Goal: Task Accomplishment & Management: Manage account settings

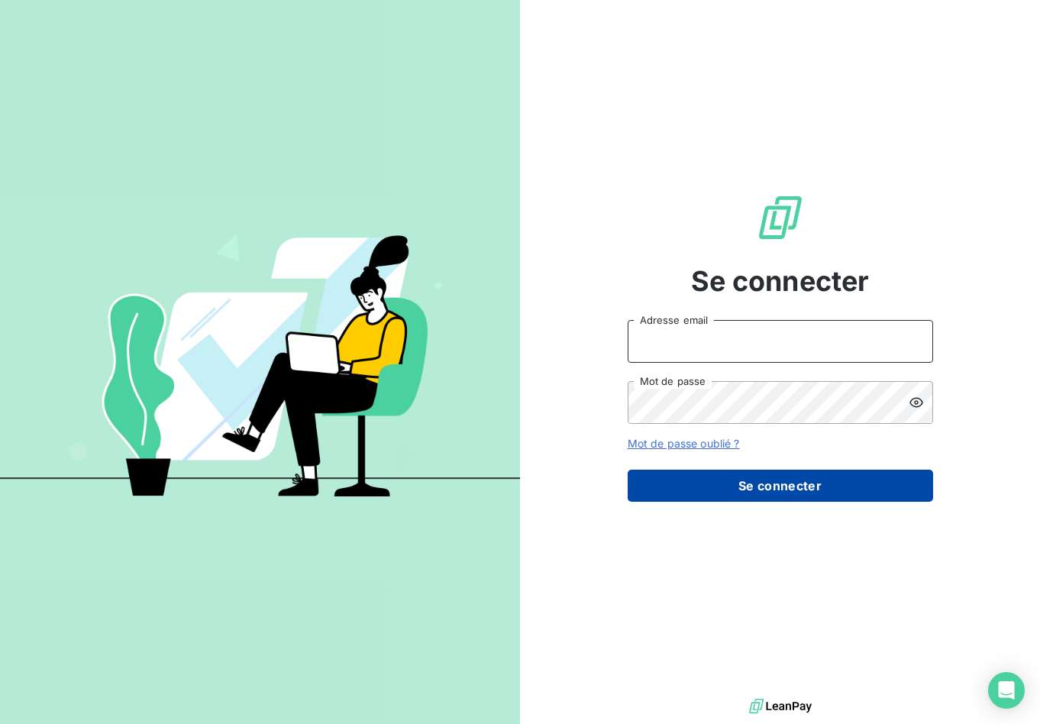
type input "[EMAIL_ADDRESS][DOMAIN_NAME]"
click at [763, 482] on button "Se connecter" at bounding box center [779, 485] width 305 height 32
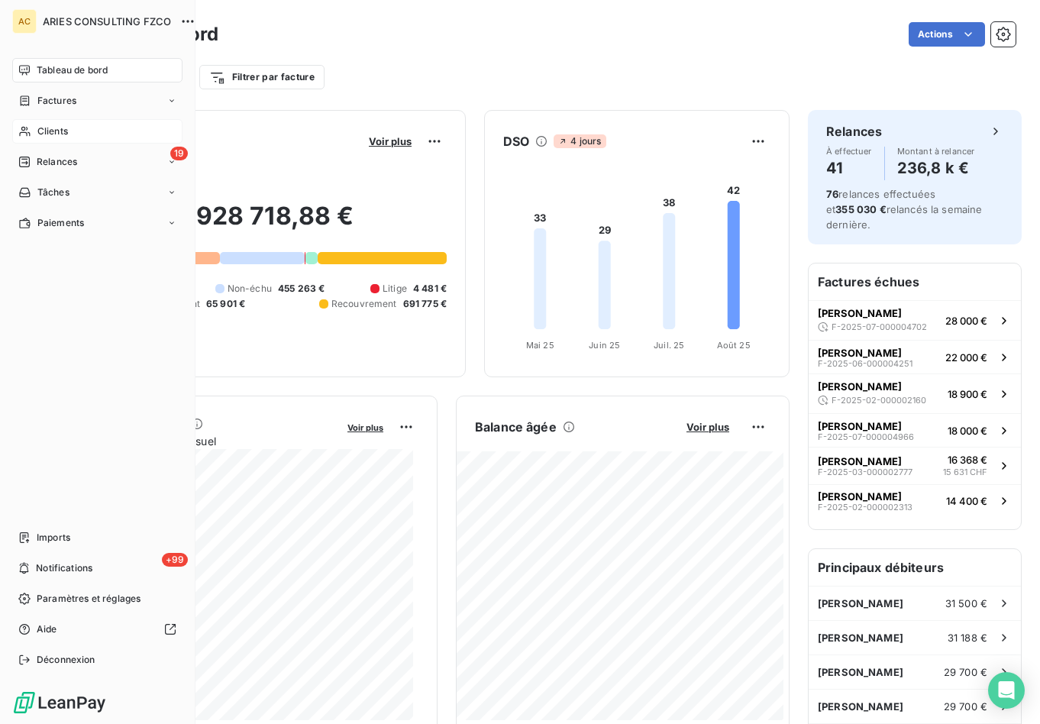
click at [45, 131] on span "Clients" at bounding box center [52, 131] width 31 height 14
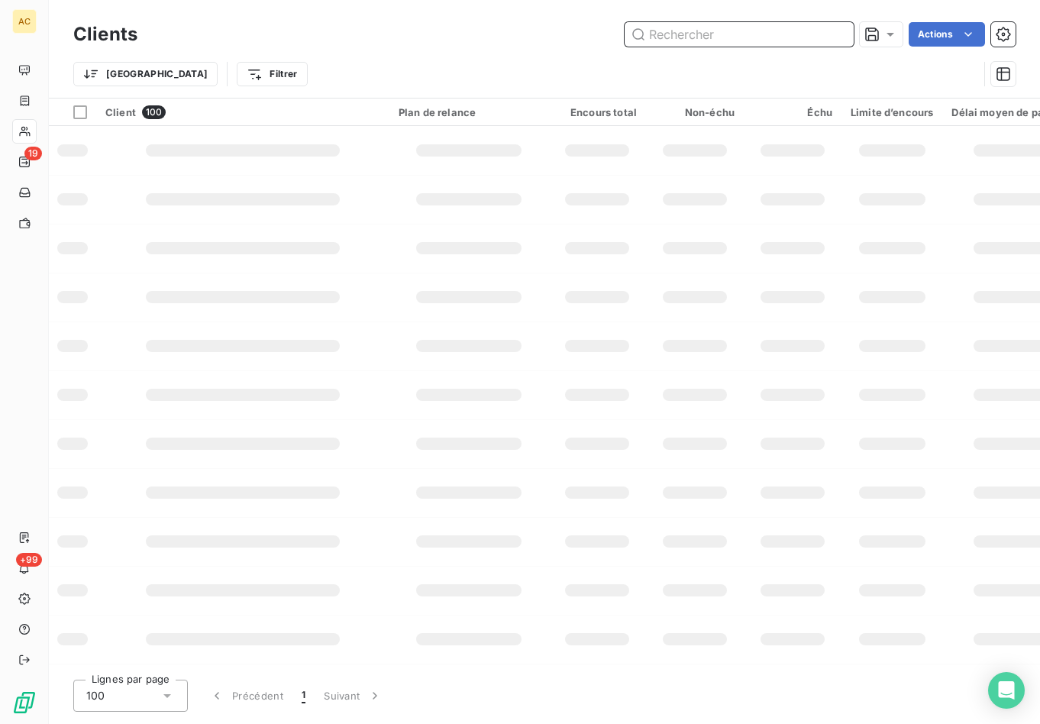
click at [771, 38] on input "text" at bounding box center [738, 34] width 229 height 24
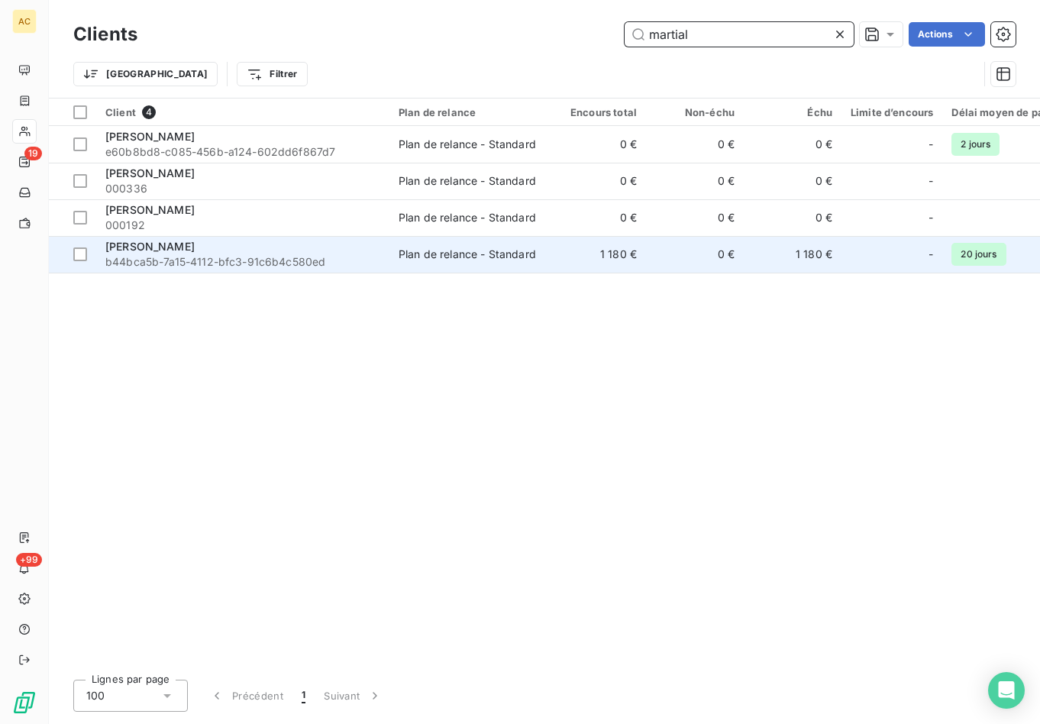
type input "martial"
click at [231, 258] on span "b44bca5b-7a15-4112-bfc3-91c6b4c580ed" at bounding box center [242, 261] width 275 height 15
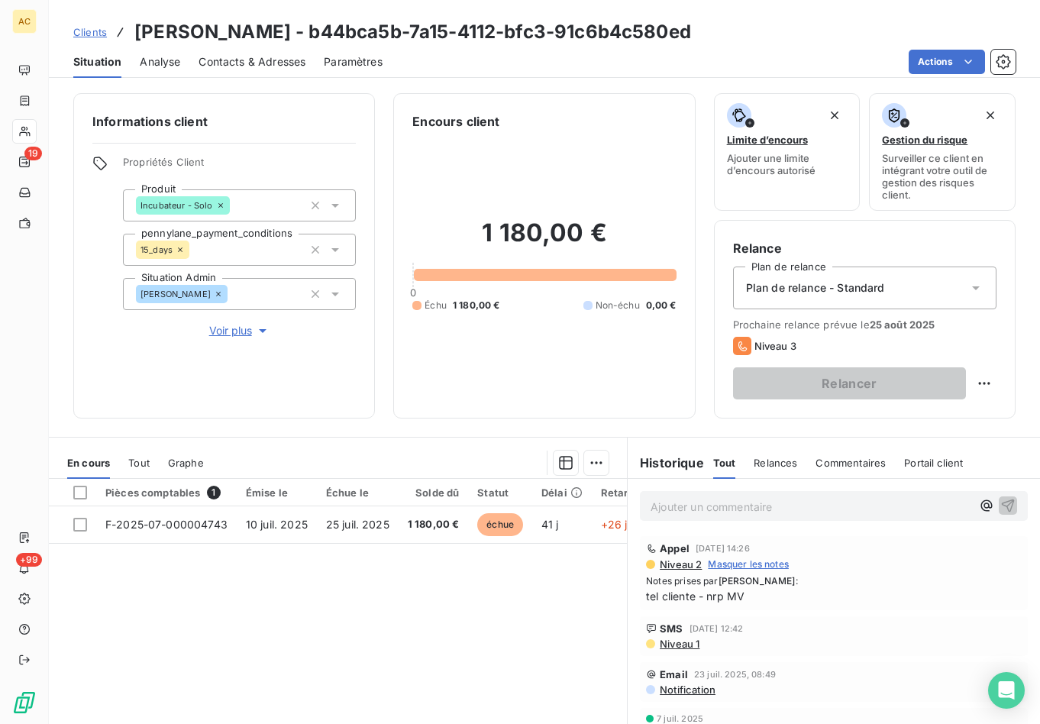
click at [142, 462] on span "Tout" at bounding box center [138, 462] width 21 height 12
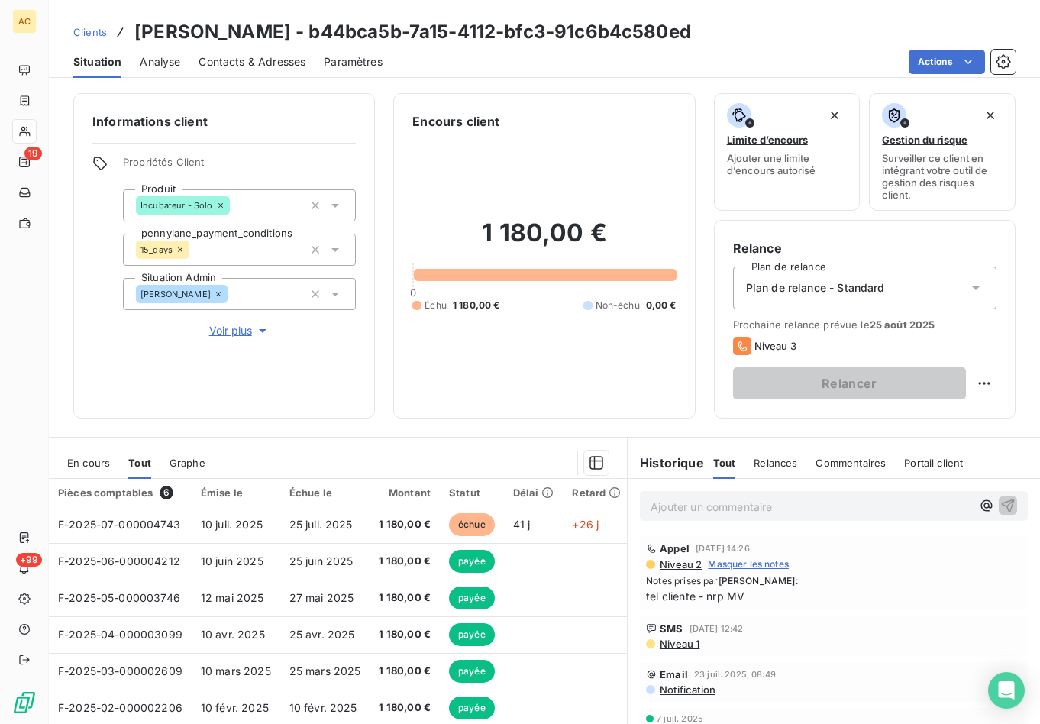
click at [231, 66] on span "Contacts & Adresses" at bounding box center [251, 61] width 107 height 15
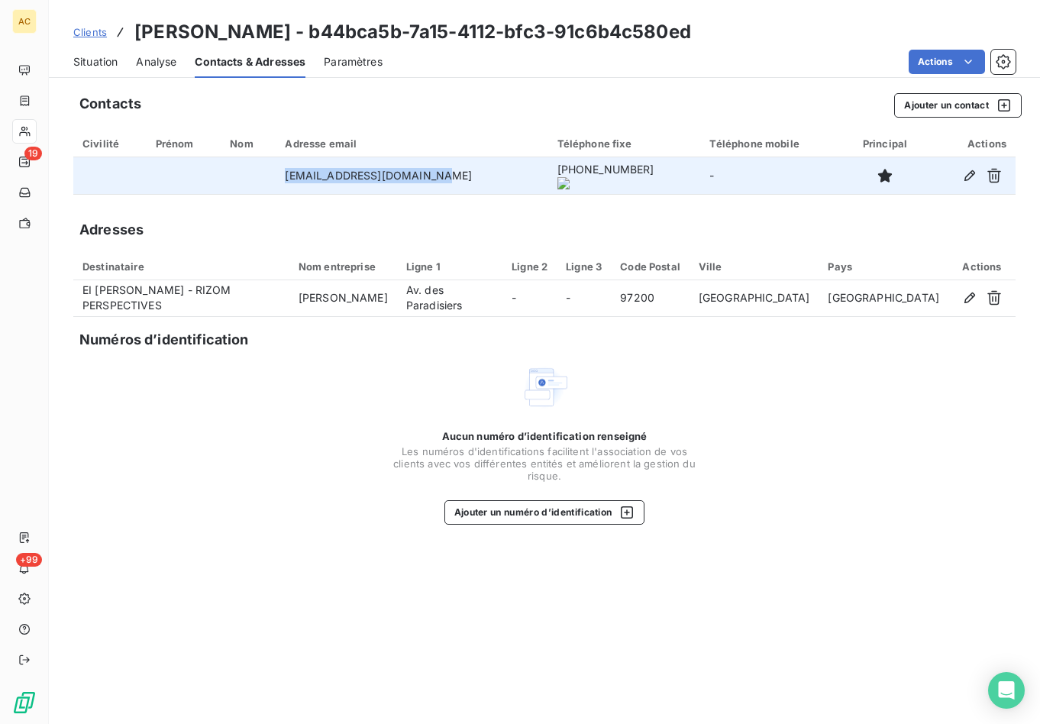
drag, startPoint x: 289, startPoint y: 176, endPoint x: 424, endPoint y: 176, distance: 135.9
click at [436, 176] on td "actergo.conseil@gmail.com" at bounding box center [412, 175] width 272 height 37
copy td "actergo.conseil@gmail.com"
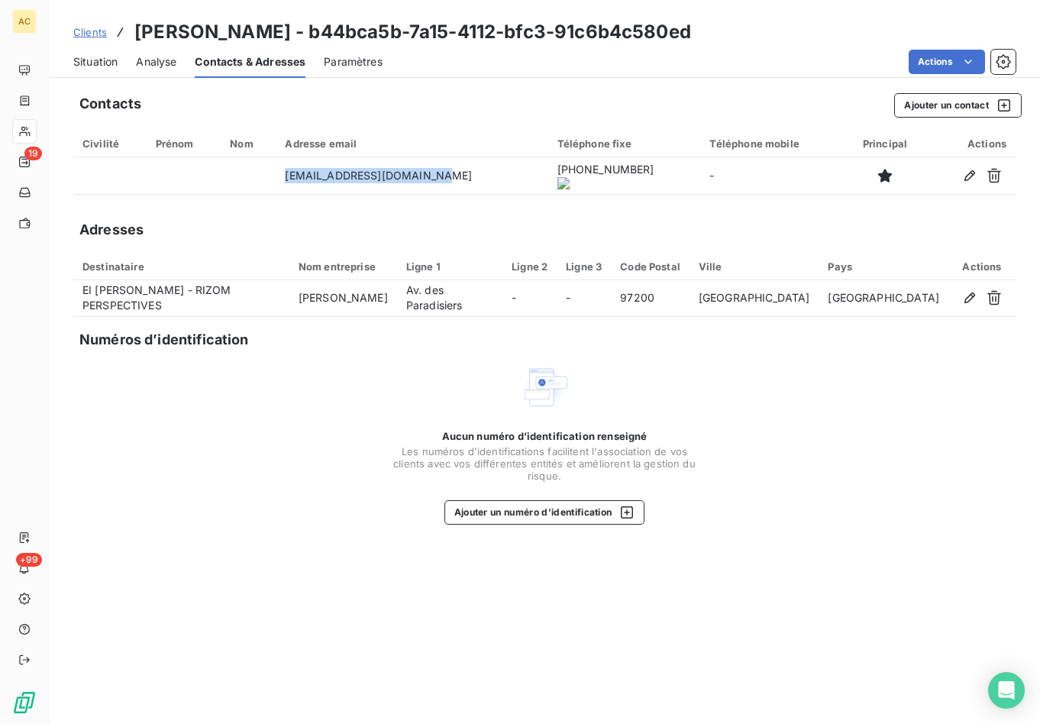
click at [92, 63] on span "Situation" at bounding box center [95, 61] width 44 height 15
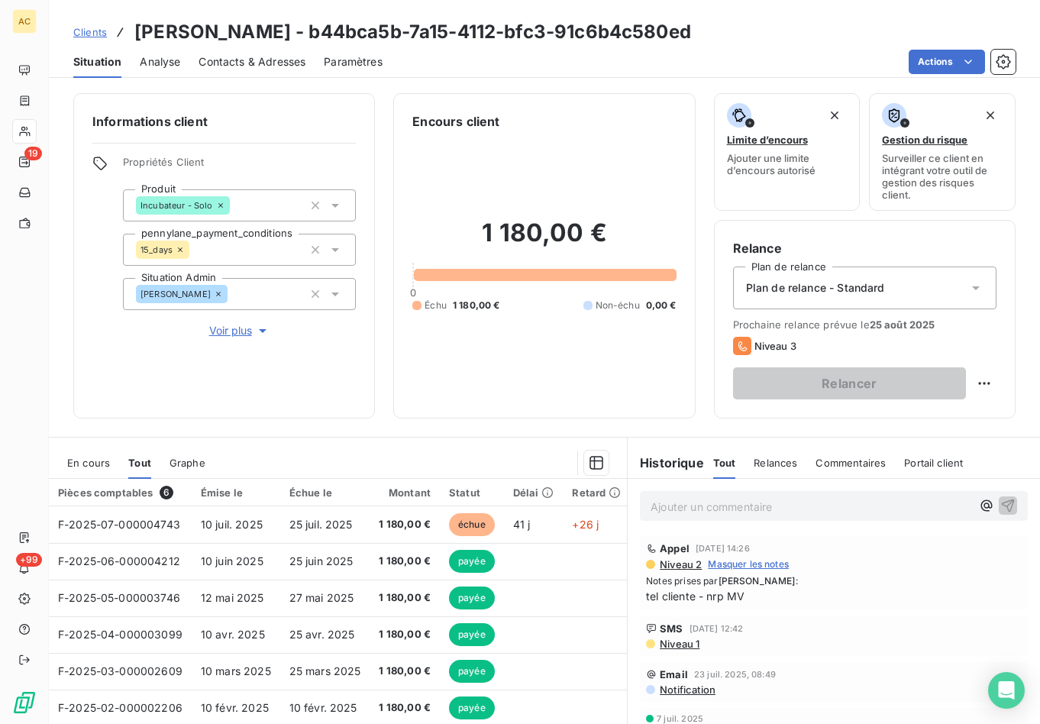
click at [234, 333] on span "Voir plus" at bounding box center [239, 330] width 61 height 15
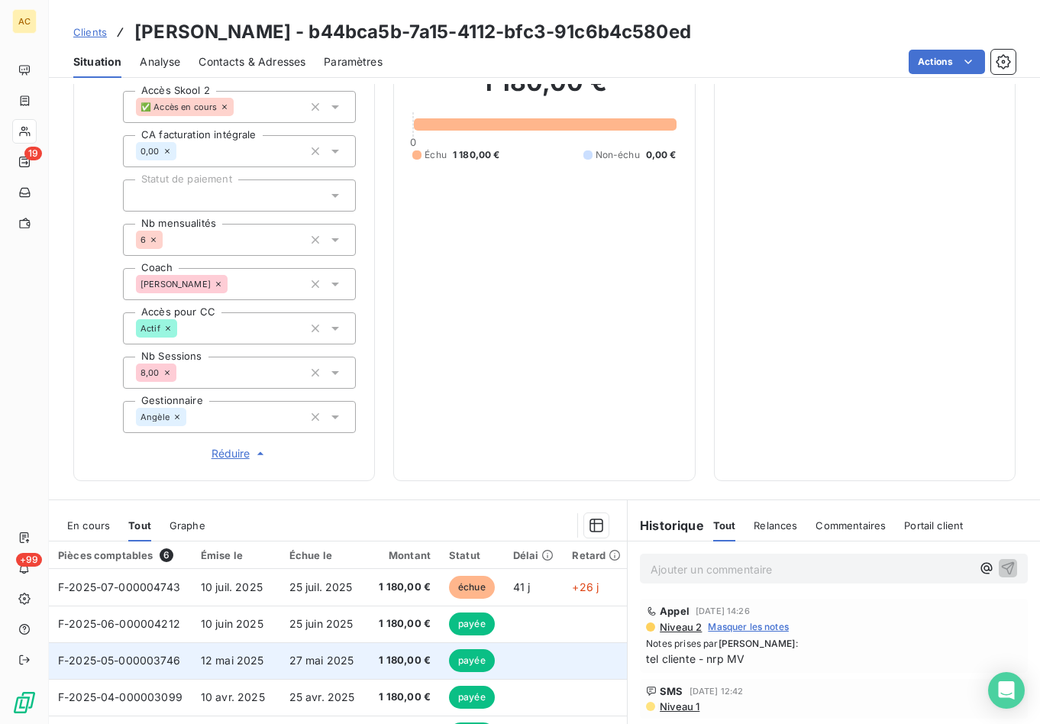
scroll to position [505, 0]
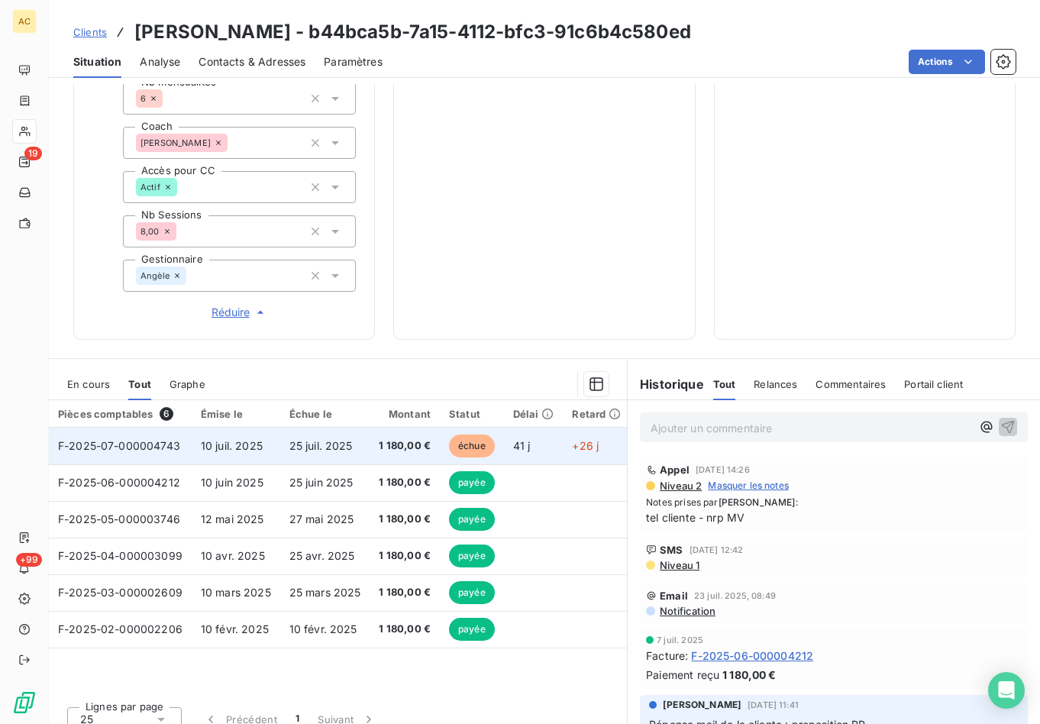
click at [260, 450] on span "10 juil. 2025" at bounding box center [232, 445] width 62 height 13
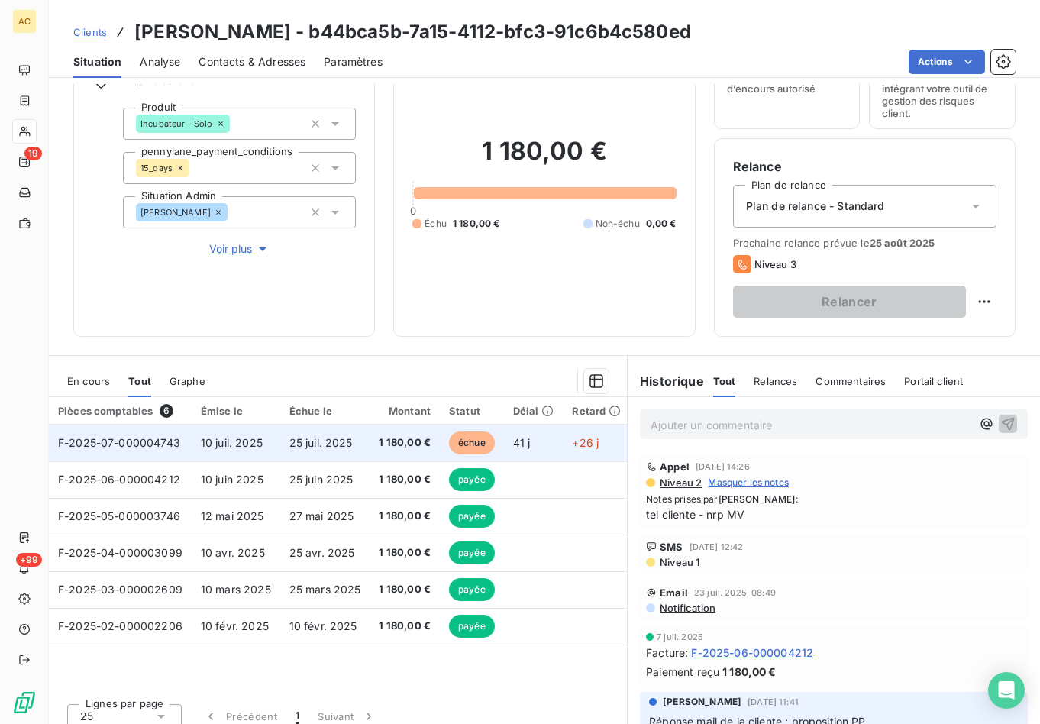
scroll to position [95, 0]
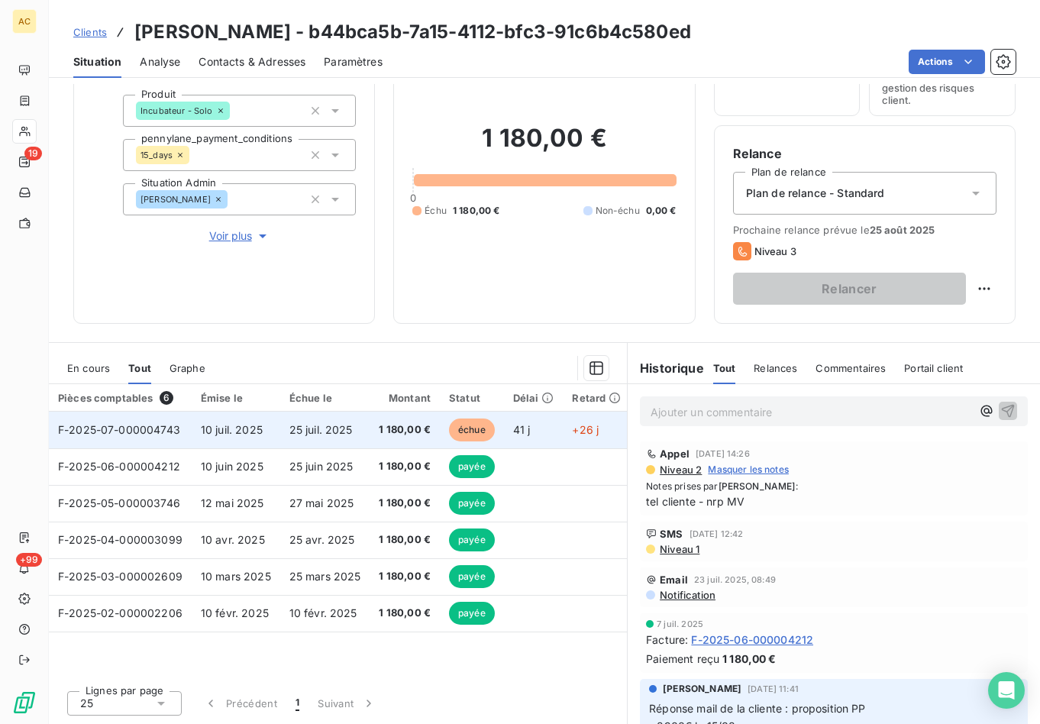
click at [277, 428] on td "10 juil. 2025" at bounding box center [236, 429] width 89 height 37
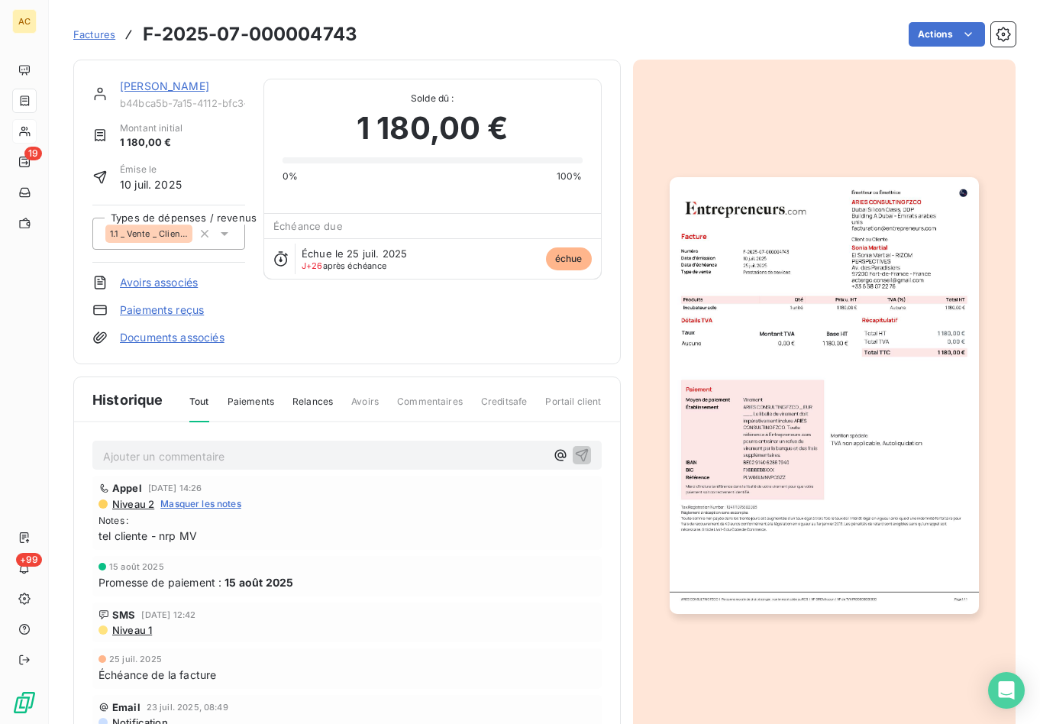
click at [156, 306] on link "Paiements reçus" at bounding box center [162, 309] width 84 height 15
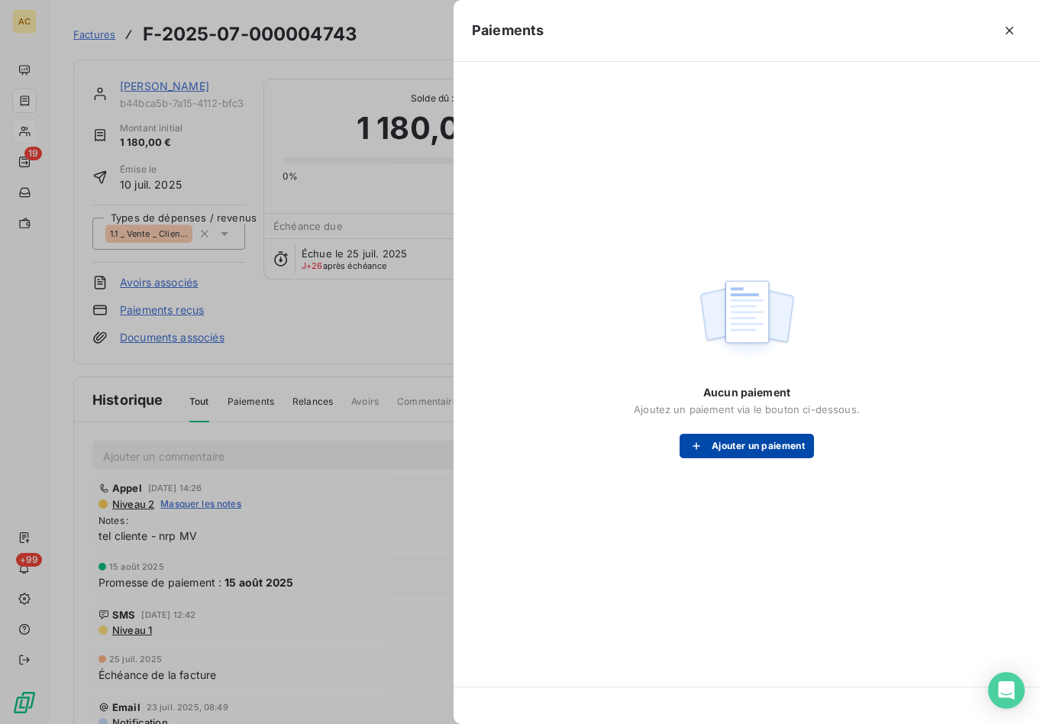
click at [745, 450] on button "Ajouter un paiement" at bounding box center [746, 446] width 134 height 24
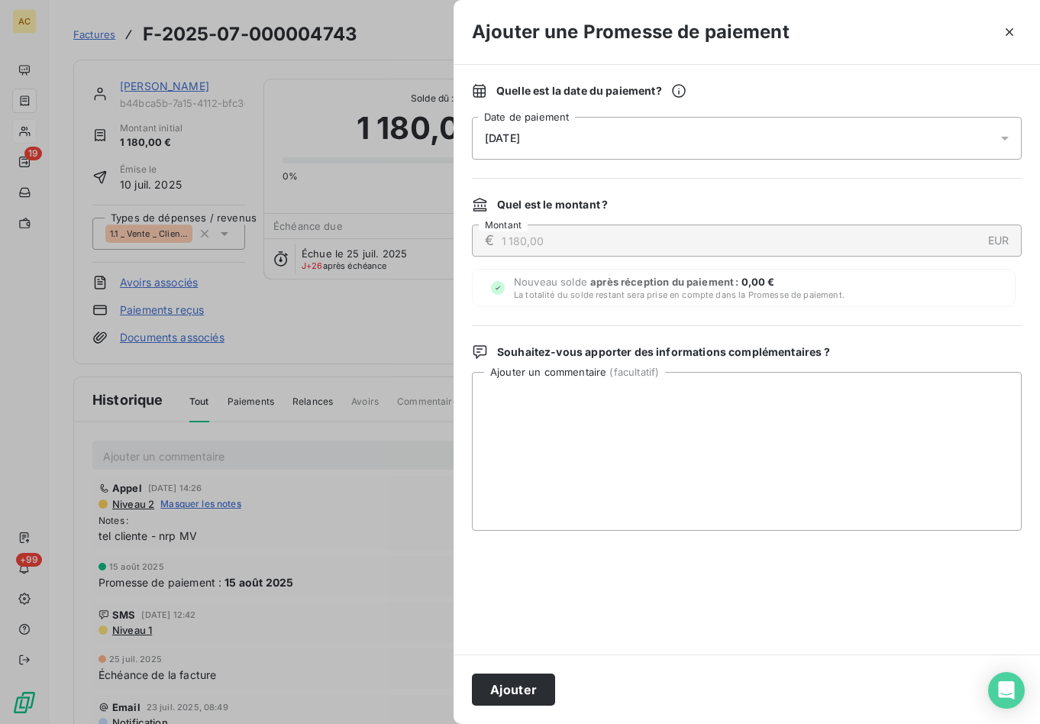
click at [598, 138] on div "21/08/2025" at bounding box center [747, 138] width 550 height 43
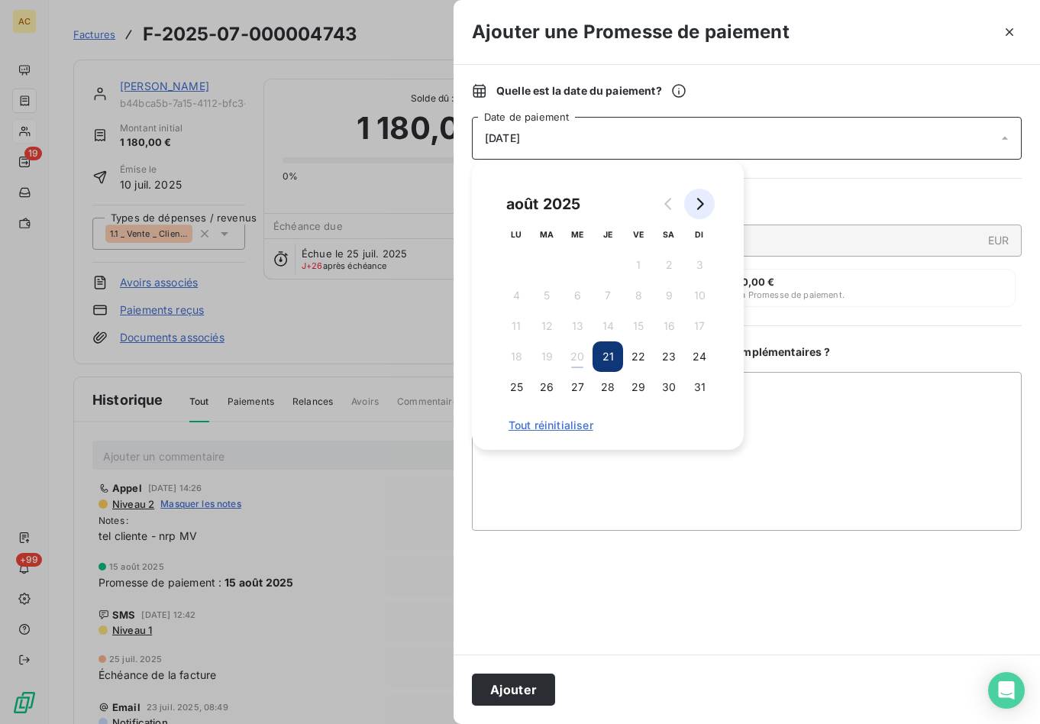
click at [708, 205] on button "Go to next month" at bounding box center [699, 204] width 31 height 31
click at [698, 204] on icon "Go to next month" at bounding box center [699, 204] width 12 height 12
click at [701, 256] on button "5" at bounding box center [699, 265] width 31 height 31
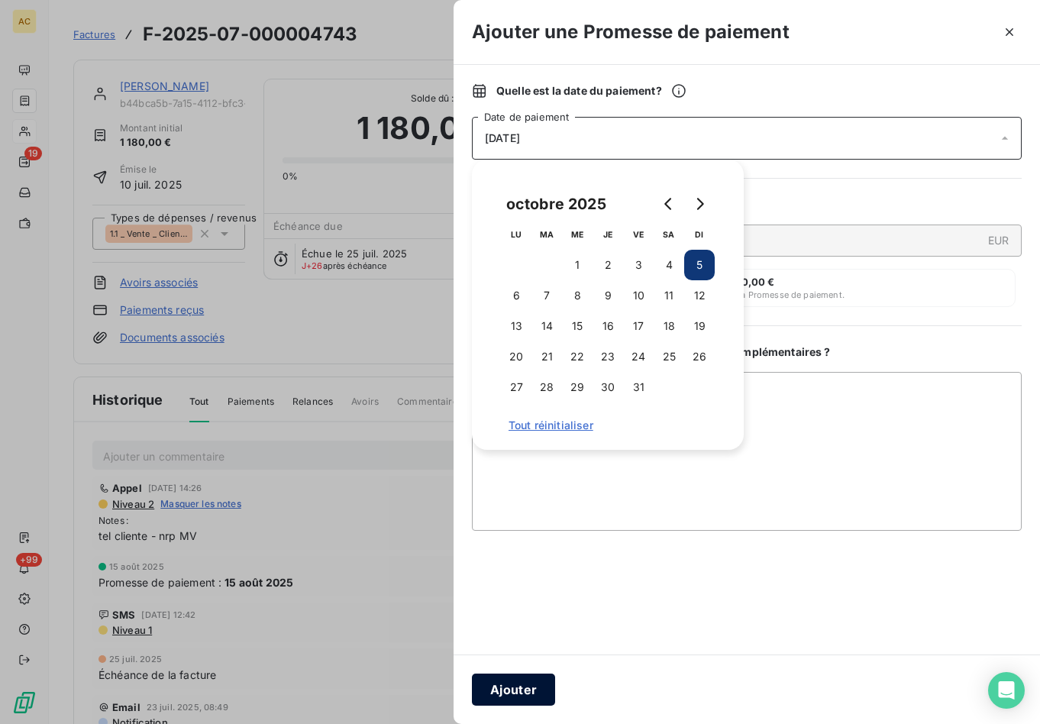
click at [546, 691] on button "Ajouter" at bounding box center [513, 689] width 83 height 32
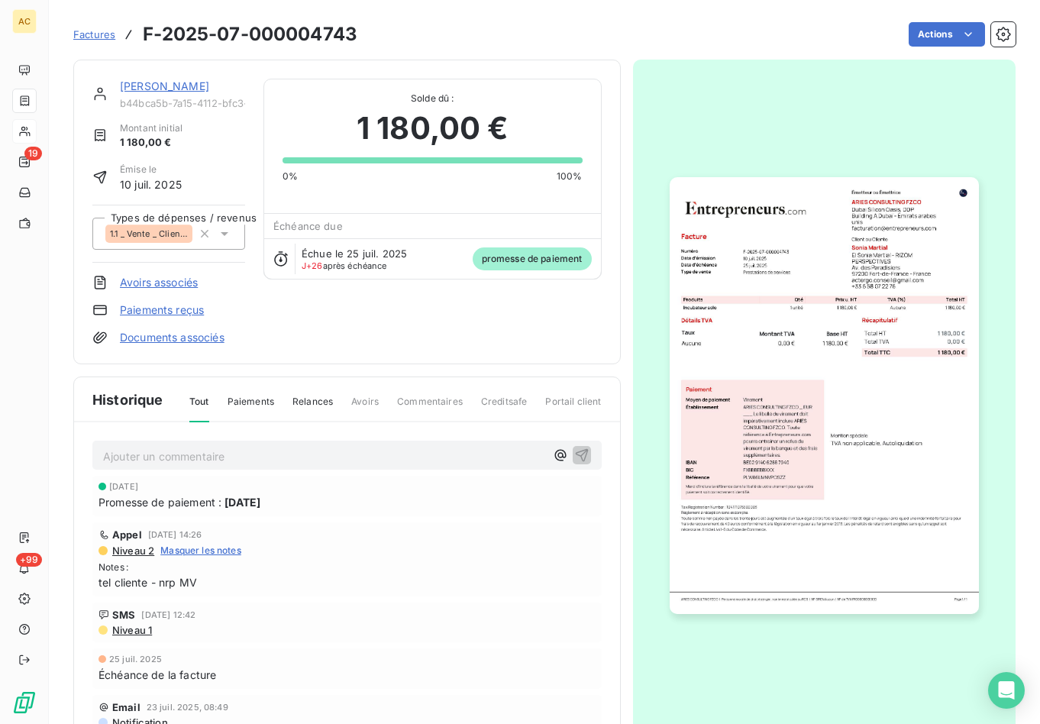
click at [156, 456] on p "Ajouter un commentaire ﻿" at bounding box center [324, 456] width 442 height 19
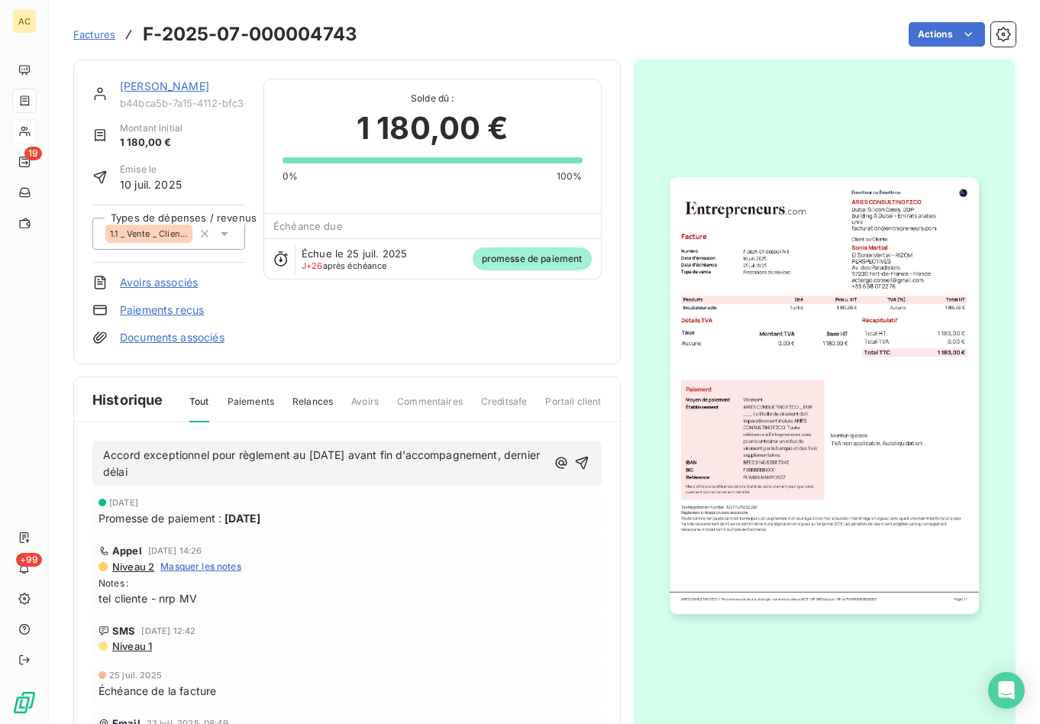
click at [361, 453] on span "Accord exceptionnel pour règlement au 5 octobre avant fin d’accompagnement, der…" at bounding box center [323, 463] width 440 height 31
click at [515, 453] on span "Accord exceptionnel pour règlement au 5 octobre (avant fin d’accompagnement, de…" at bounding box center [324, 463] width 443 height 31
click at [576, 460] on icon "button" at bounding box center [582, 462] width 13 height 13
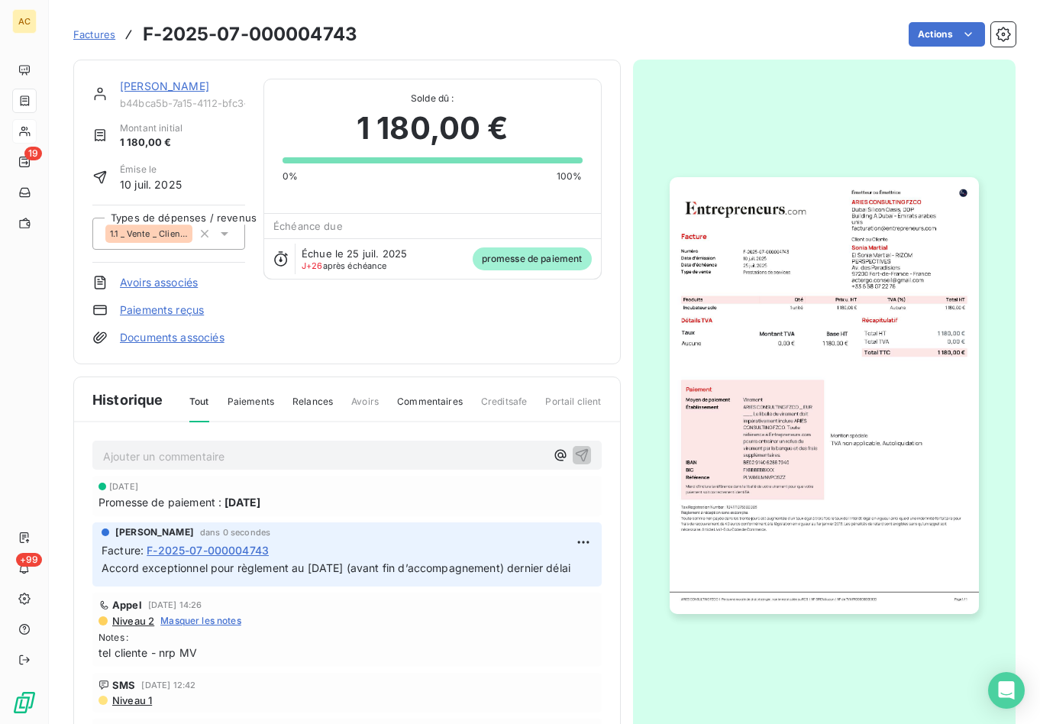
click at [183, 89] on link "Sonia Martial" at bounding box center [164, 85] width 89 height 13
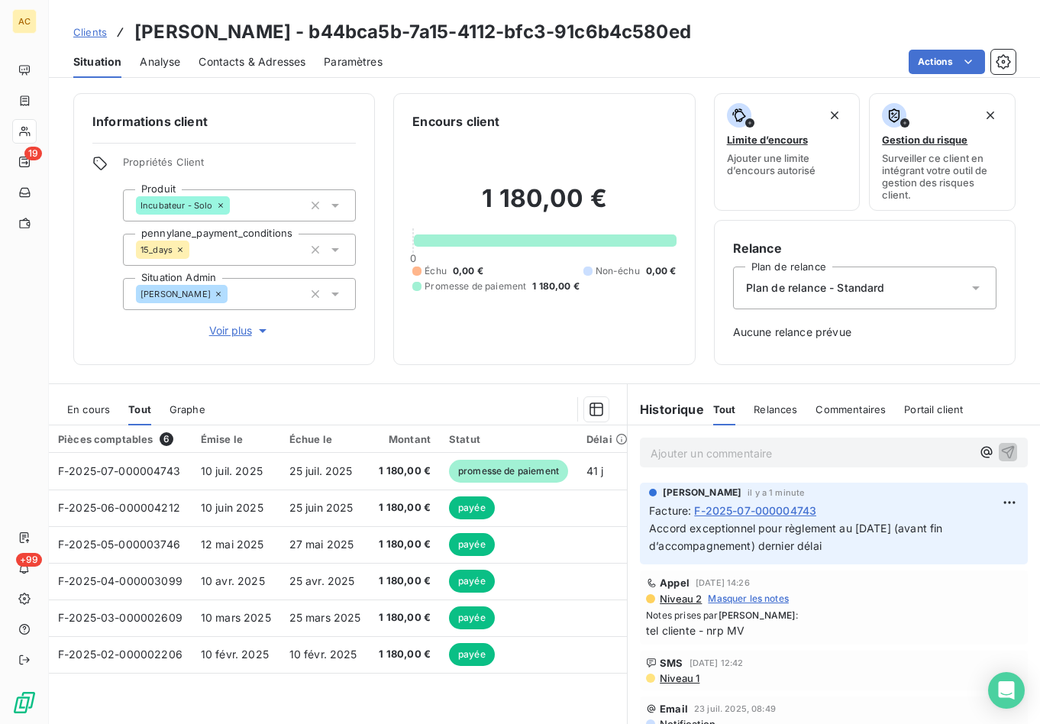
click at [98, 35] on span "Clients" at bounding box center [90, 32] width 34 height 12
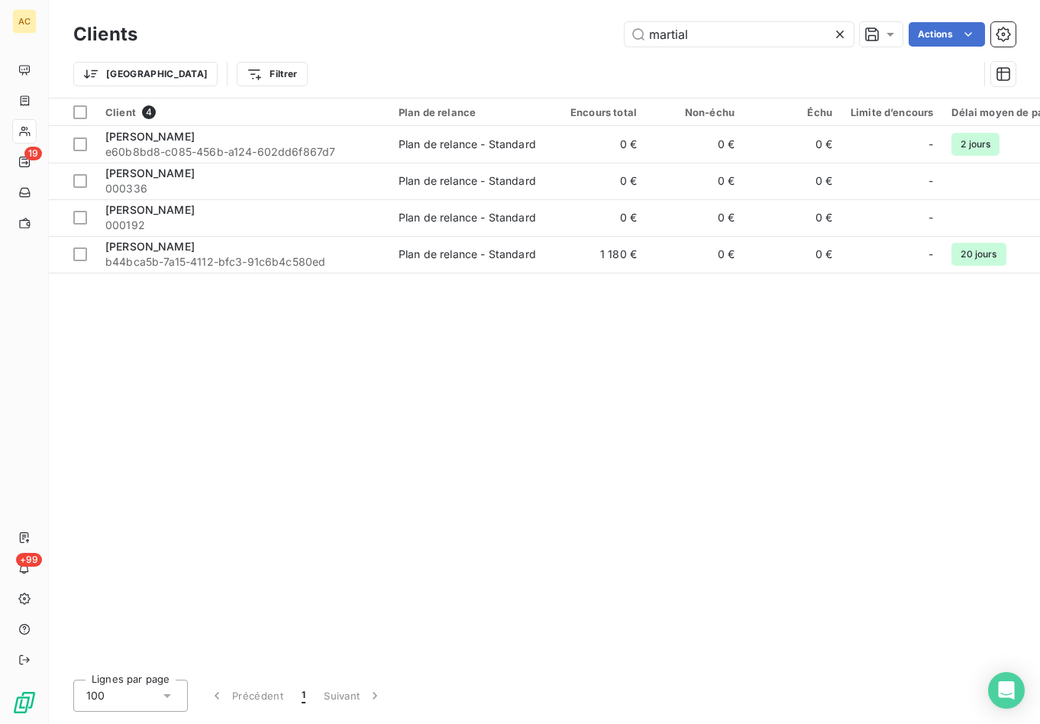
drag, startPoint x: 726, startPoint y: 38, endPoint x: 608, endPoint y: 37, distance: 118.3
click at [607, 37] on div "martial Actions" at bounding box center [586, 34] width 860 height 24
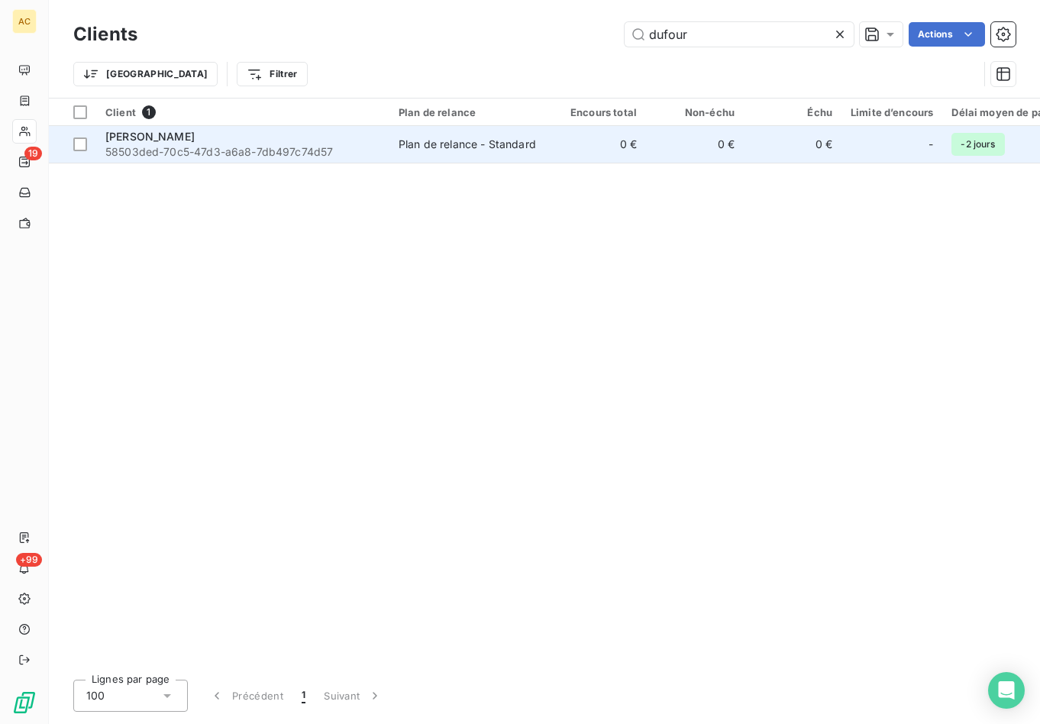
type input "dufour"
click at [234, 147] on span "58503ded-70c5-47d3-a6a8-7db497c74d57" at bounding box center [242, 151] width 275 height 15
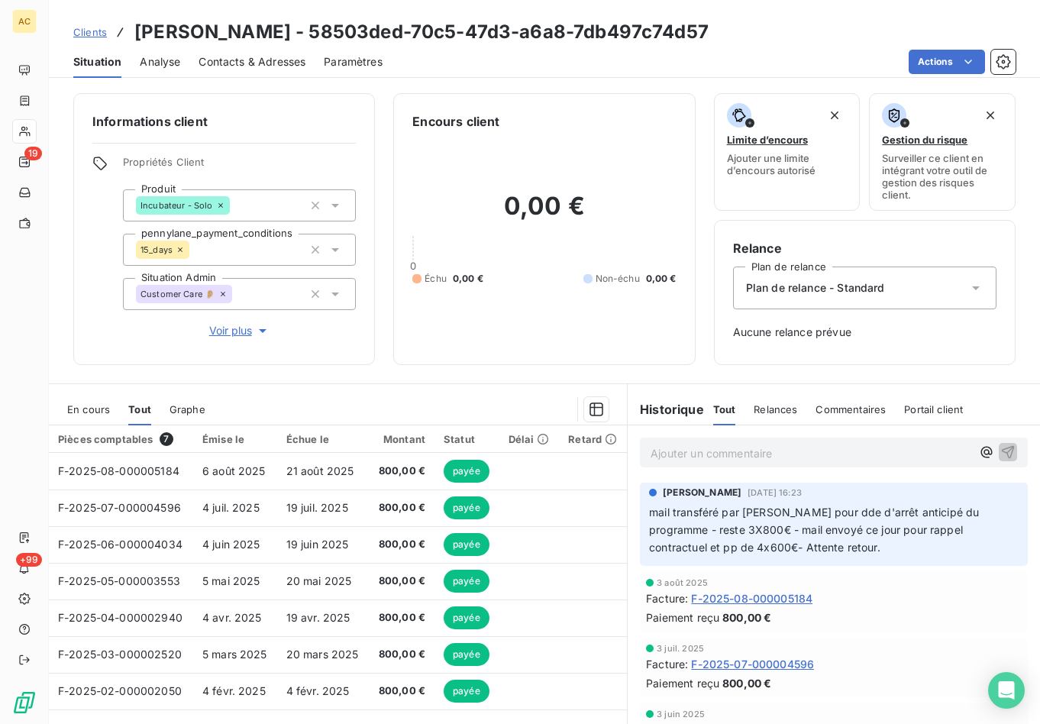
scroll to position [41, 0]
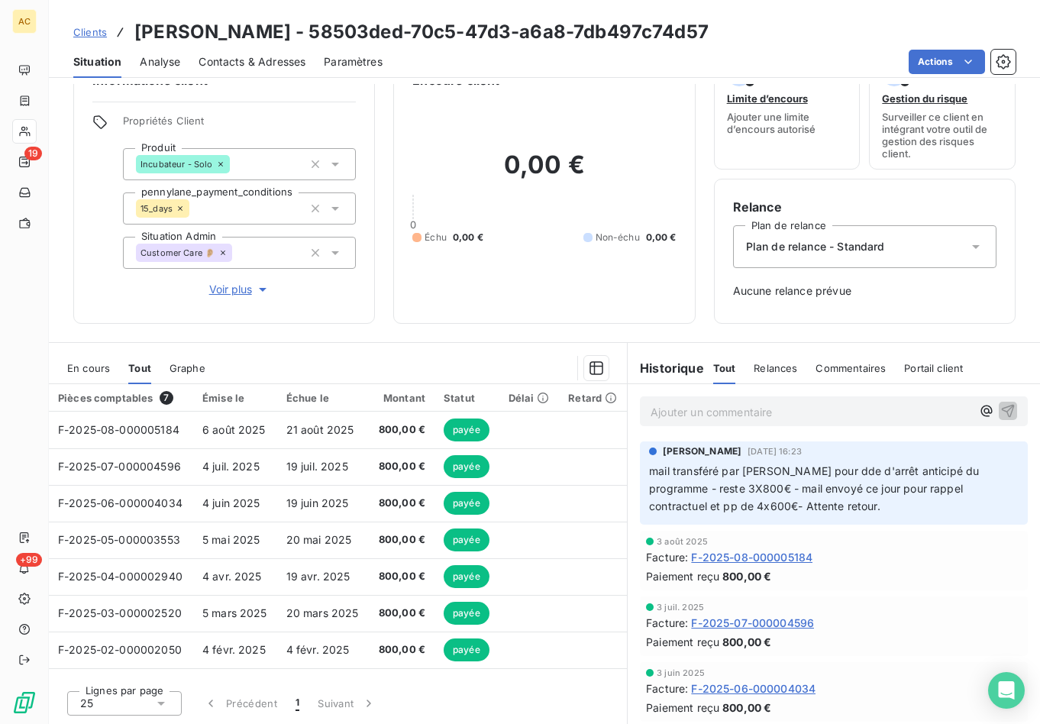
click at [888, 503] on p "mail transféré par Kim pour dde d'arrêt anticipé du programme - reste 3X800€ - …" at bounding box center [833, 489] width 369 height 53
click at [224, 289] on span "Voir plus" at bounding box center [239, 289] width 61 height 15
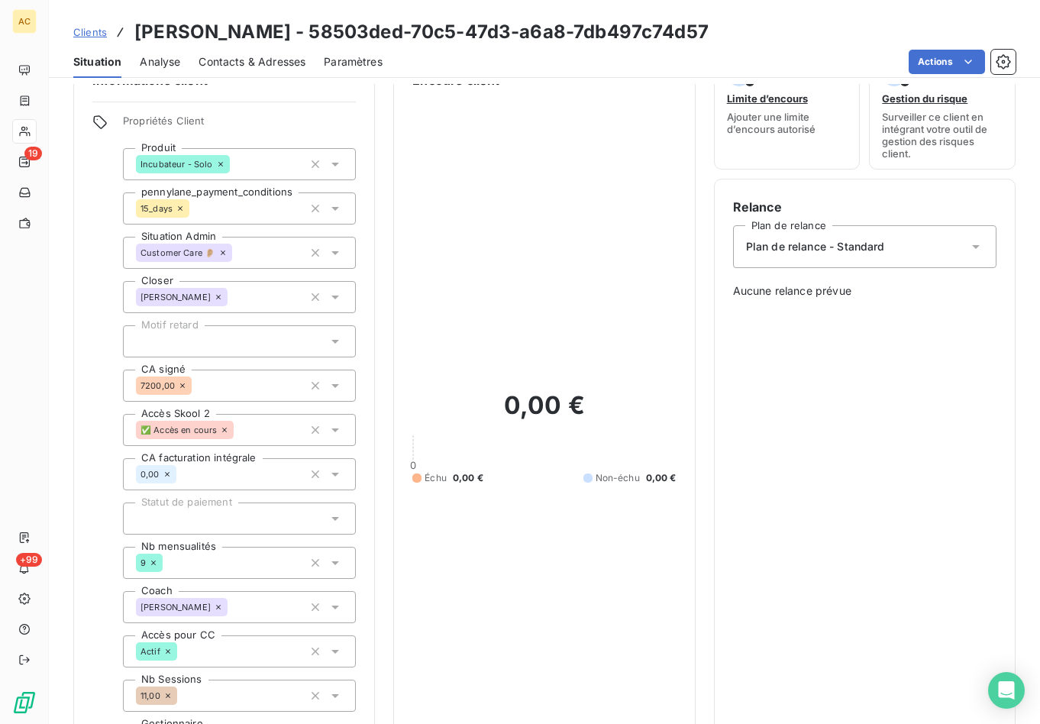
click at [234, 62] on span "Contacts & Adresses" at bounding box center [251, 61] width 107 height 15
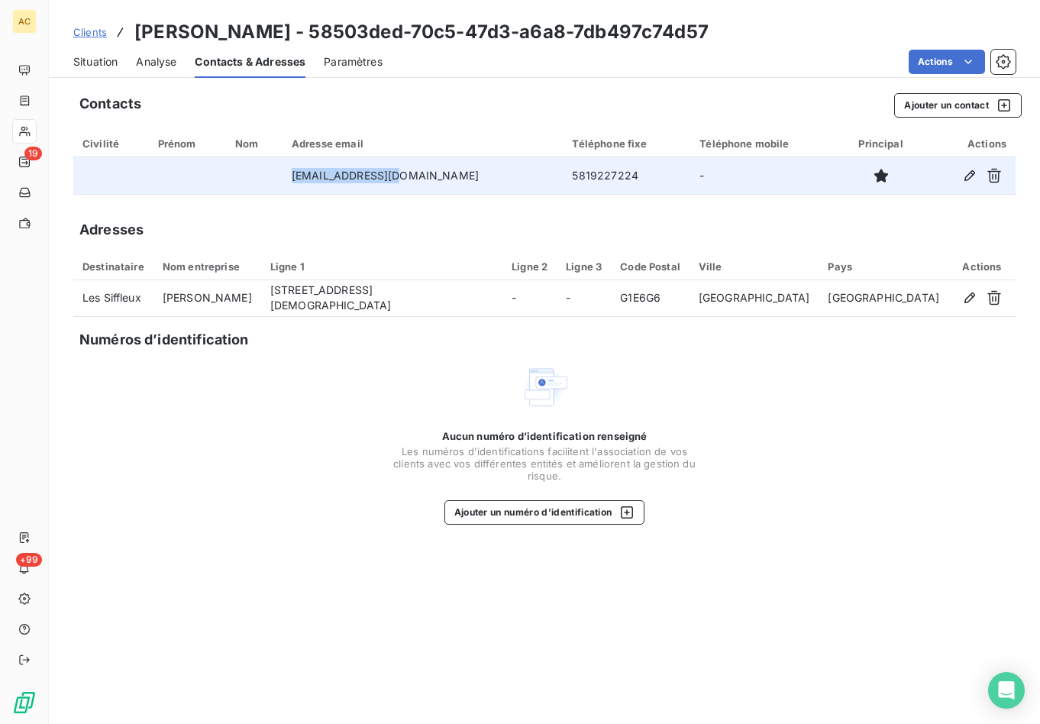
drag, startPoint x: 424, startPoint y: 180, endPoint x: 311, endPoint y: 162, distance: 113.7
click at [311, 162] on tr "marie@siffleux.ca 5819227224 -" at bounding box center [544, 175] width 942 height 37
copy tr "marie@siffleux.ca"
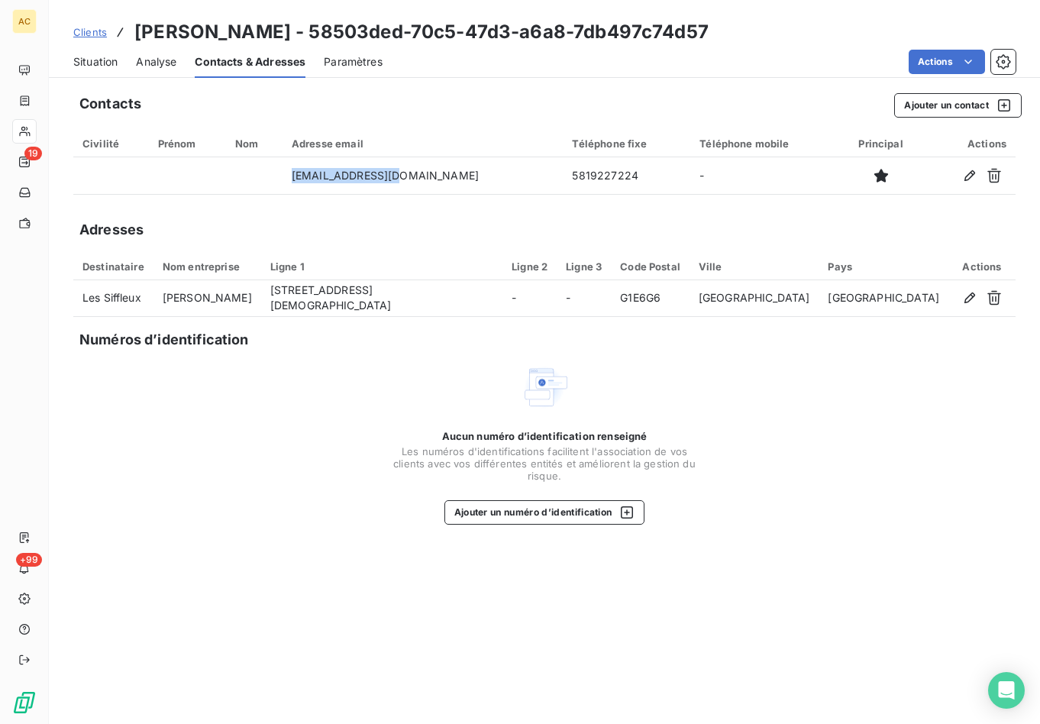
click at [109, 63] on span "Situation" at bounding box center [95, 61] width 44 height 15
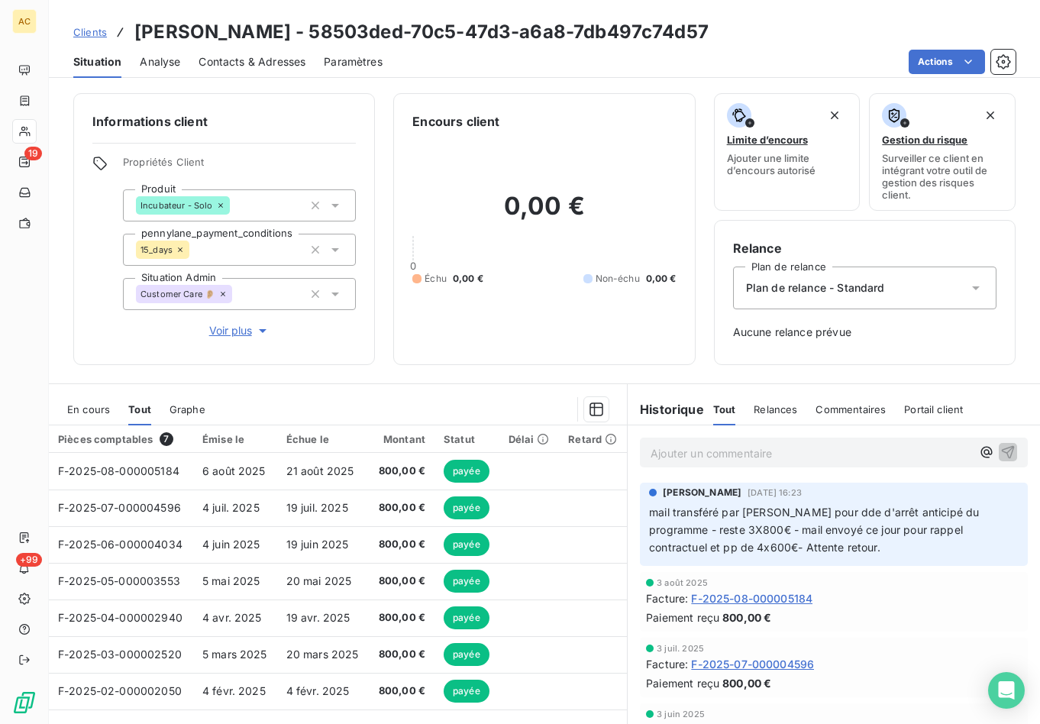
click at [800, 447] on p "Ajouter un commentaire ﻿" at bounding box center [810, 452] width 321 height 19
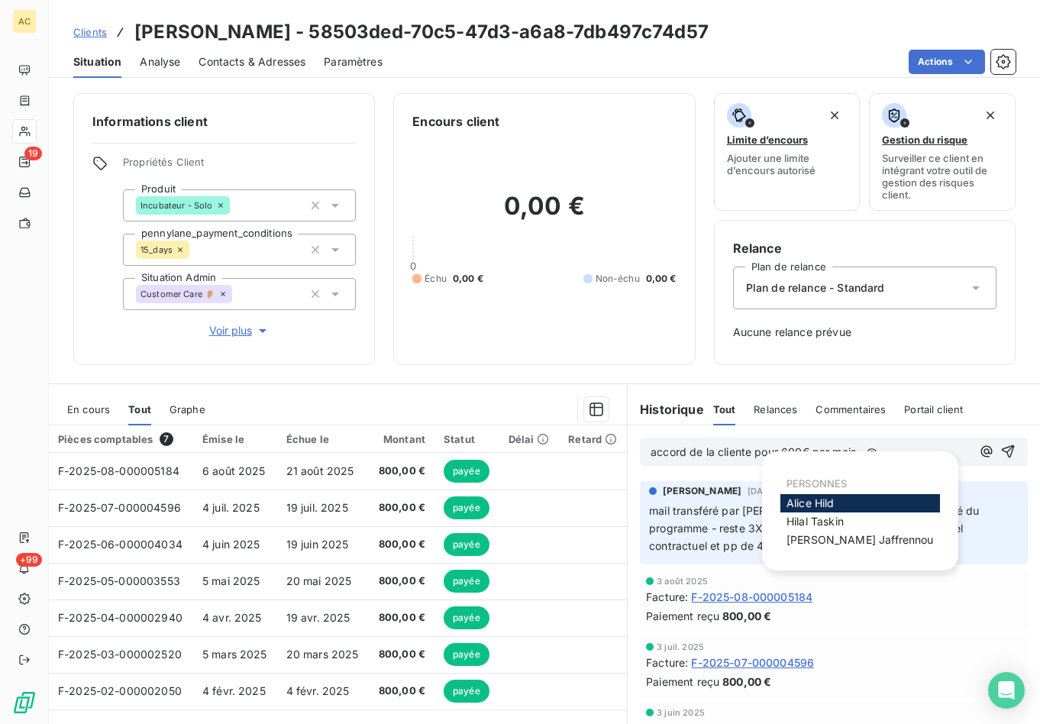
click at [823, 500] on span "Alice Hild" at bounding box center [810, 502] width 48 height 13
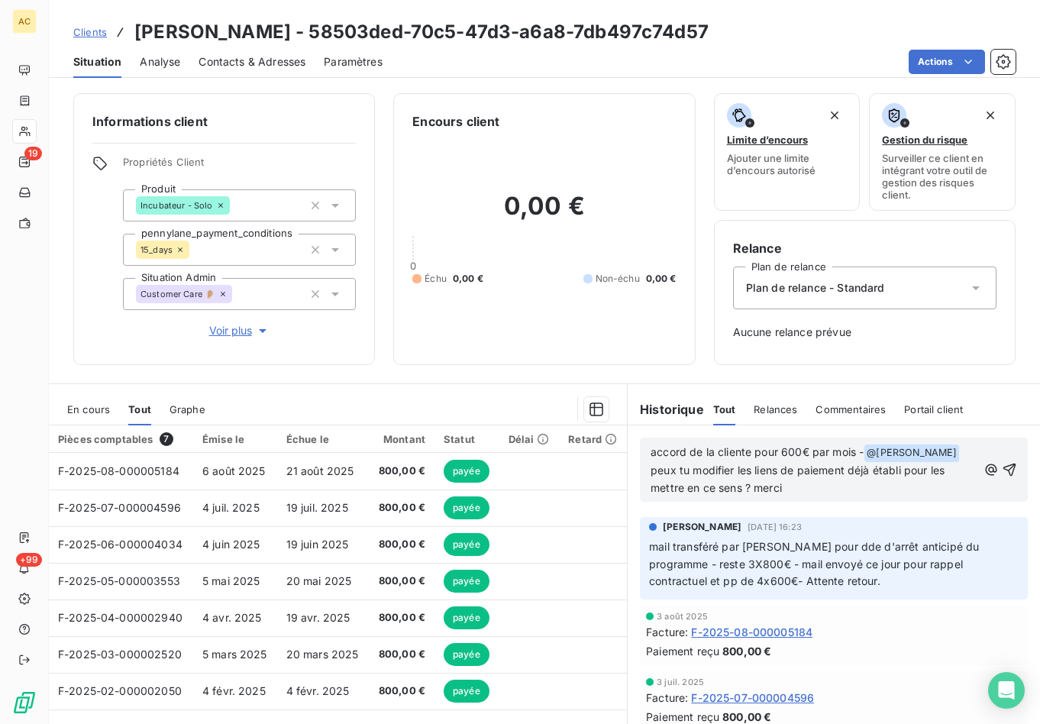
drag, startPoint x: 948, startPoint y: 469, endPoint x: 969, endPoint y: 513, distance: 48.1
click at [947, 469] on span "peux tu modifier les liens de paiement déjà établi pour les mettre en ce sens ?…" at bounding box center [798, 478] width 297 height 31
click at [850, 450] on span "accord de la cliente pour 600€ par mois -" at bounding box center [756, 451] width 213 height 13
click at [840, 471] on span "peux tu modifier les liens de paiement déjà établi pour les mettre à jour en ce…" at bounding box center [809, 478] width 318 height 31
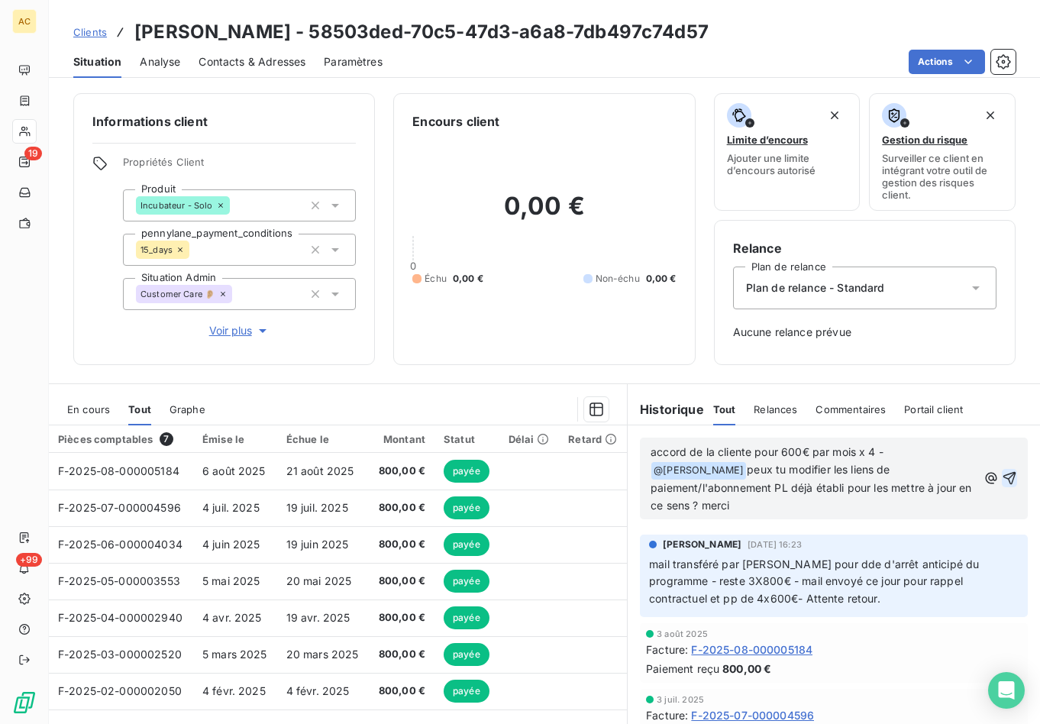
click at [1003, 472] on icon "button" at bounding box center [1009, 478] width 13 height 13
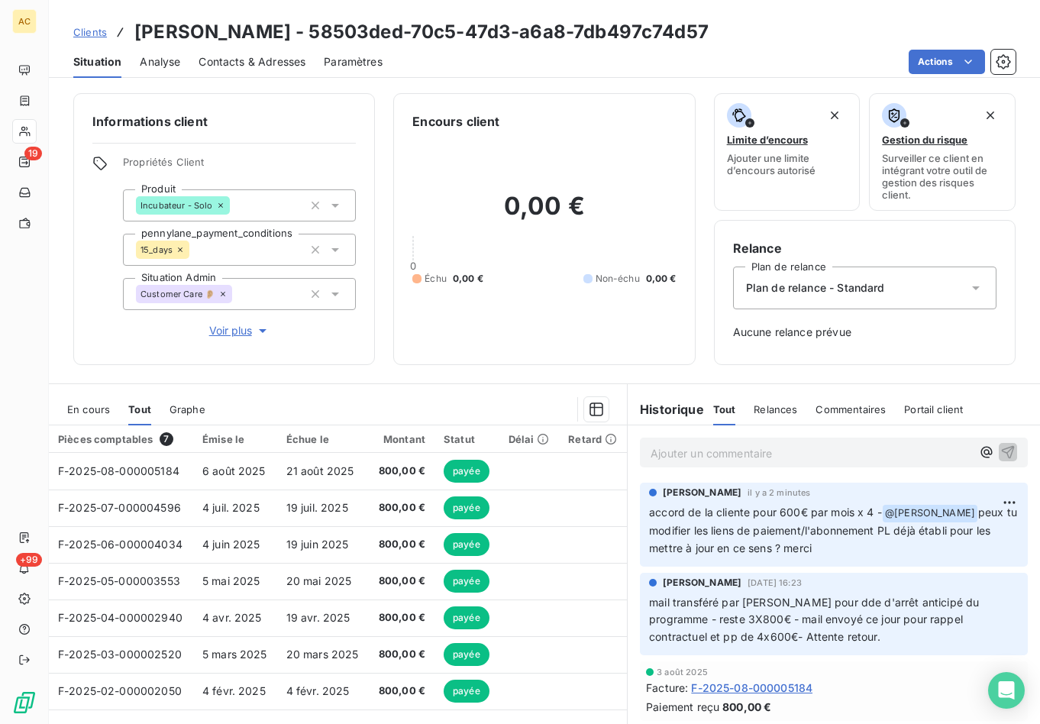
click at [93, 41] on div "Clients Marie-Hélène Dufour - 58503ded-70c5-47d3-a6a8-7db497c74d57" at bounding box center [390, 31] width 635 height 27
click at [89, 34] on span "Clients" at bounding box center [90, 32] width 34 height 12
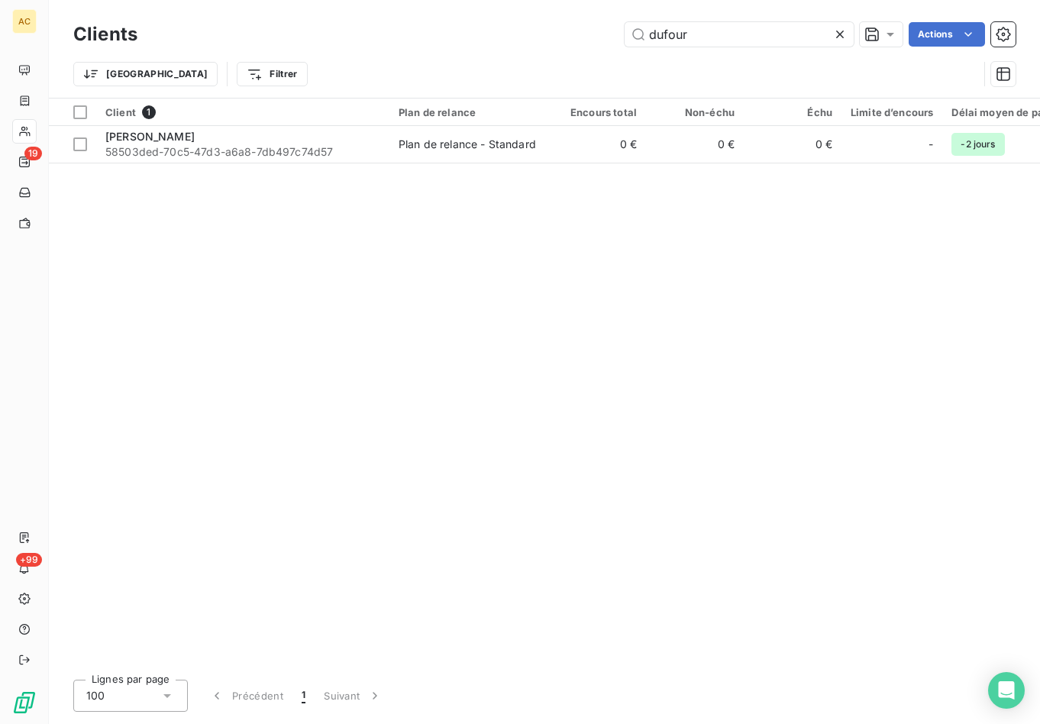
click at [737, 18] on div "Clients dufour Actions" at bounding box center [544, 34] width 942 height 32
drag, startPoint x: 695, startPoint y: 31, endPoint x: 622, endPoint y: 23, distance: 73.7
click at [622, 23] on div "dufour Actions" at bounding box center [586, 34] width 860 height 24
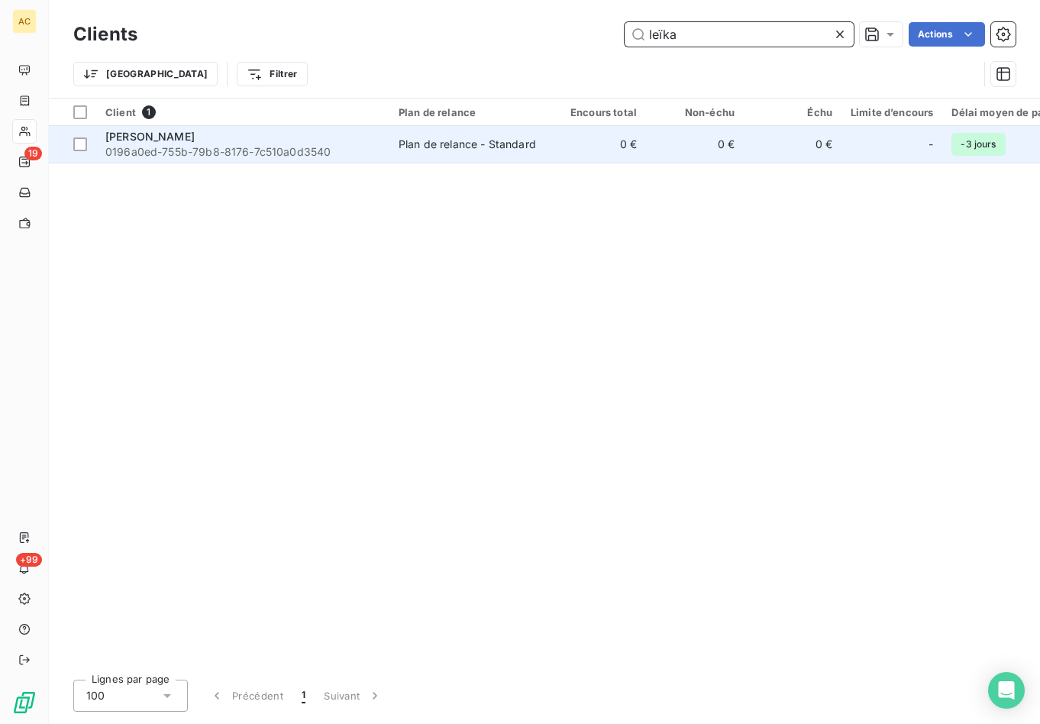
type input "leïka"
click at [349, 147] on span "0196a0ed-755b-79b8-8176-7c510a0d3540" at bounding box center [242, 151] width 275 height 15
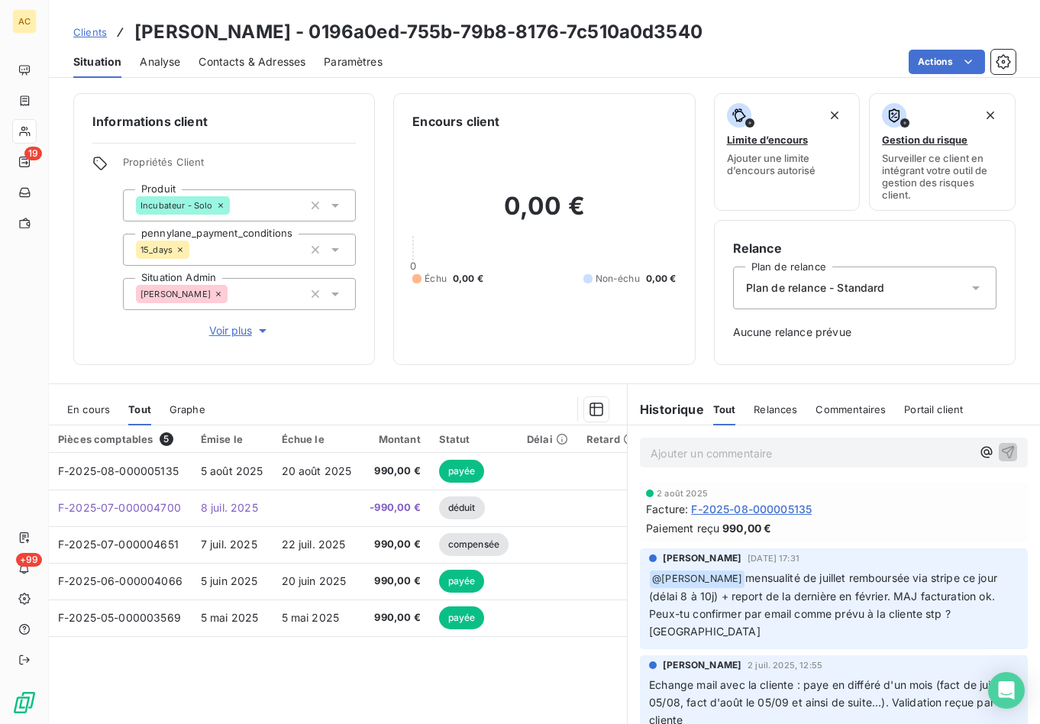
click at [237, 334] on span "Voir plus" at bounding box center [239, 330] width 61 height 15
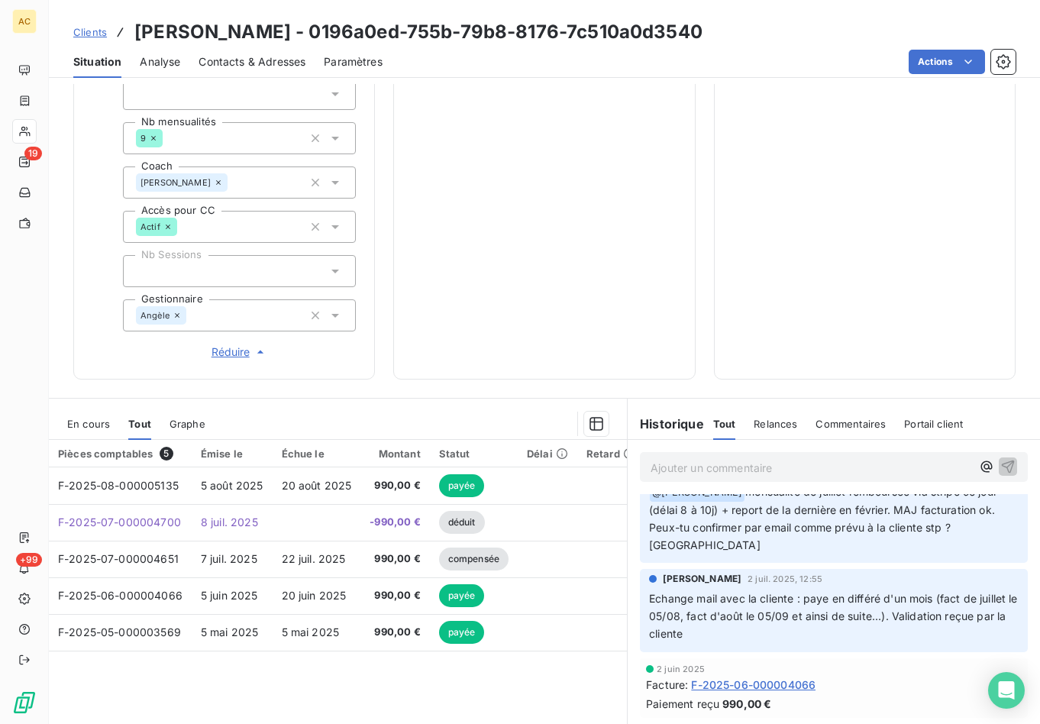
scroll to position [108, 0]
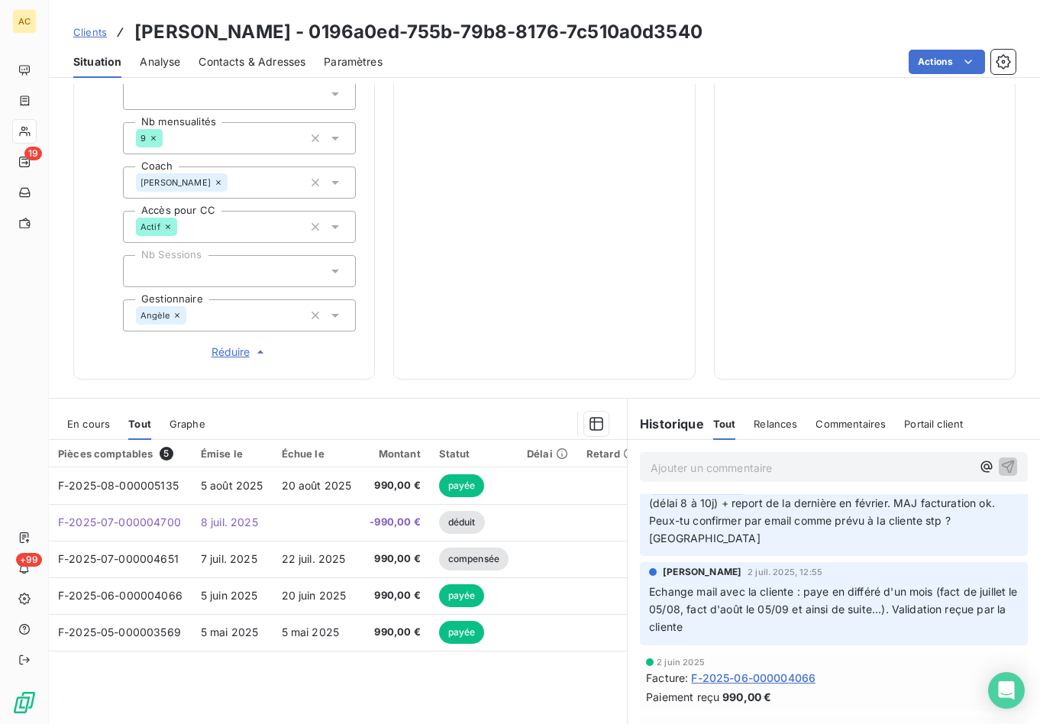
click at [95, 34] on span "Clients" at bounding box center [90, 32] width 34 height 12
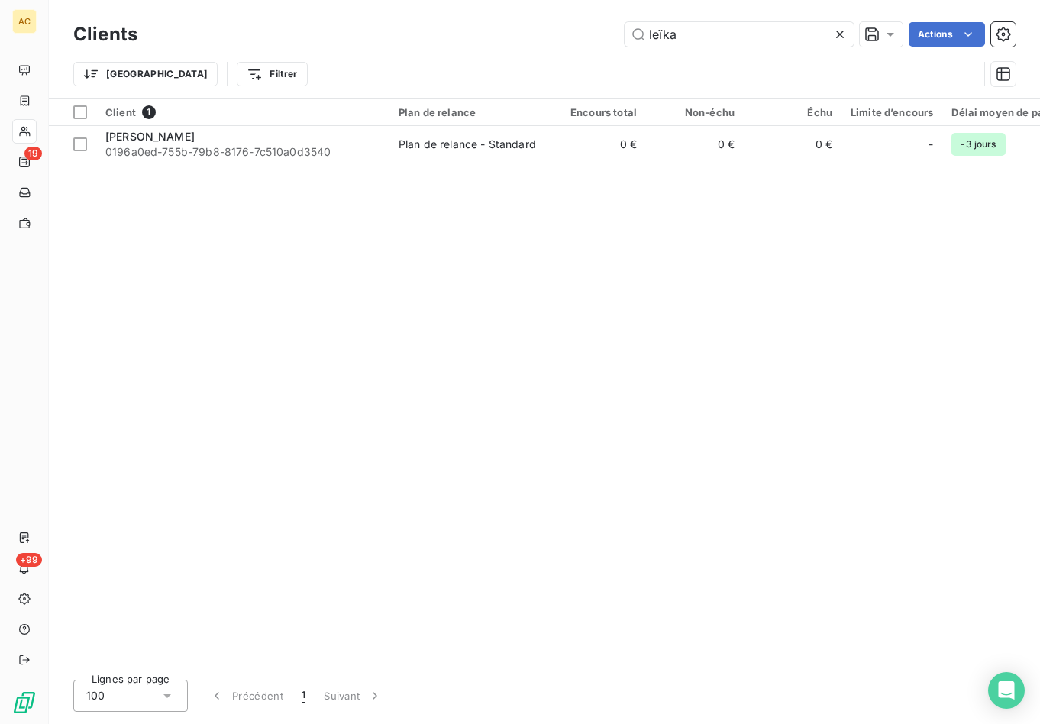
drag, startPoint x: 697, startPoint y: 39, endPoint x: 621, endPoint y: 22, distance: 78.2
click at [621, 22] on div "leïka Actions" at bounding box center [586, 34] width 860 height 24
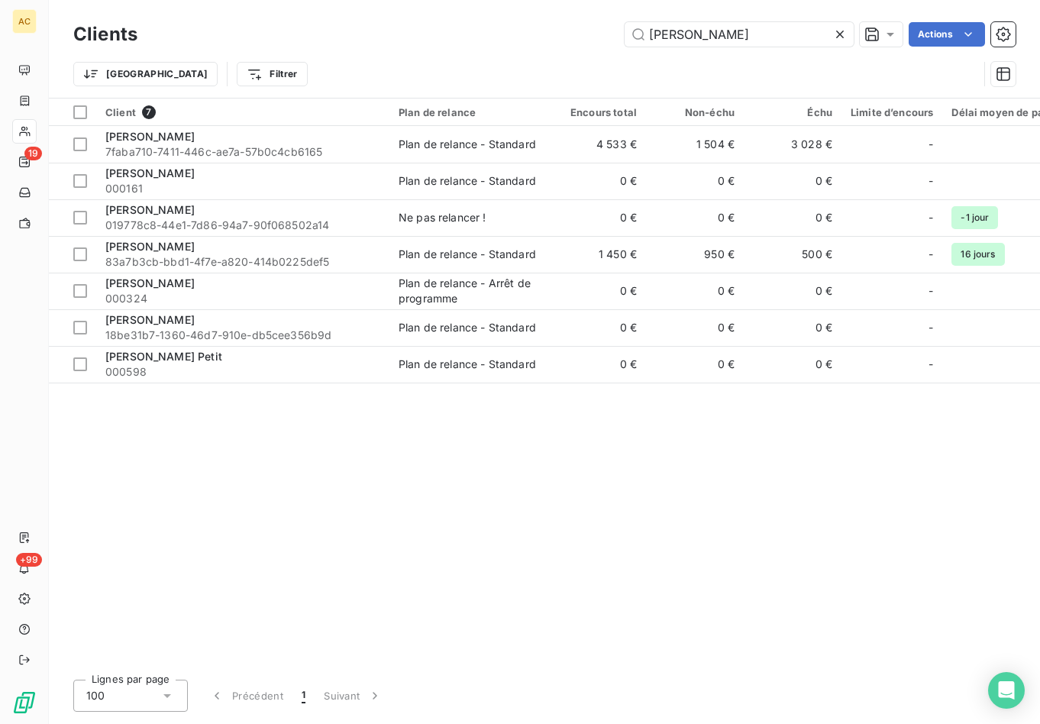
type input "emilie"
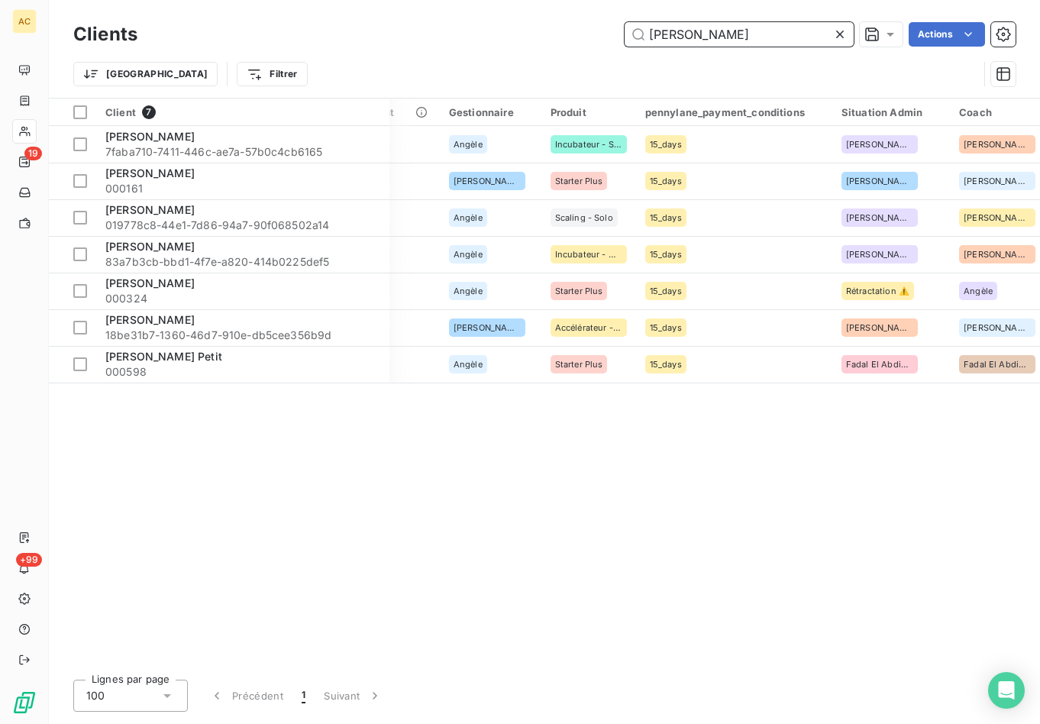
scroll to position [0, 613]
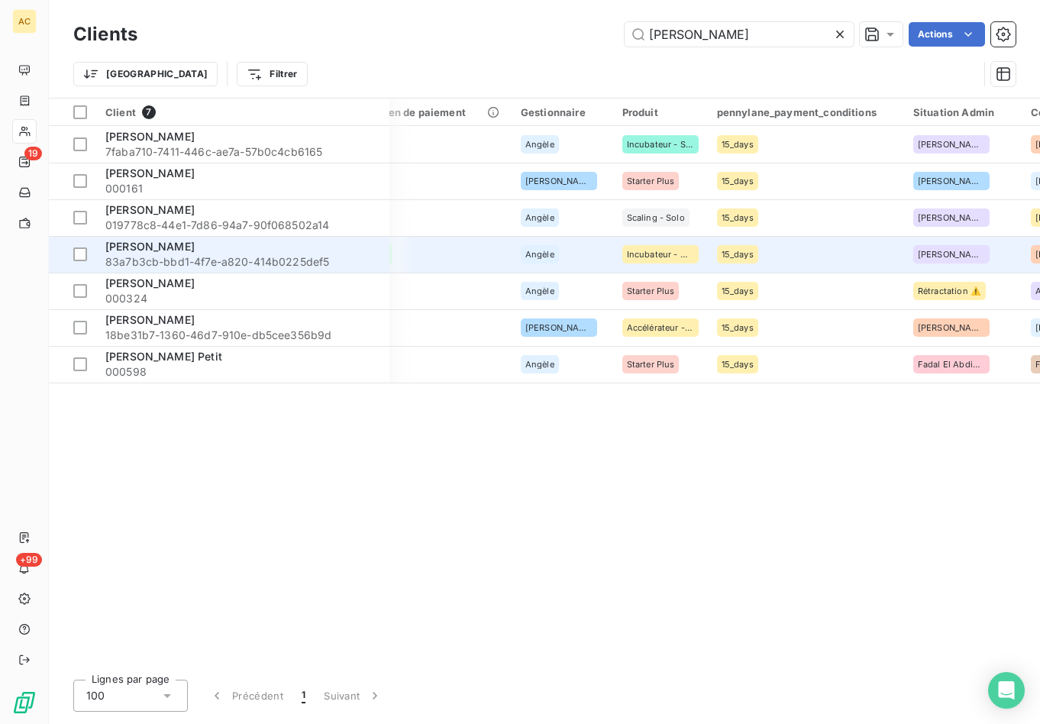
click at [141, 254] on span "83a7b3cb-bbd1-4f7e-a820-414b0225def5" at bounding box center [242, 261] width 275 height 15
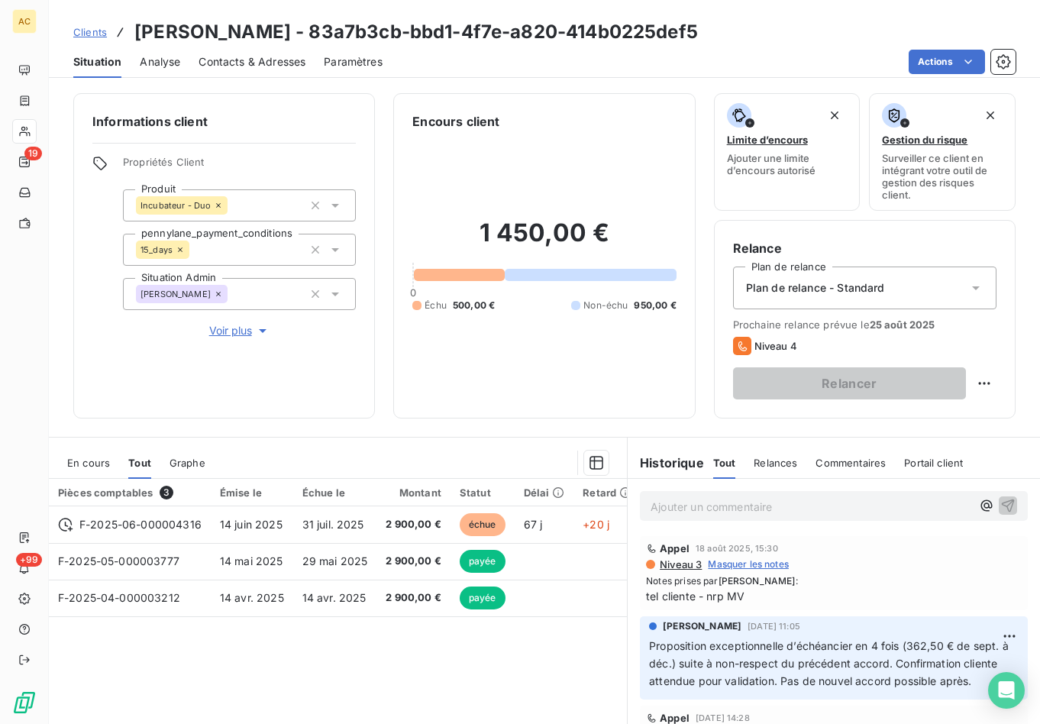
click at [248, 60] on span "Contacts & Adresses" at bounding box center [251, 61] width 107 height 15
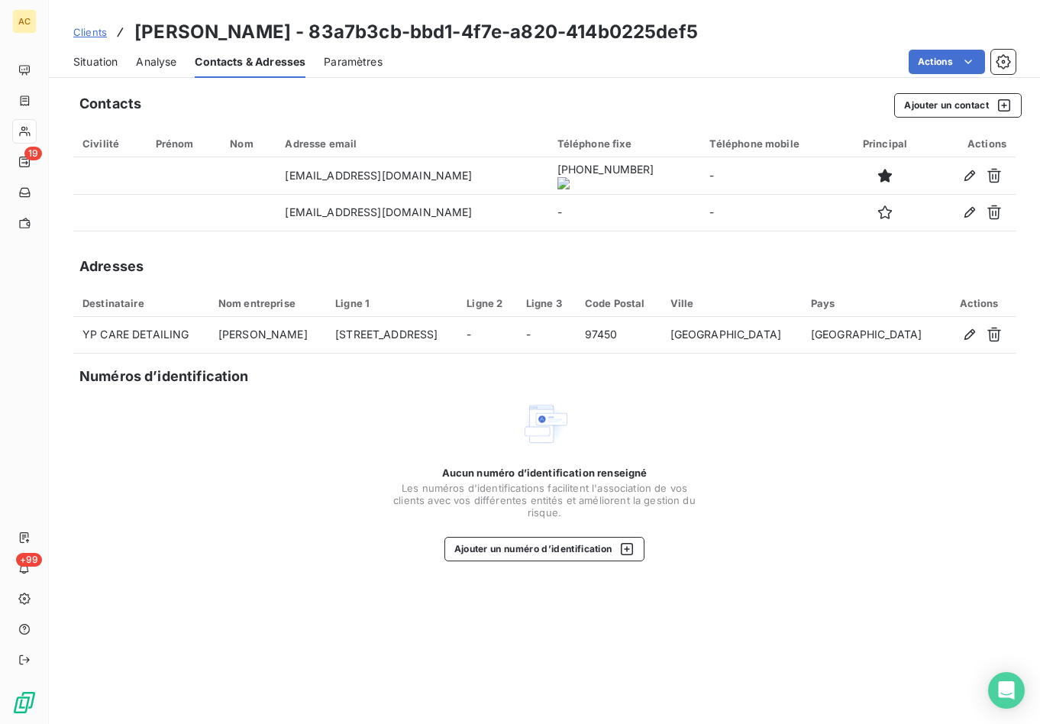
click at [108, 53] on div "Situation" at bounding box center [95, 62] width 44 height 32
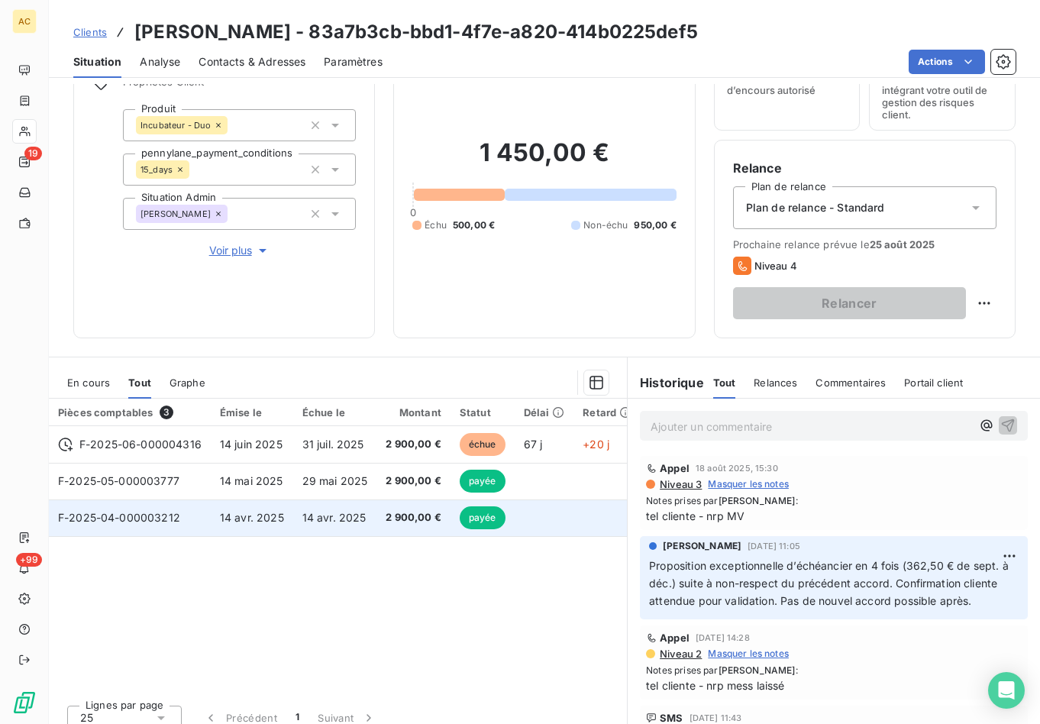
scroll to position [95, 0]
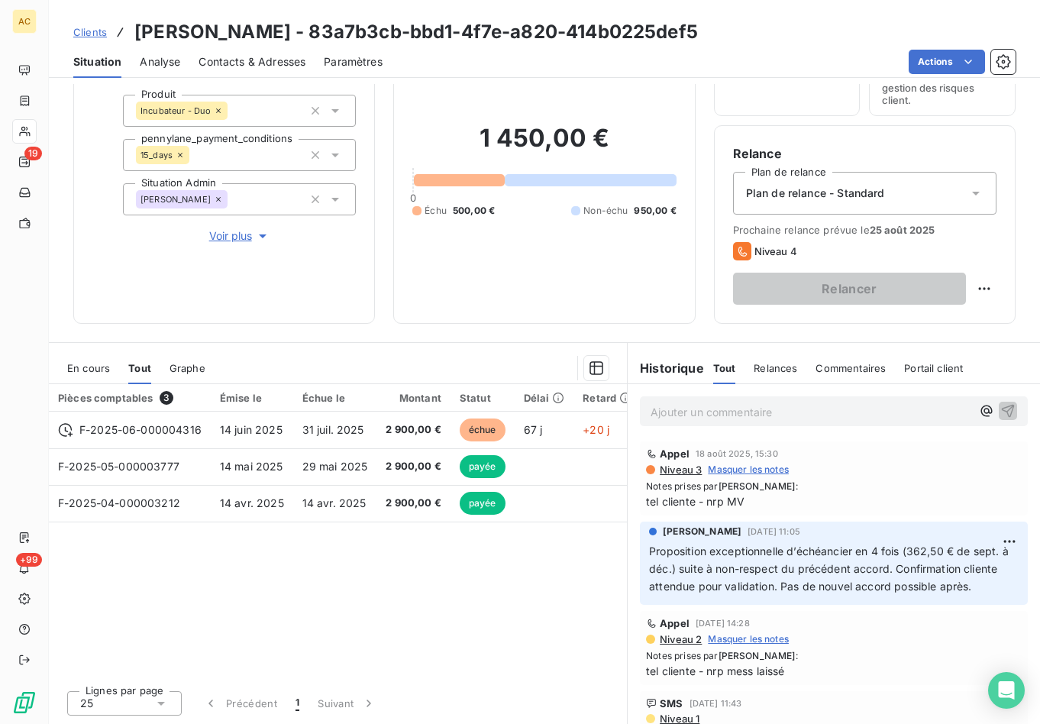
click at [677, 411] on p "Ajouter un commentaire ﻿" at bounding box center [810, 411] width 321 height 19
click at [1000, 412] on icon "button" at bounding box center [1007, 409] width 15 height 15
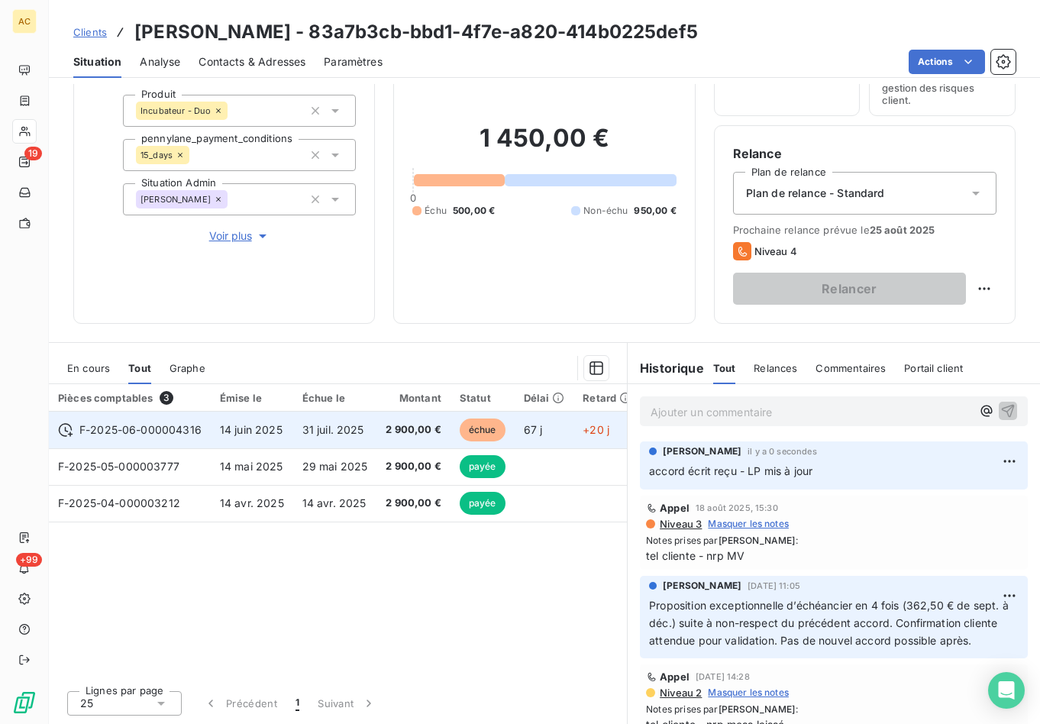
click at [296, 431] on td "31 juil. 2025" at bounding box center [335, 429] width 84 height 37
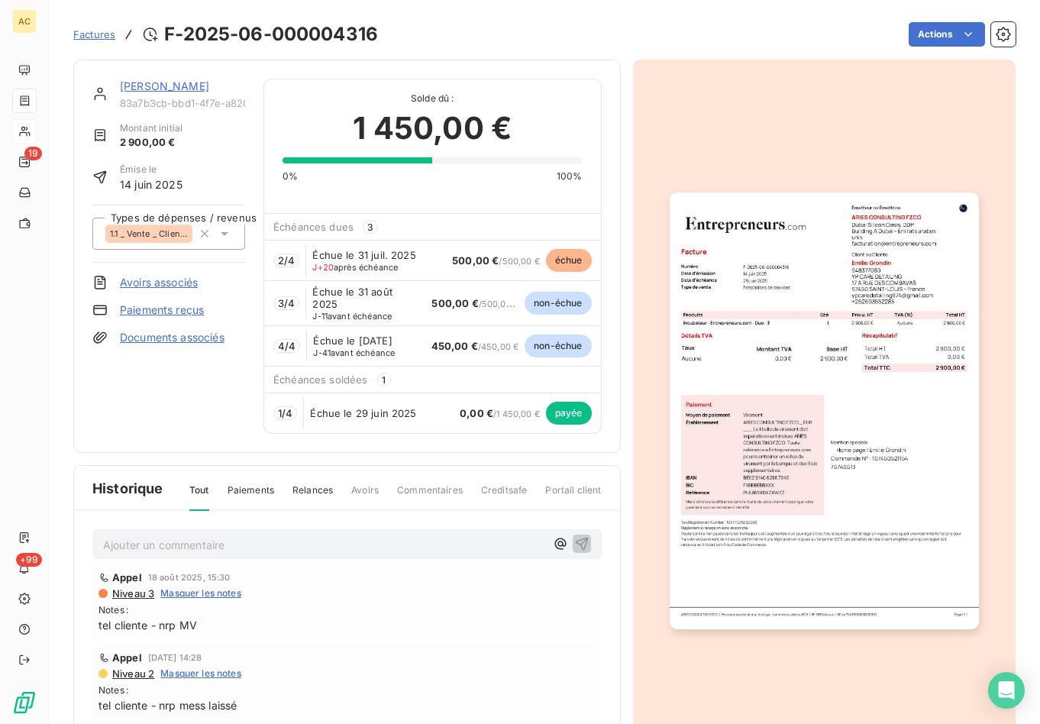
click at [195, 313] on link "Paiements reçus" at bounding box center [162, 309] width 84 height 15
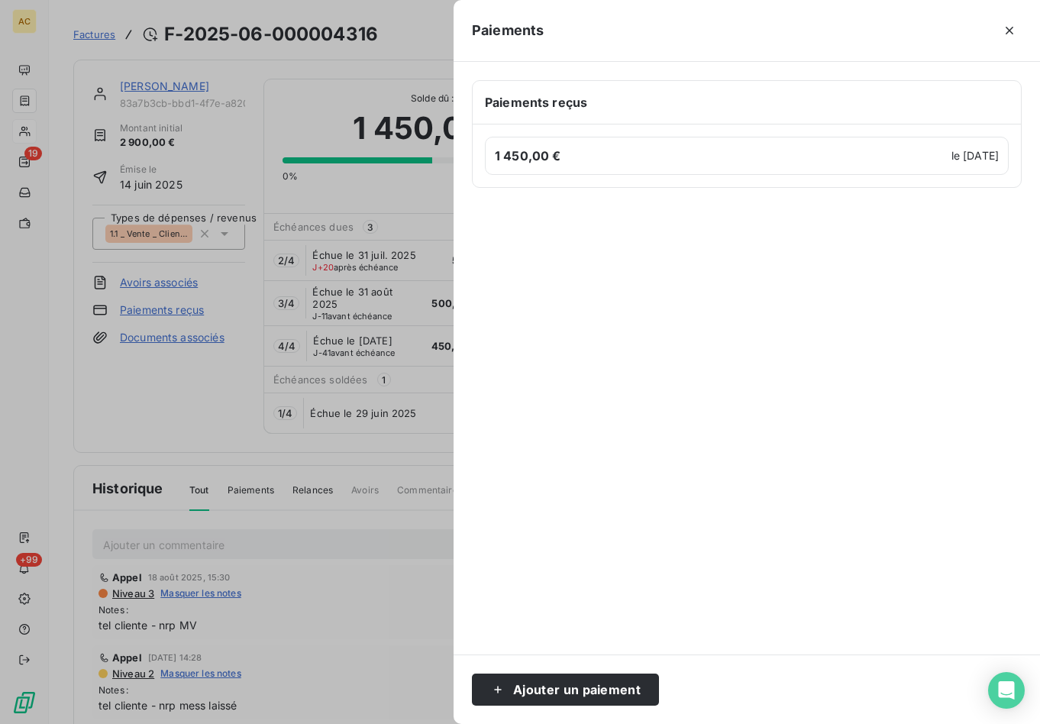
click at [1008, 28] on icon "button" at bounding box center [1008, 30] width 15 height 15
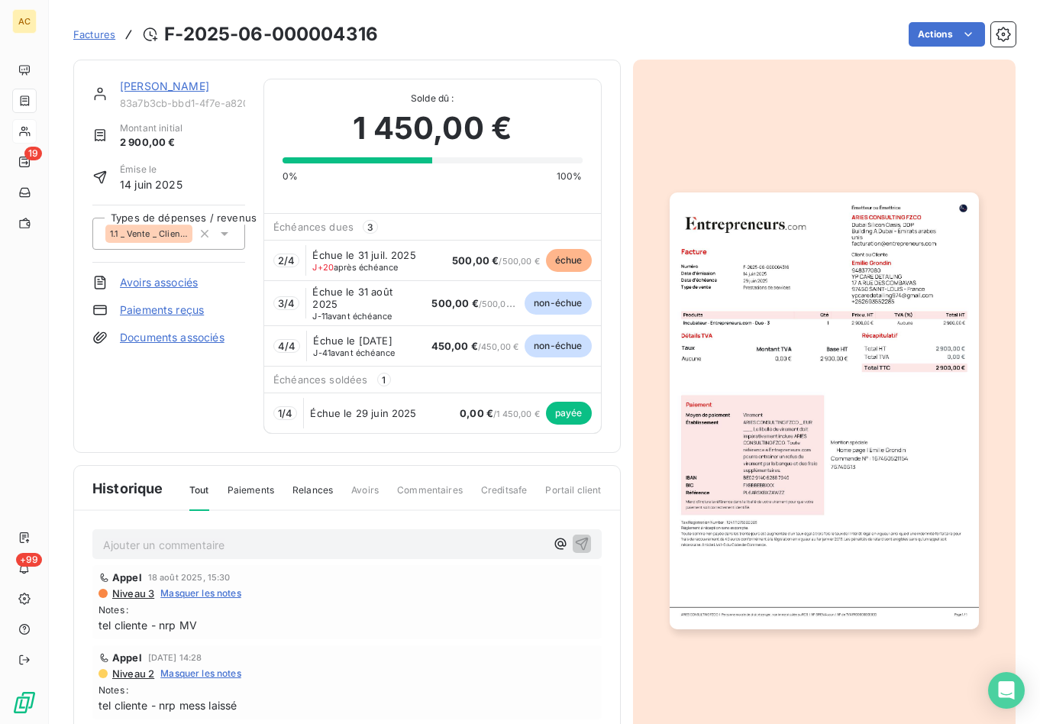
click at [364, 255] on span "Échue le 31 juil. 2025" at bounding box center [363, 255] width 103 height 12
click at [160, 312] on link "Paiements reçus" at bounding box center [162, 309] width 84 height 15
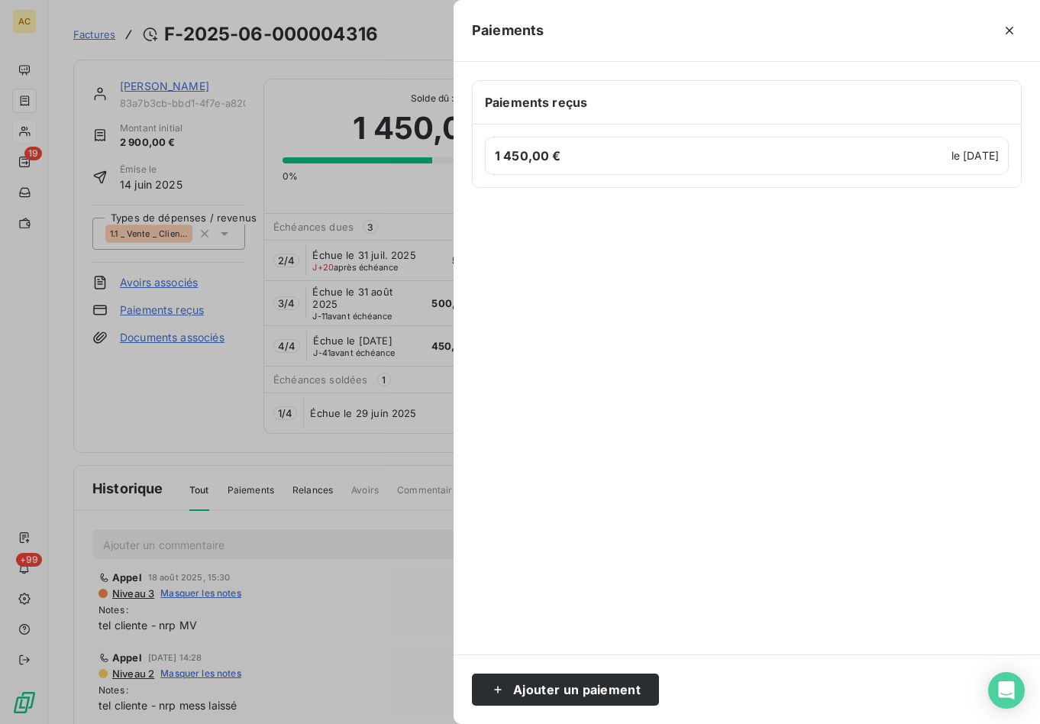
click at [888, 155] on h6 "1 450,00 €" at bounding box center [721, 156] width 452 height 18
click at [543, 153] on h6 "1 450,00 €" at bounding box center [721, 156] width 452 height 18
click at [834, 472] on div at bounding box center [747, 421] width 550 height 430
click at [647, 98] on h6 "Paiements reçus" at bounding box center [747, 102] width 524 height 18
click at [1008, 32] on icon "button" at bounding box center [1009, 31] width 8 height 8
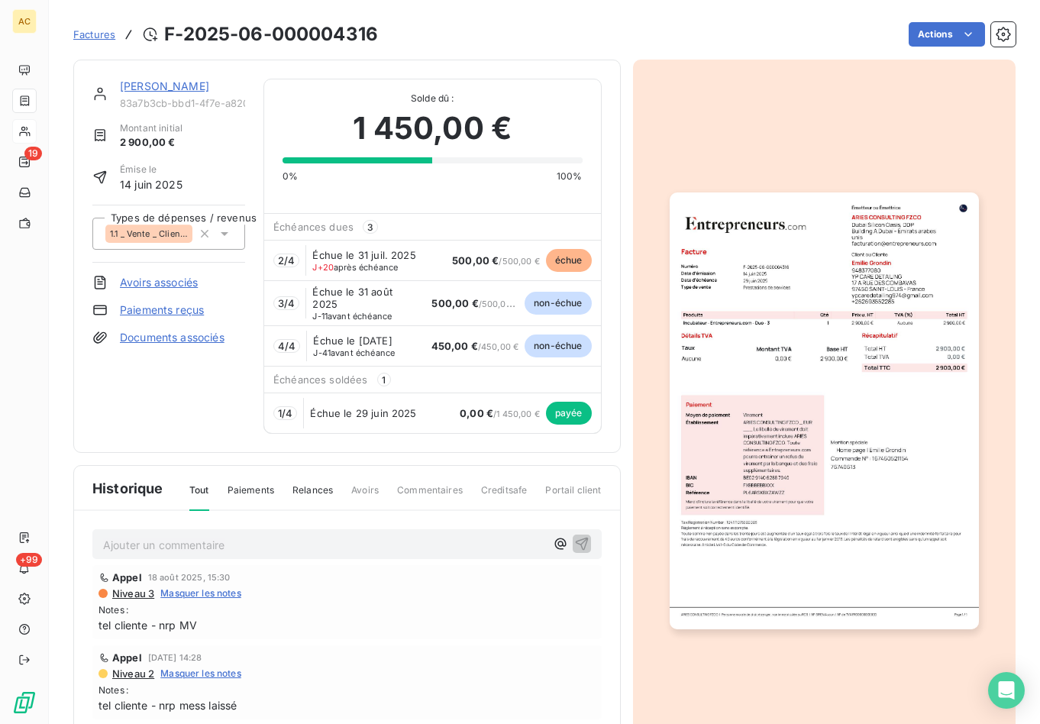
drag, startPoint x: 282, startPoint y: 351, endPoint x: 298, endPoint y: 371, distance: 25.0
click at [283, 352] on span "4 / 4" at bounding box center [287, 346] width 18 height 12
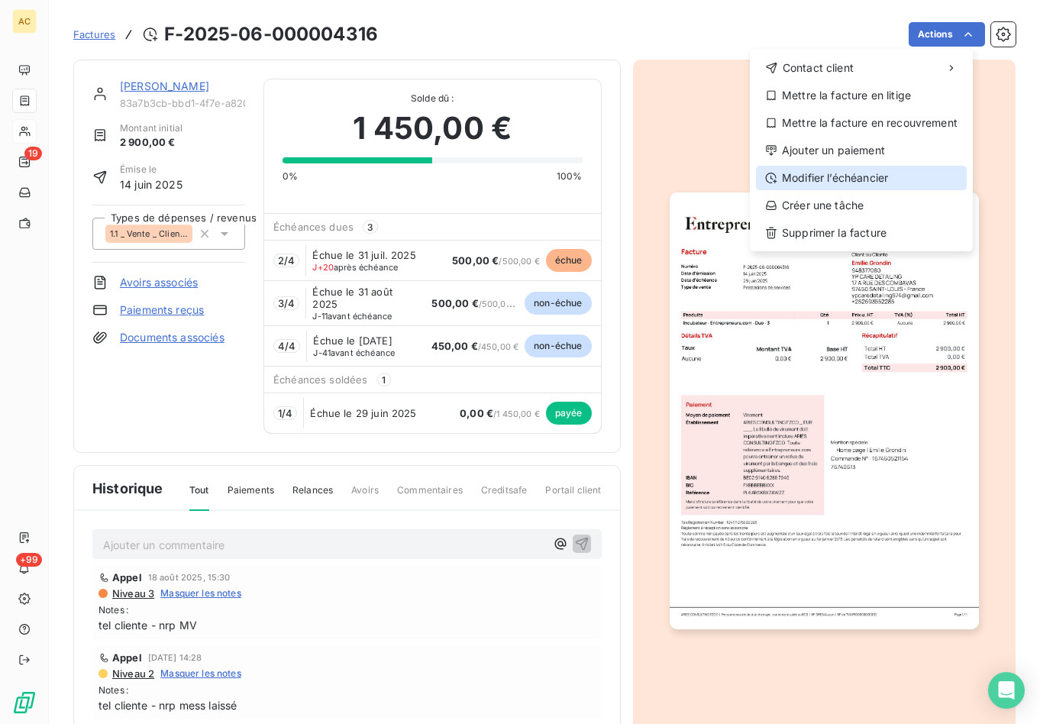
click at [855, 177] on div "Modifier l’échéancier" at bounding box center [861, 178] width 211 height 24
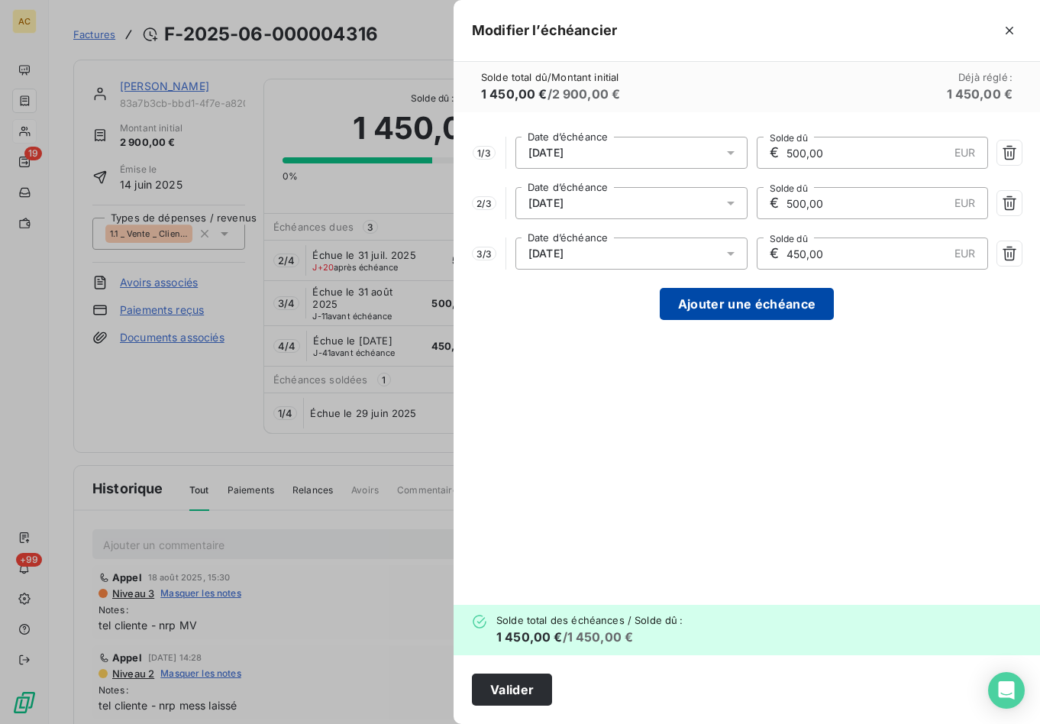
click at [750, 309] on button "Ajouter une échéance" at bounding box center [747, 304] width 174 height 32
type input "362,50"
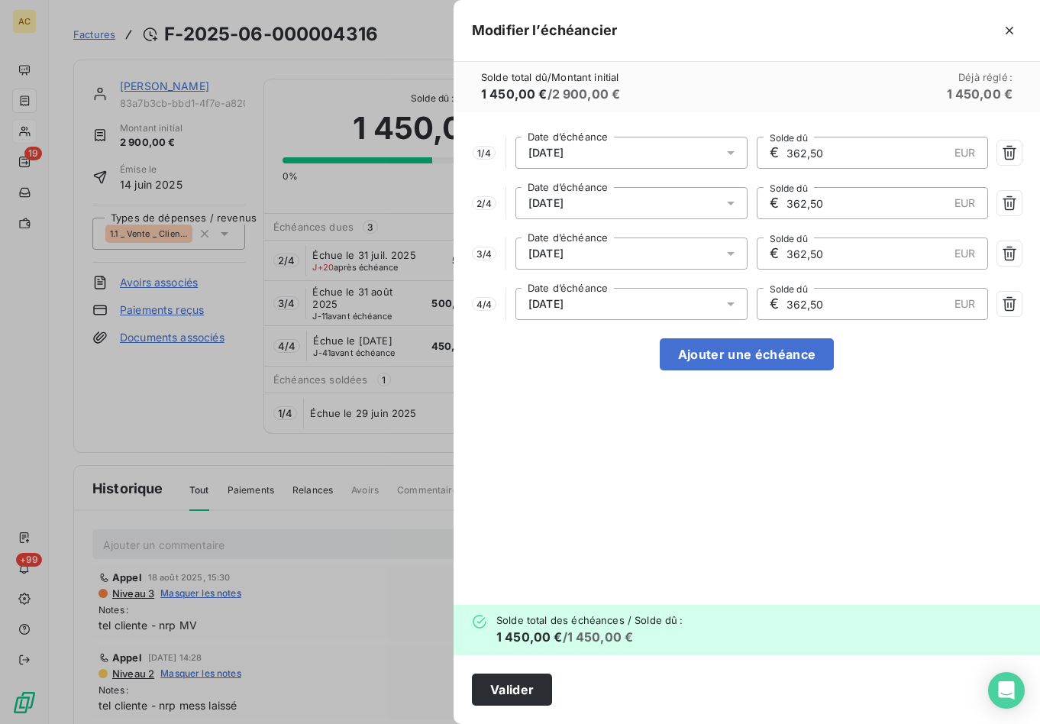
click at [732, 154] on icon at bounding box center [730, 152] width 15 height 15
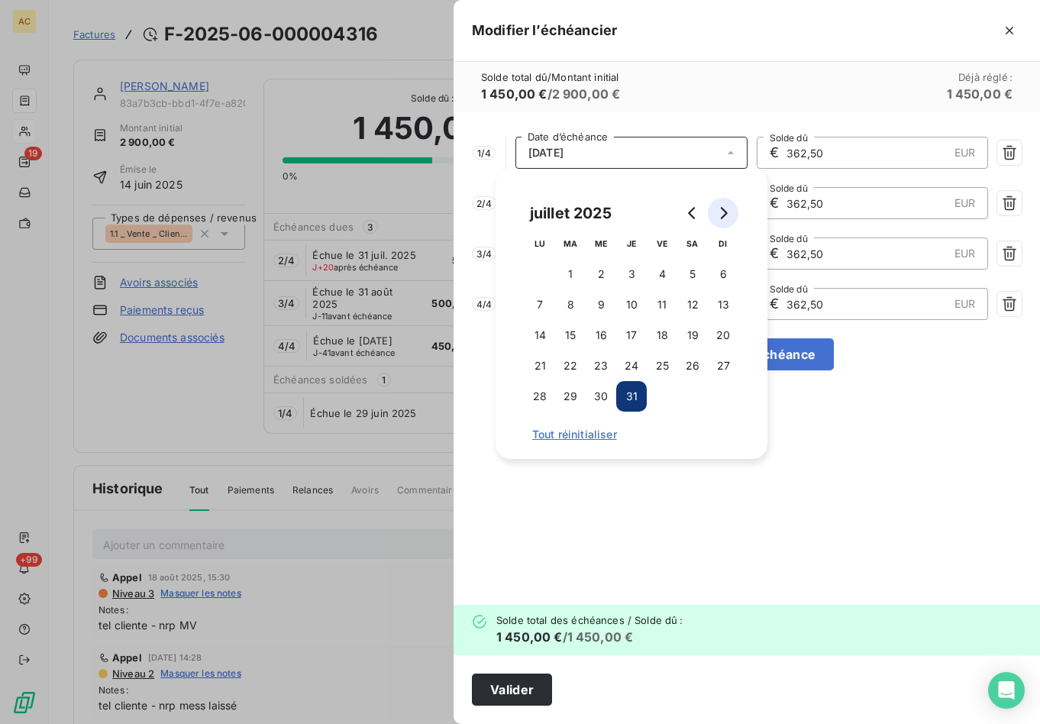
click at [719, 214] on icon "Go to next month" at bounding box center [723, 213] width 12 height 12
click at [721, 214] on icon "Go to next month" at bounding box center [723, 213] width 12 height 12
click at [668, 274] on button "5" at bounding box center [662, 274] width 31 height 31
click at [667, 274] on button "5" at bounding box center [662, 274] width 31 height 31
click at [811, 506] on div "1 / 4 05/09/2025 Date d’échéance € 362,50 EUR Solde dû 2 / 4 05/09/2025 Date d’…" at bounding box center [746, 358] width 586 height 492
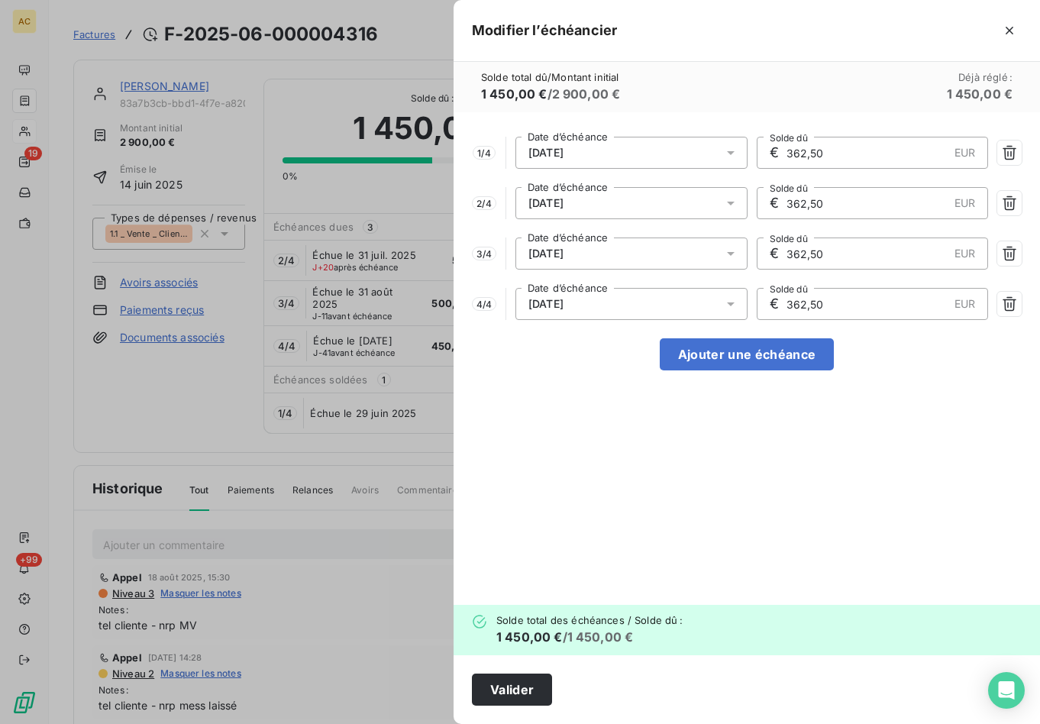
click at [688, 208] on div "05/09/2025" at bounding box center [631, 203] width 232 height 32
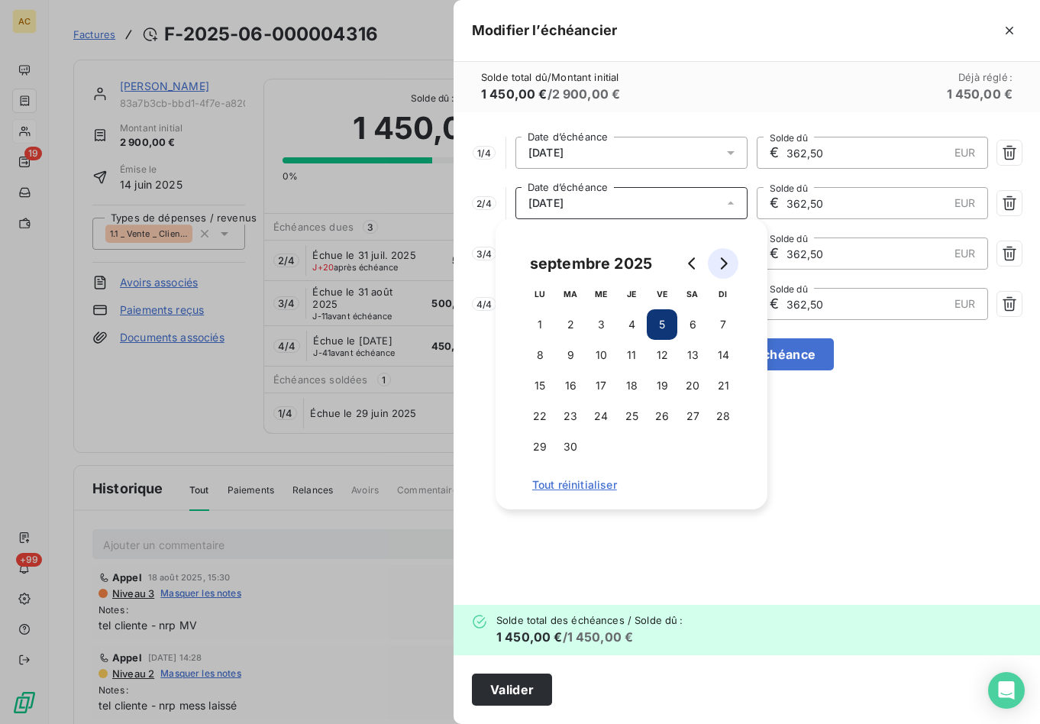
click at [727, 262] on icon "Go to next month" at bounding box center [723, 263] width 12 height 12
click at [715, 324] on button "5" at bounding box center [723, 324] width 31 height 31
click at [724, 325] on button "5" at bounding box center [723, 324] width 31 height 31
drag, startPoint x: 824, startPoint y: 422, endPoint x: 826, endPoint y: 411, distance: 11.6
click at [825, 422] on div "1 / 4 05/09/2025 Date d’échéance € 362,50 EUR Solde dû 2 / 4 05/10/2025 Date d’…" at bounding box center [746, 358] width 586 height 492
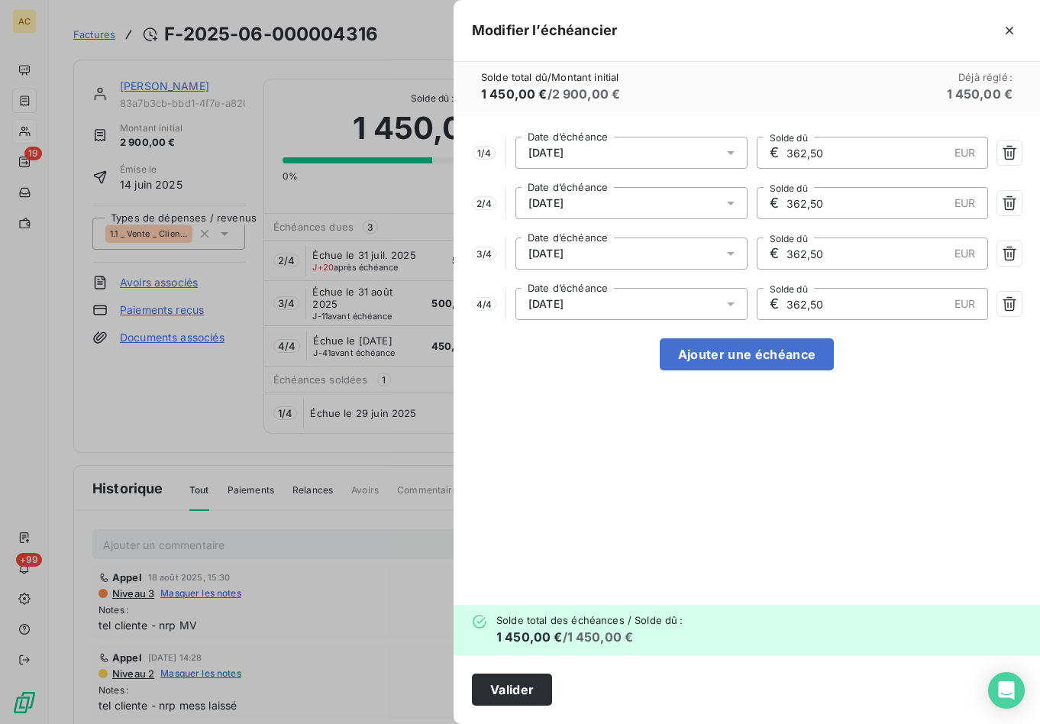
click at [692, 255] on div "05/10/2025" at bounding box center [631, 253] width 232 height 32
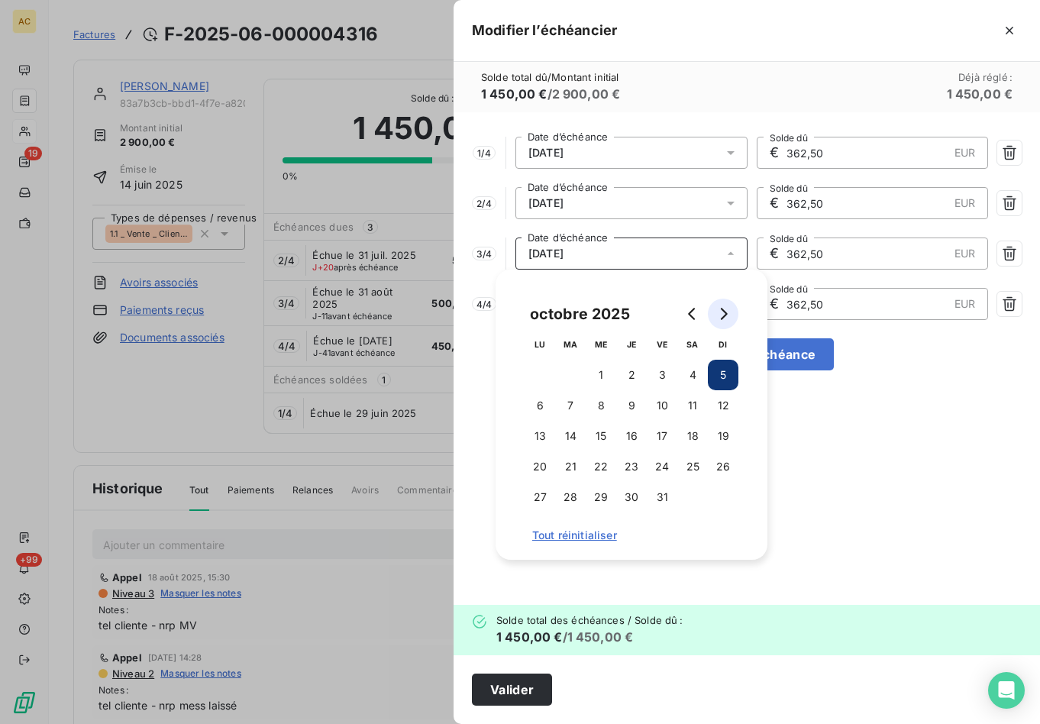
click at [730, 315] on button "Go to next month" at bounding box center [723, 313] width 31 height 31
click at [602, 407] on button "5" at bounding box center [600, 405] width 31 height 31
drag, startPoint x: 602, startPoint y: 406, endPoint x: 611, endPoint y: 406, distance: 9.2
click at [602, 405] on button "5" at bounding box center [600, 405] width 31 height 31
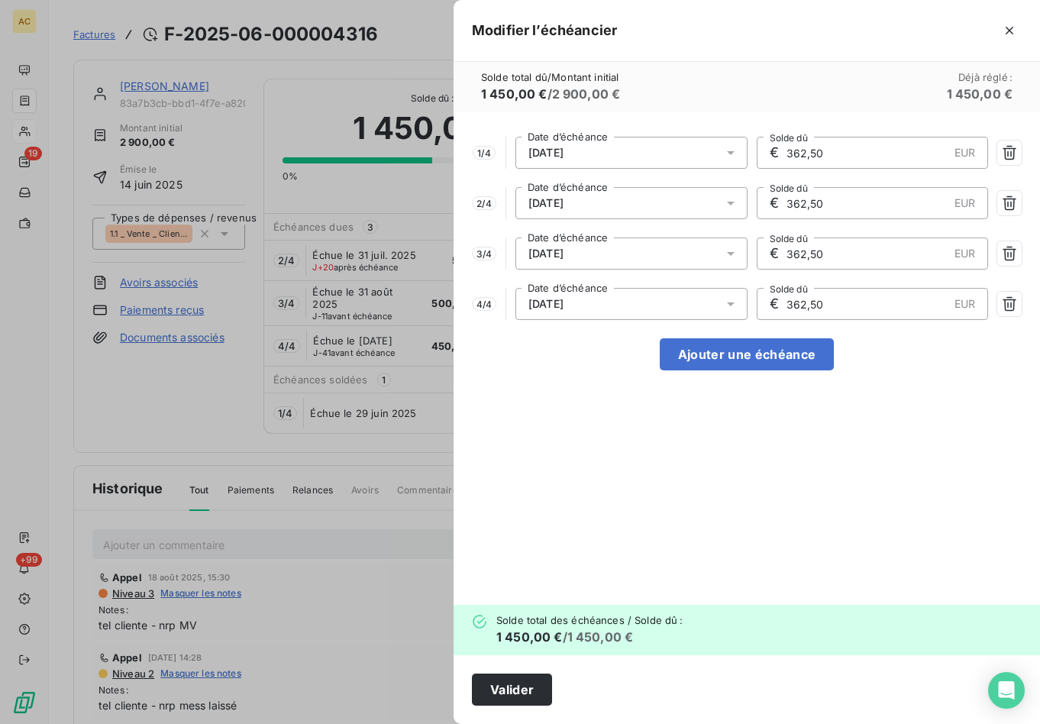
click at [786, 427] on div "1 / 4 05/09/2025 Date d’échéance € 362,50 EUR Solde dû 2 / 4 05/10/2025 Date d’…" at bounding box center [746, 358] width 586 height 492
click at [731, 309] on icon at bounding box center [730, 303] width 15 height 15
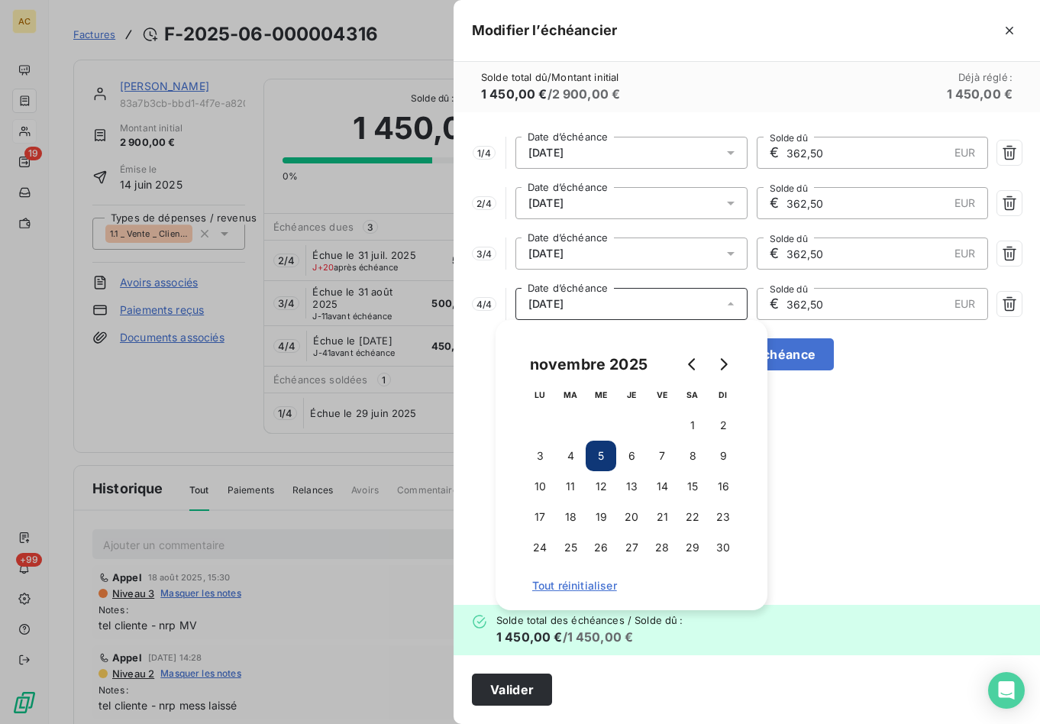
click at [724, 347] on div "novembre 2025 LU MA ME JE VE SA DI 1 2 3 4 5 6 7 8 9 10 11 12 13 14 15 16 17 18…" at bounding box center [631, 464] width 235 height 253
click at [725, 353] on button "Go to next month" at bounding box center [723, 364] width 31 height 31
click at [666, 429] on button "5" at bounding box center [662, 425] width 31 height 31
click at [659, 423] on button "5" at bounding box center [662, 425] width 31 height 31
click at [814, 427] on div "1 / 4 05/09/2025 Date d’échéance € 362,50 EUR Solde dû 2 / 4 05/10/2025 Date d’…" at bounding box center [746, 358] width 586 height 492
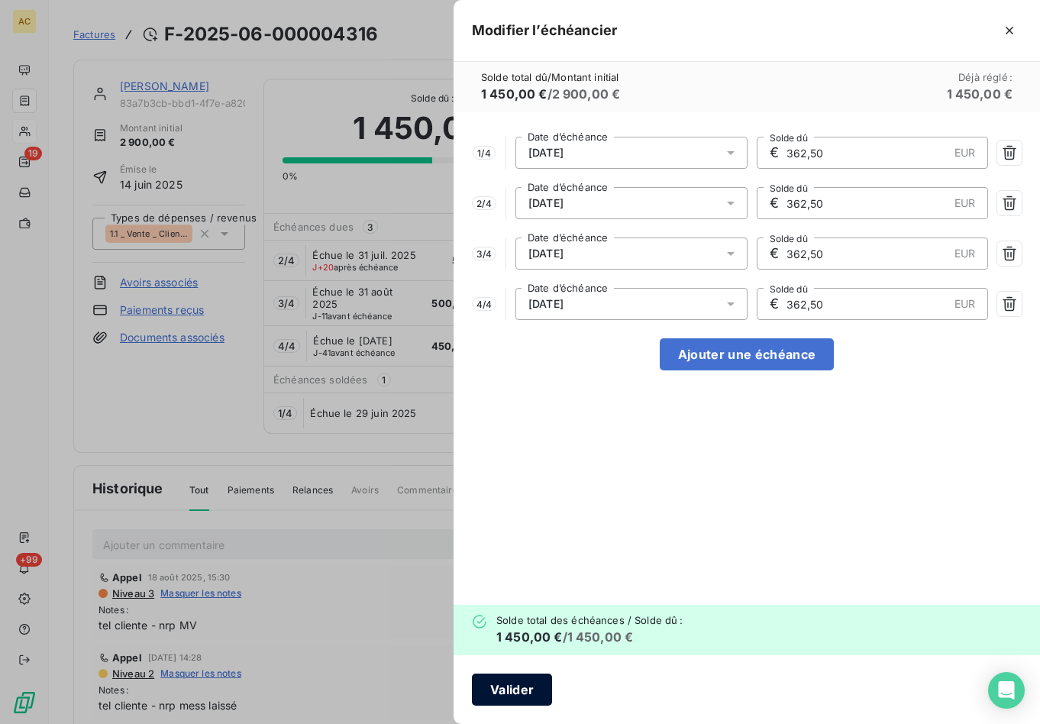
click at [525, 688] on button "Valider" at bounding box center [512, 689] width 80 height 32
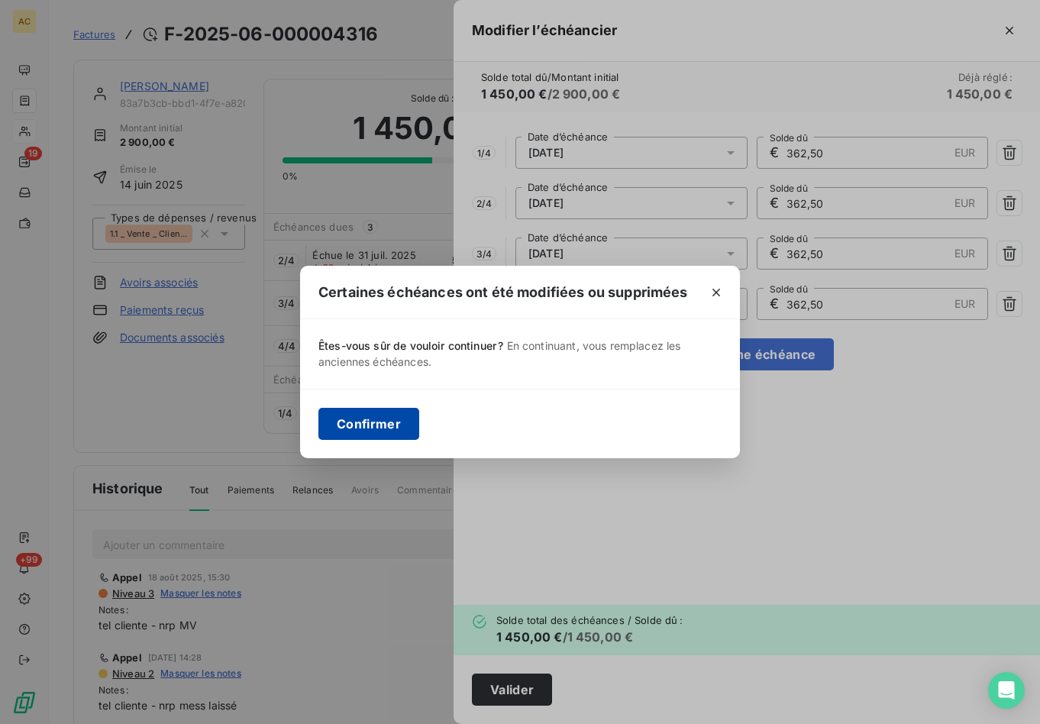
click at [382, 426] on button "Confirmer" at bounding box center [368, 424] width 101 height 32
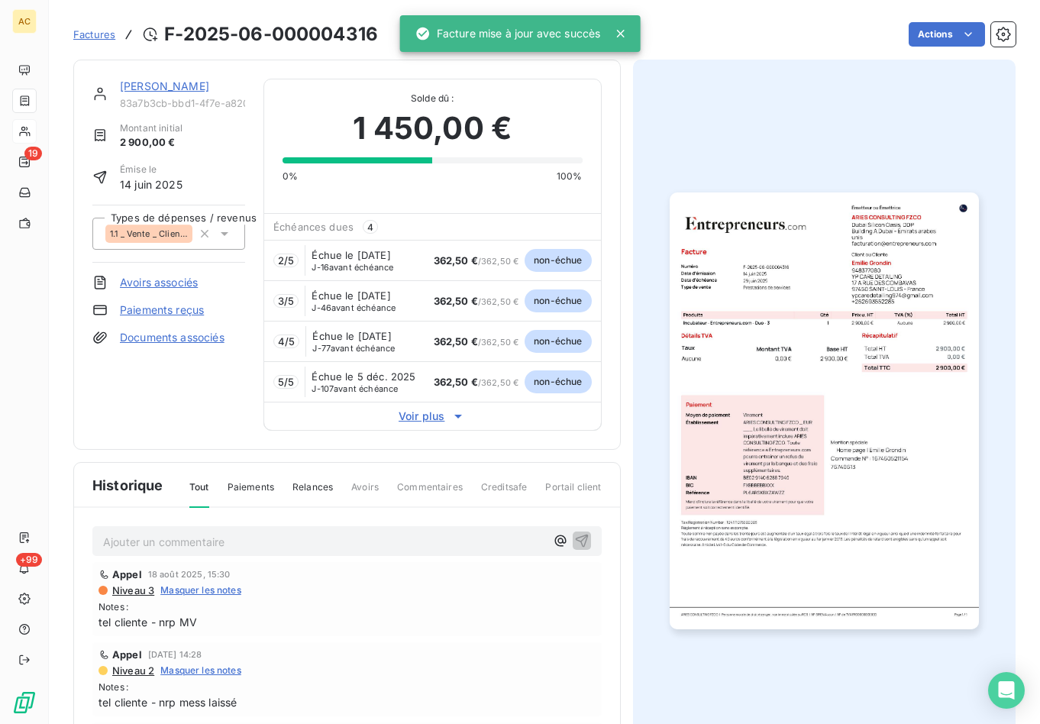
click at [134, 84] on link "Emilie Grondin" at bounding box center [164, 85] width 89 height 13
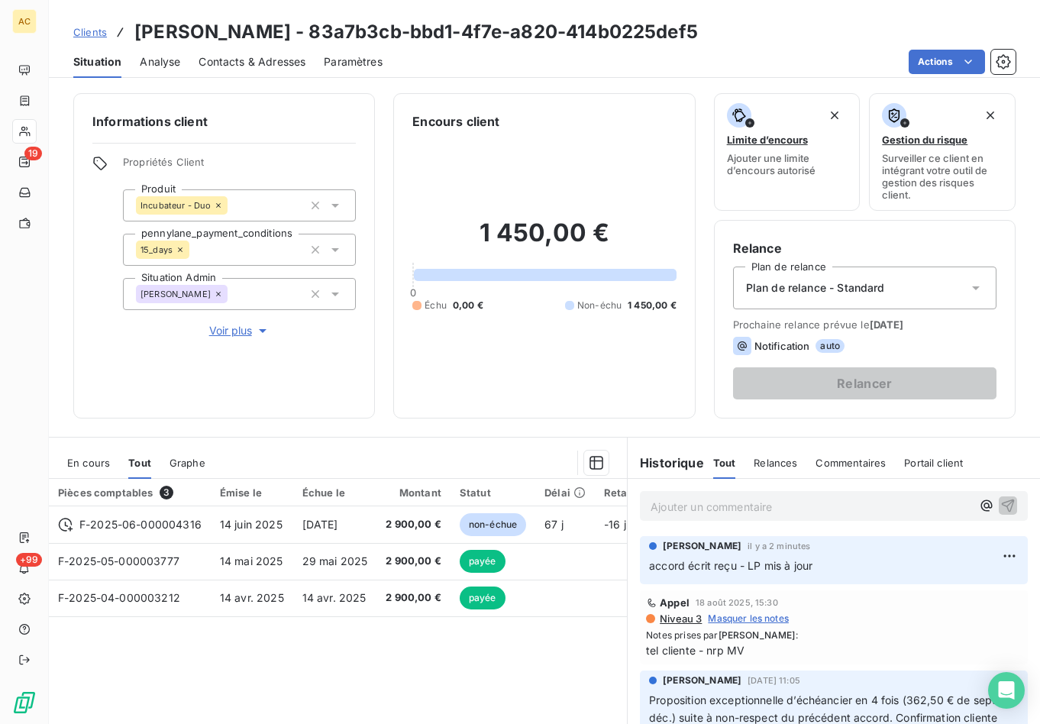
click at [98, 29] on span "Clients" at bounding box center [90, 32] width 34 height 12
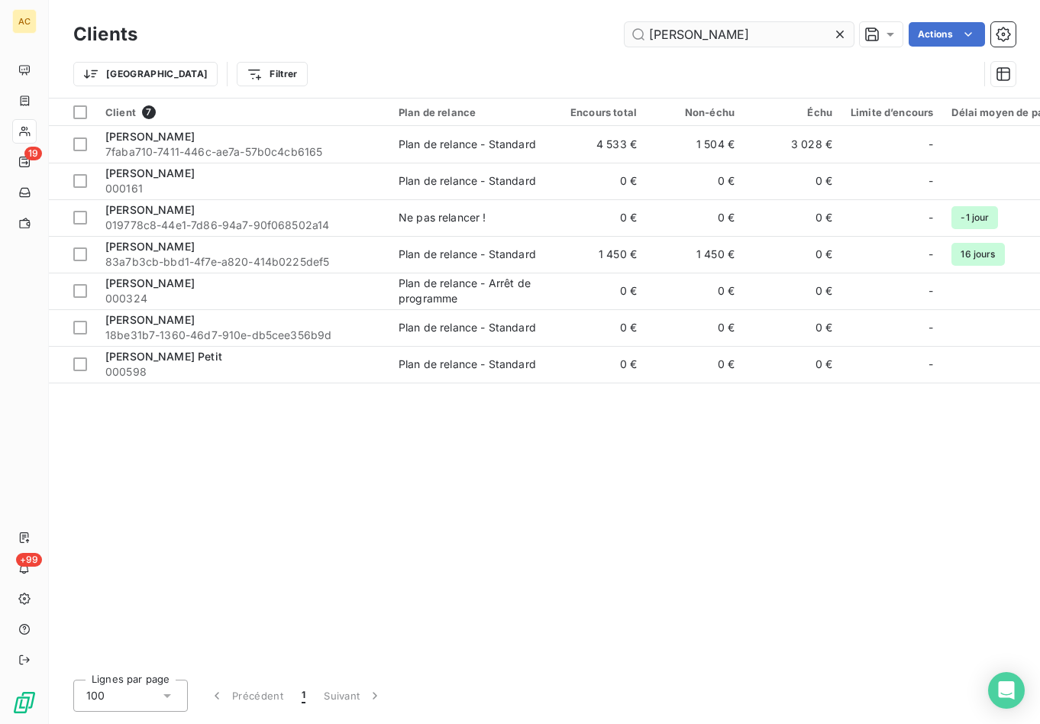
drag, startPoint x: 765, startPoint y: 26, endPoint x: 655, endPoint y: 40, distance: 110.9
click at [655, 40] on input "emilie" at bounding box center [738, 34] width 229 height 24
drag, startPoint x: 650, startPoint y: 31, endPoint x: 658, endPoint y: 37, distance: 9.3
click at [634, 37] on input "emilie" at bounding box center [738, 34] width 229 height 24
drag, startPoint x: 672, startPoint y: 37, endPoint x: 644, endPoint y: 34, distance: 27.6
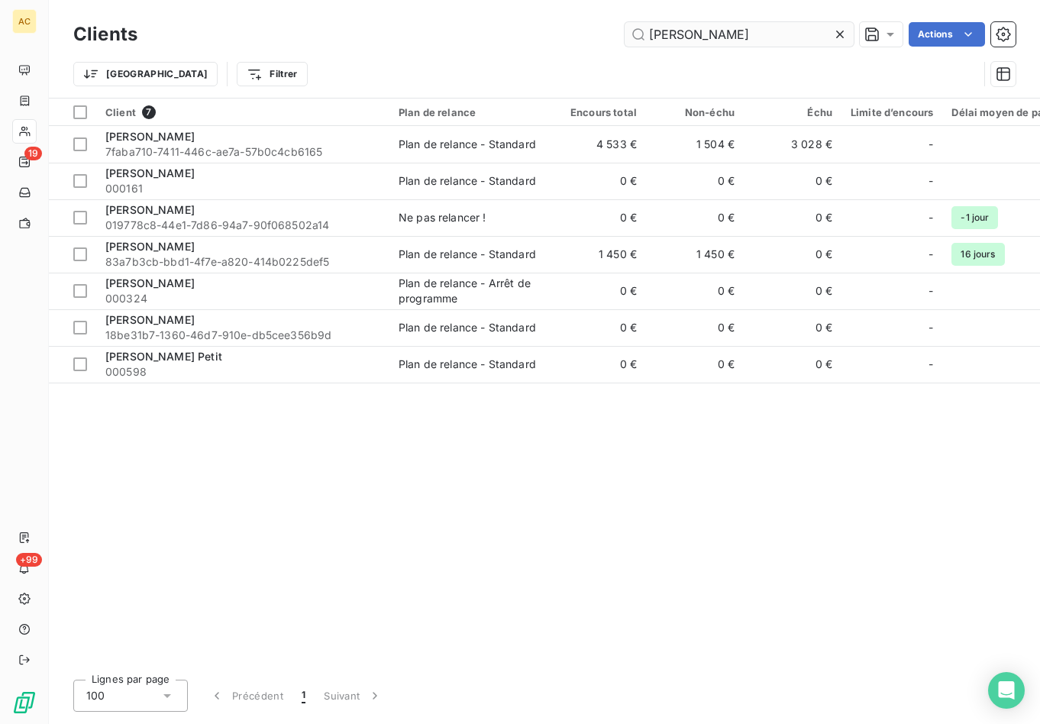
click at [644, 34] on input "emilie" at bounding box center [738, 34] width 229 height 24
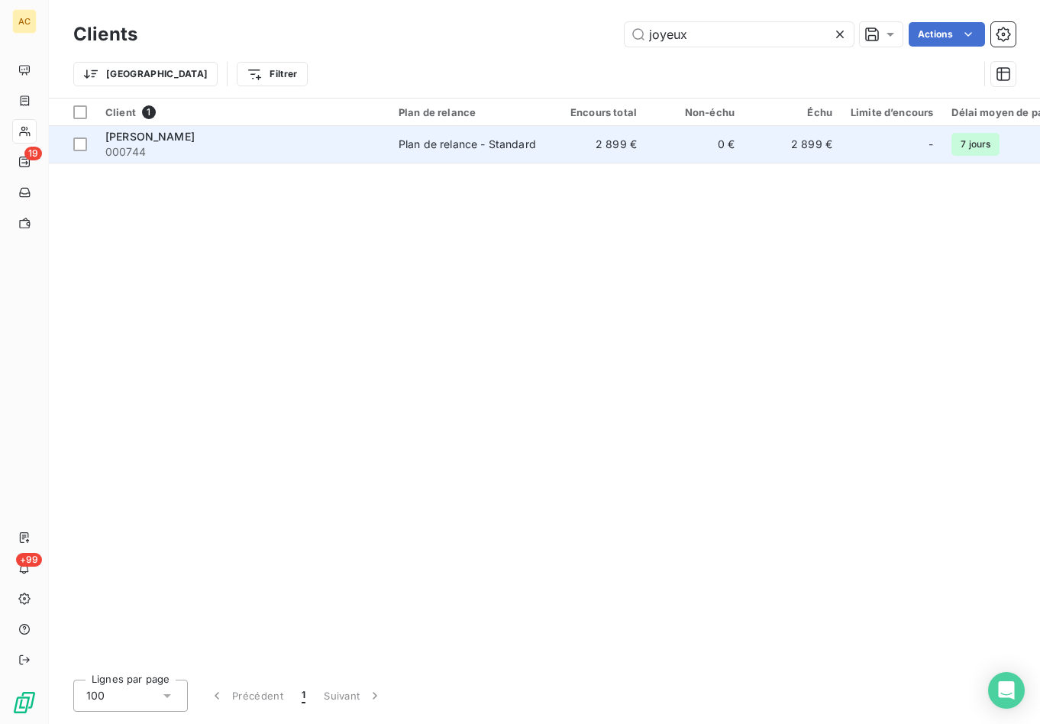
type input "joyeux"
click at [470, 146] on div "Plan de relance - Standard" at bounding box center [466, 144] width 137 height 15
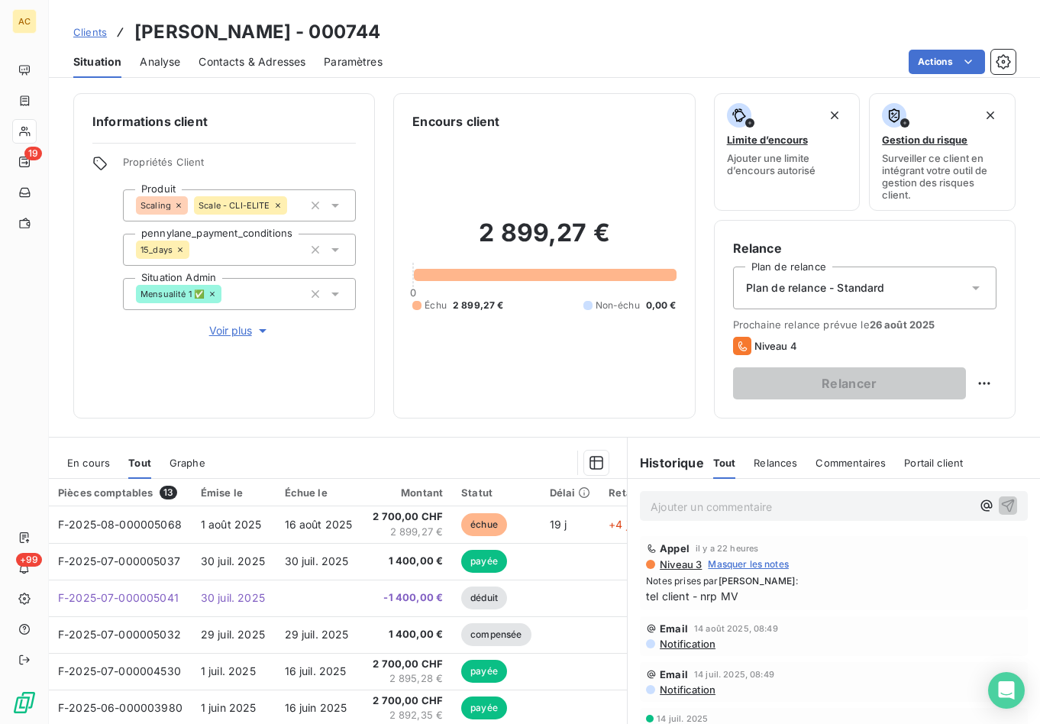
click at [218, 327] on span "Voir plus" at bounding box center [239, 330] width 61 height 15
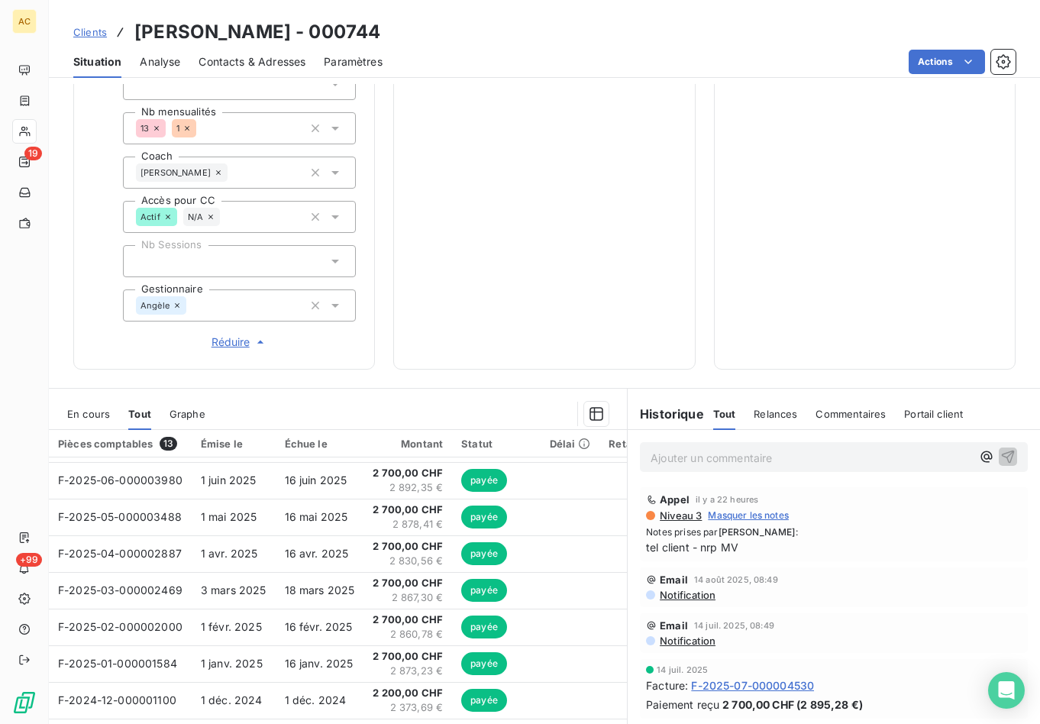
scroll to position [191, 0]
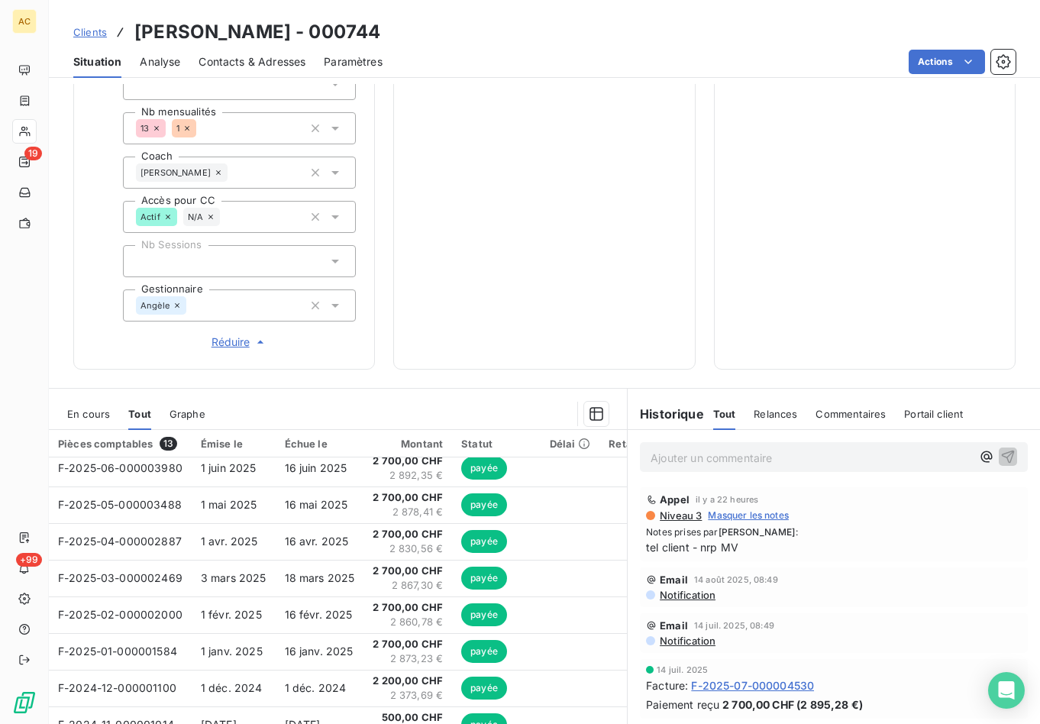
click at [94, 37] on span "Clients" at bounding box center [90, 32] width 34 height 12
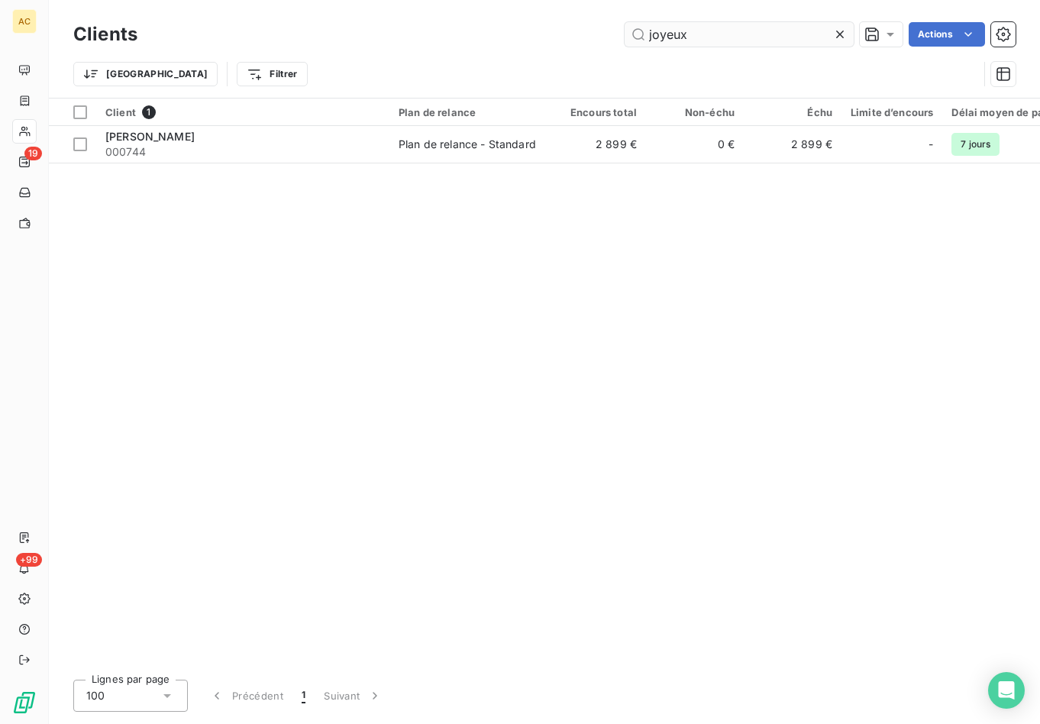
drag, startPoint x: 711, startPoint y: 34, endPoint x: 640, endPoint y: 32, distance: 71.0
click at [640, 32] on input "joyeux" at bounding box center [738, 34] width 229 height 24
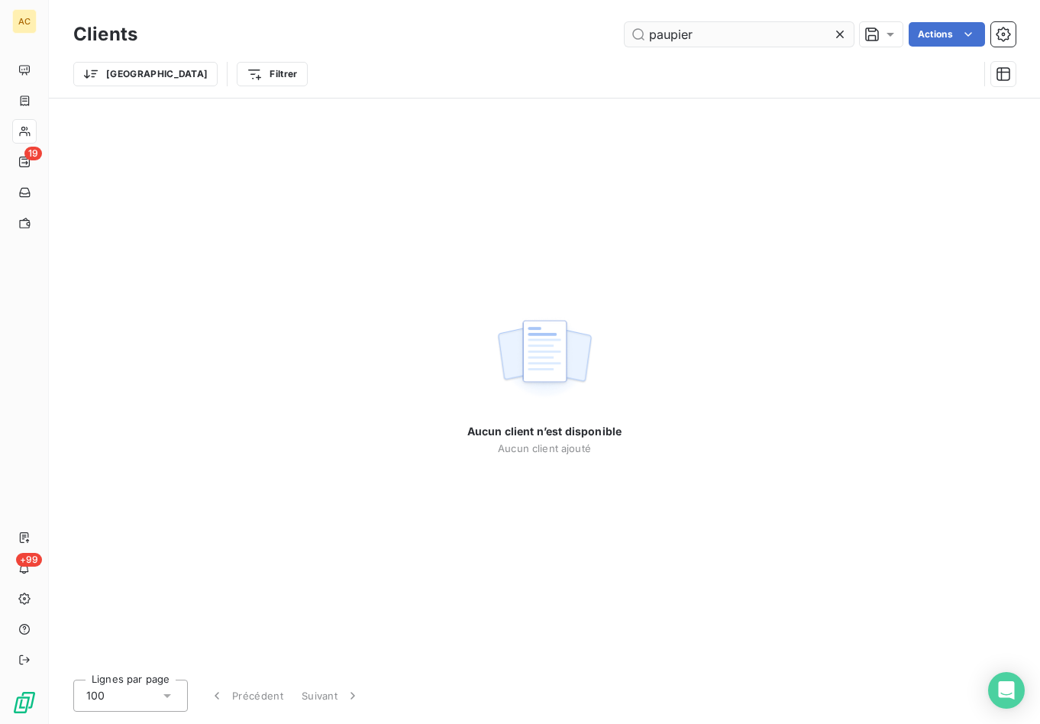
click at [711, 35] on input "paupier" at bounding box center [738, 34] width 229 height 24
drag, startPoint x: 667, startPoint y: 37, endPoint x: 647, endPoint y: 39, distance: 20.0
click at [647, 39] on input "paupier" at bounding box center [738, 34] width 229 height 24
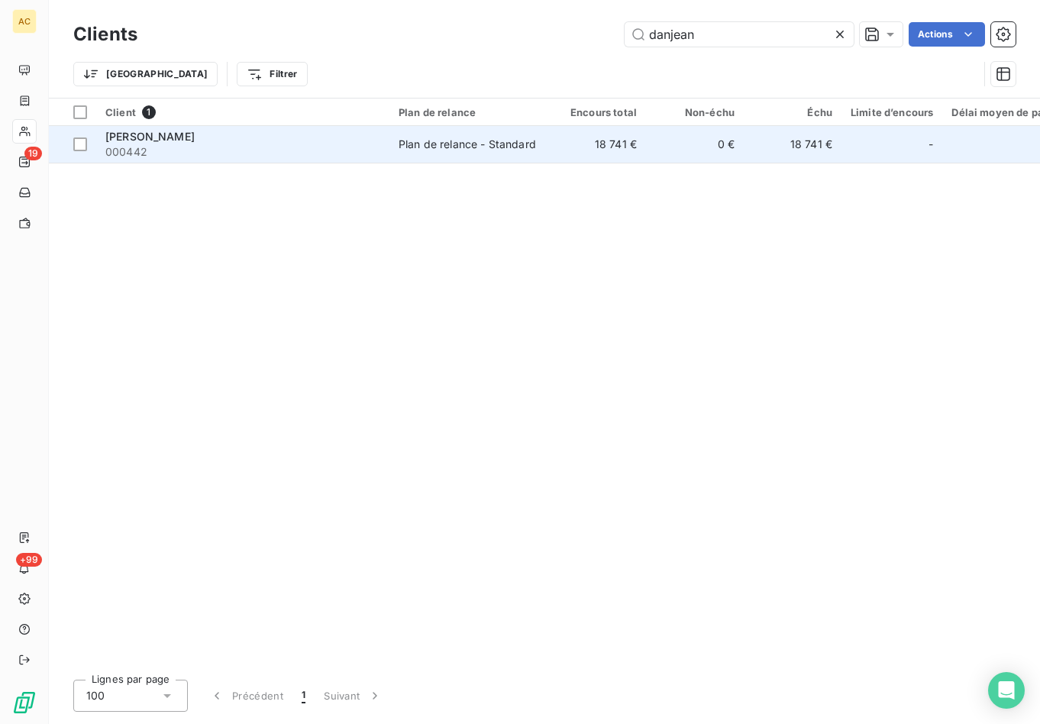
type input "danjean"
click at [269, 152] on span "000442" at bounding box center [242, 151] width 275 height 15
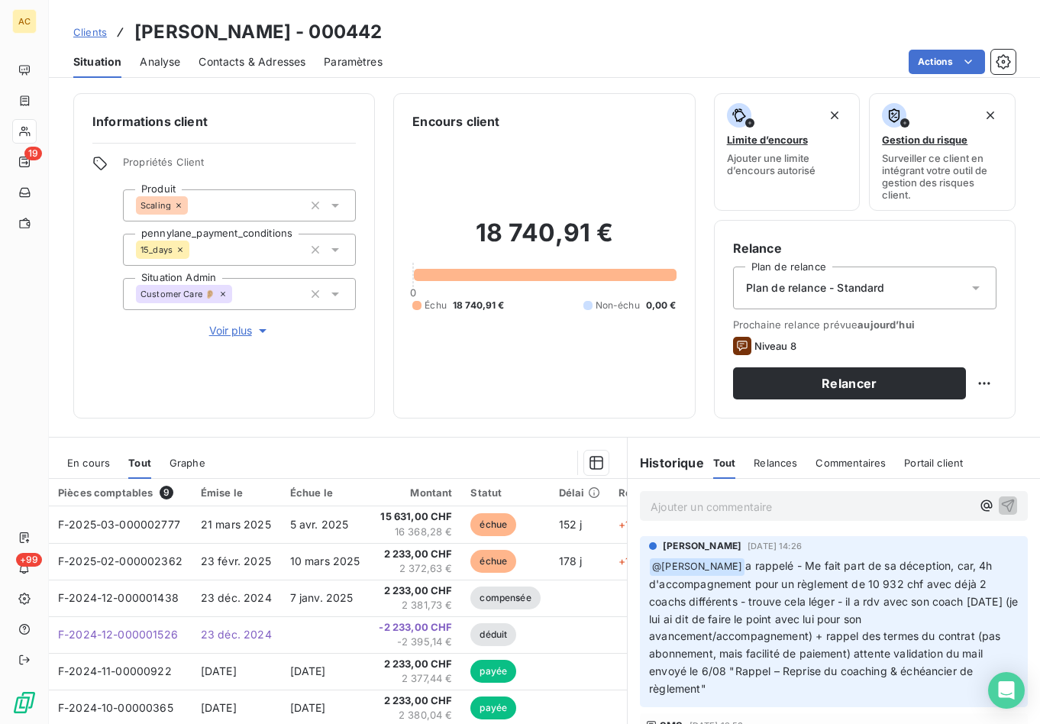
click at [217, 334] on span "Voir plus" at bounding box center [239, 330] width 61 height 15
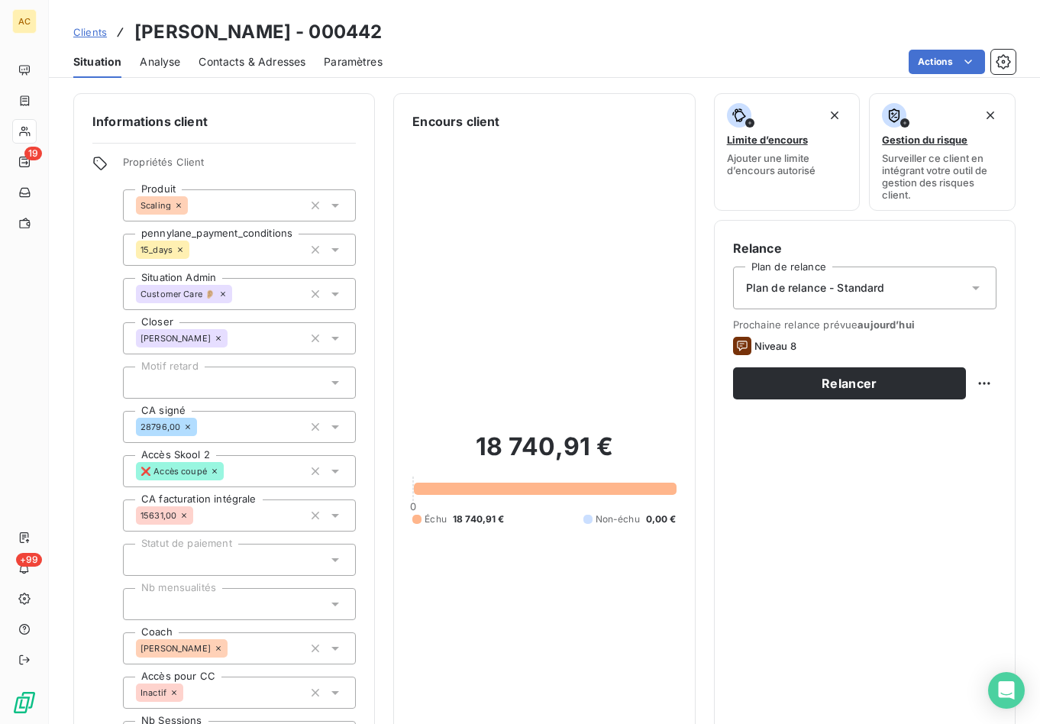
click at [96, 35] on span "Clients" at bounding box center [90, 32] width 34 height 12
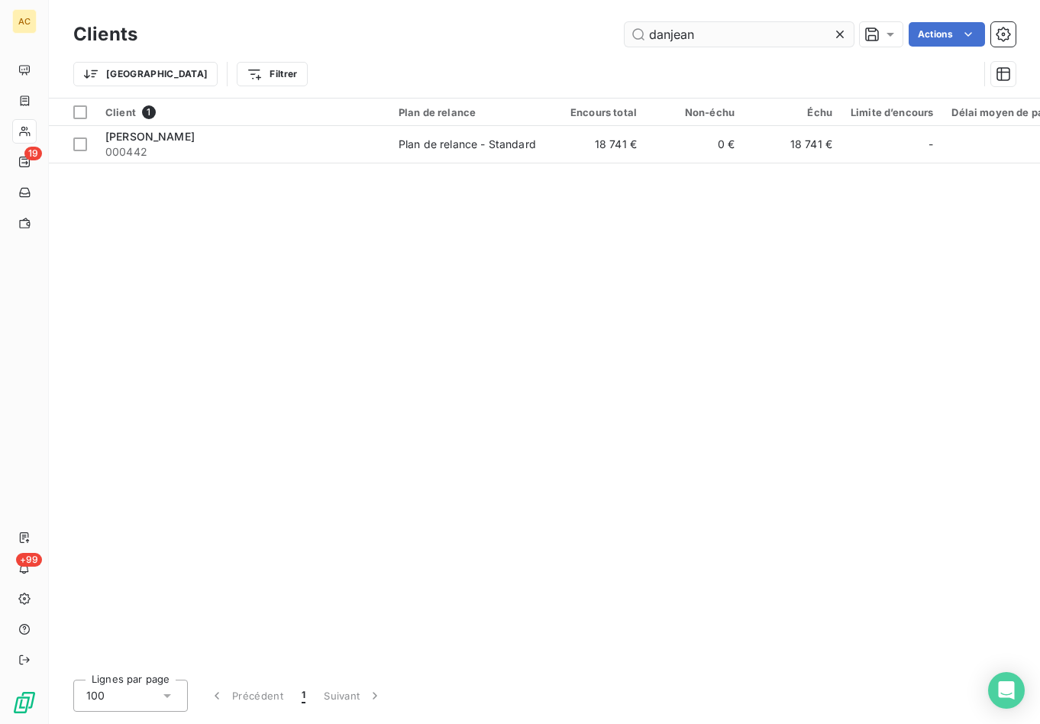
drag, startPoint x: 712, startPoint y: 40, endPoint x: 631, endPoint y: 34, distance: 81.1
click at [631, 34] on input "danjean" at bounding box center [738, 34] width 229 height 24
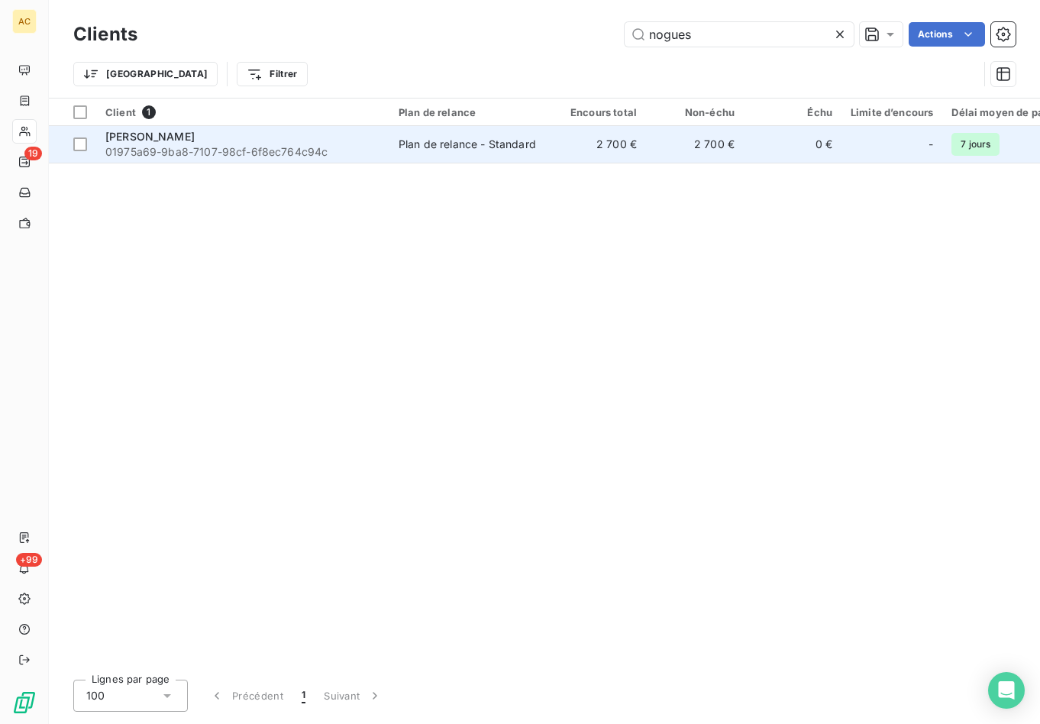
type input "nogues"
click at [314, 151] on span "01975a69-9ba8-7107-98cf-6f8ec764c94c" at bounding box center [242, 151] width 275 height 15
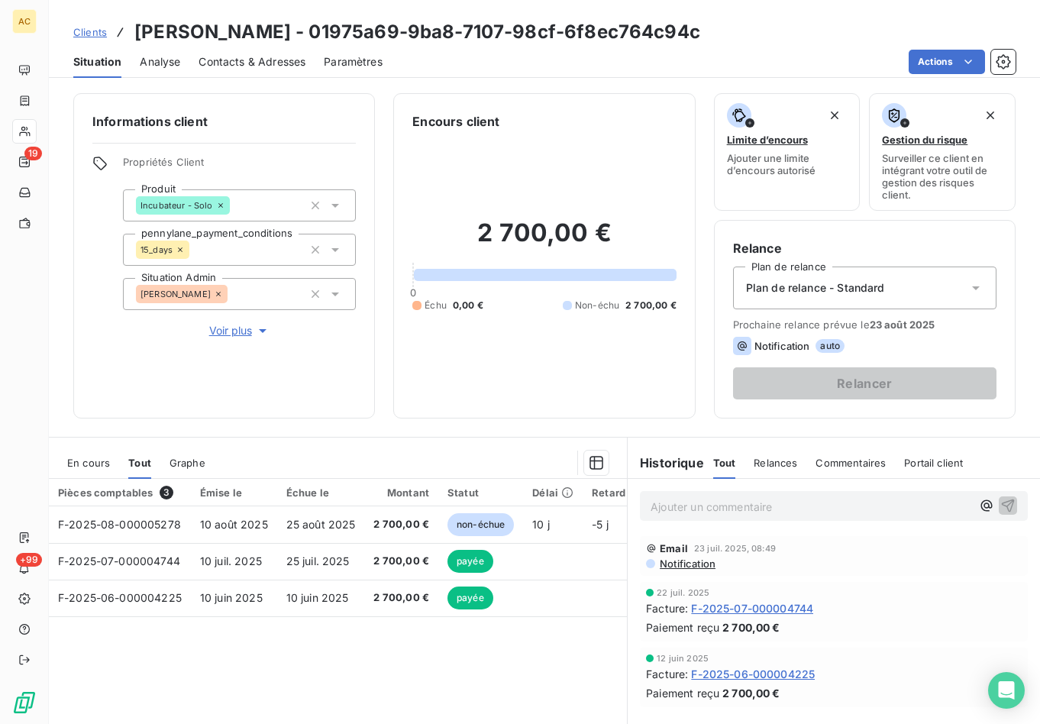
click at [264, 52] on div "Contacts & Adresses" at bounding box center [251, 62] width 107 height 32
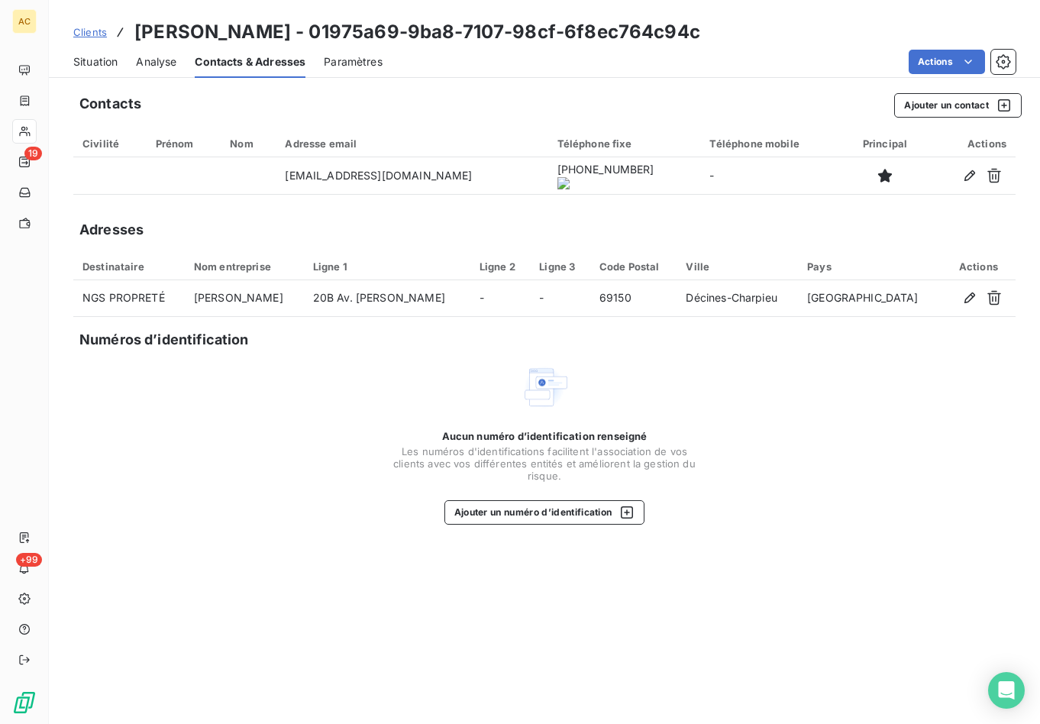
click at [102, 61] on span "Situation" at bounding box center [95, 61] width 44 height 15
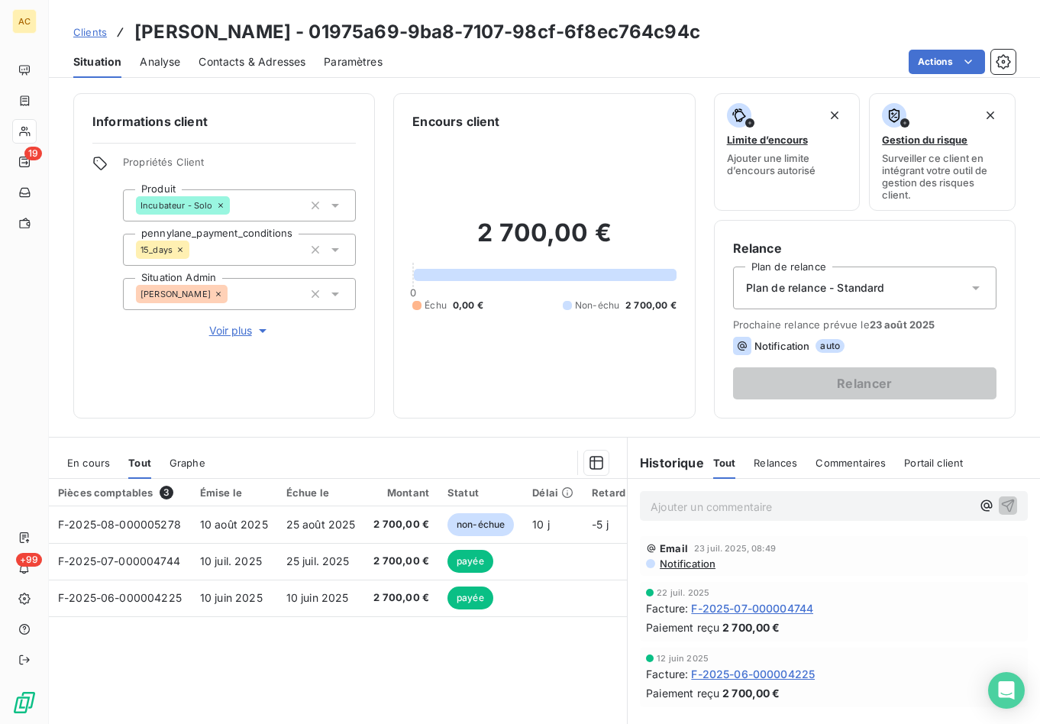
click at [223, 332] on span "Voir plus" at bounding box center [239, 330] width 61 height 15
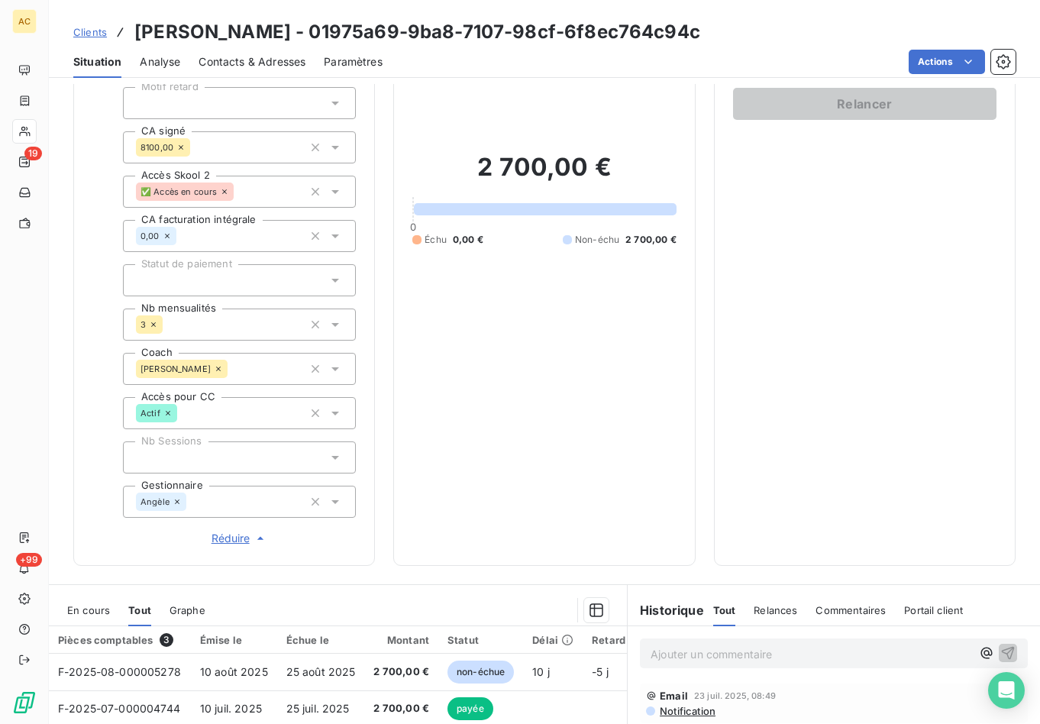
scroll to position [521, 0]
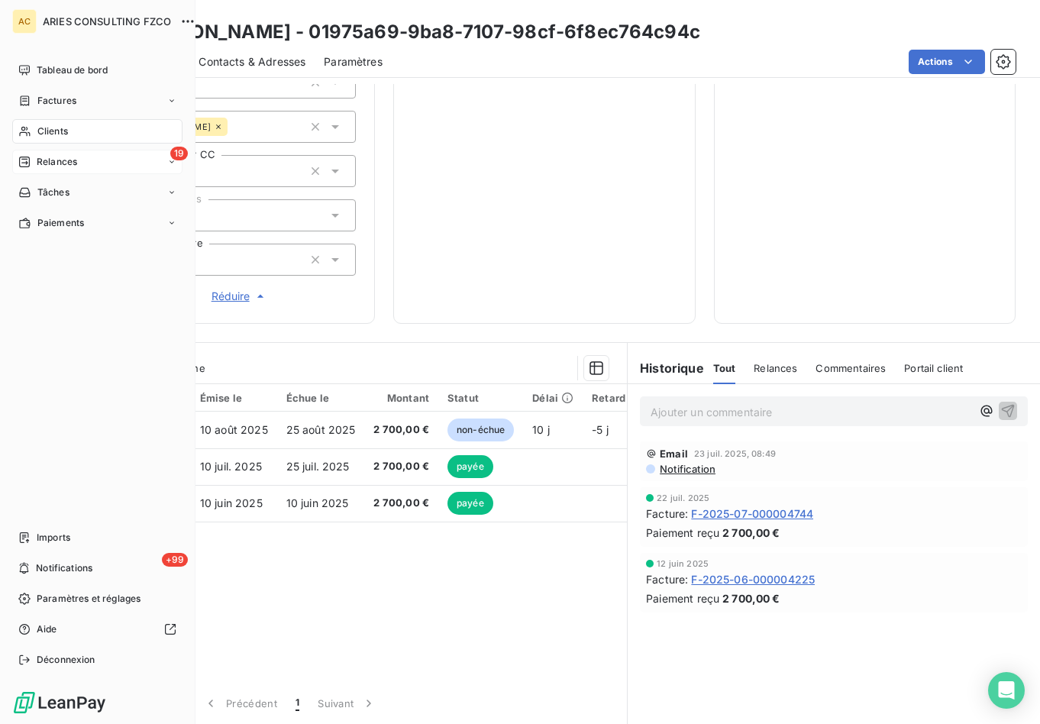
click at [30, 161] on icon at bounding box center [24, 162] width 12 height 12
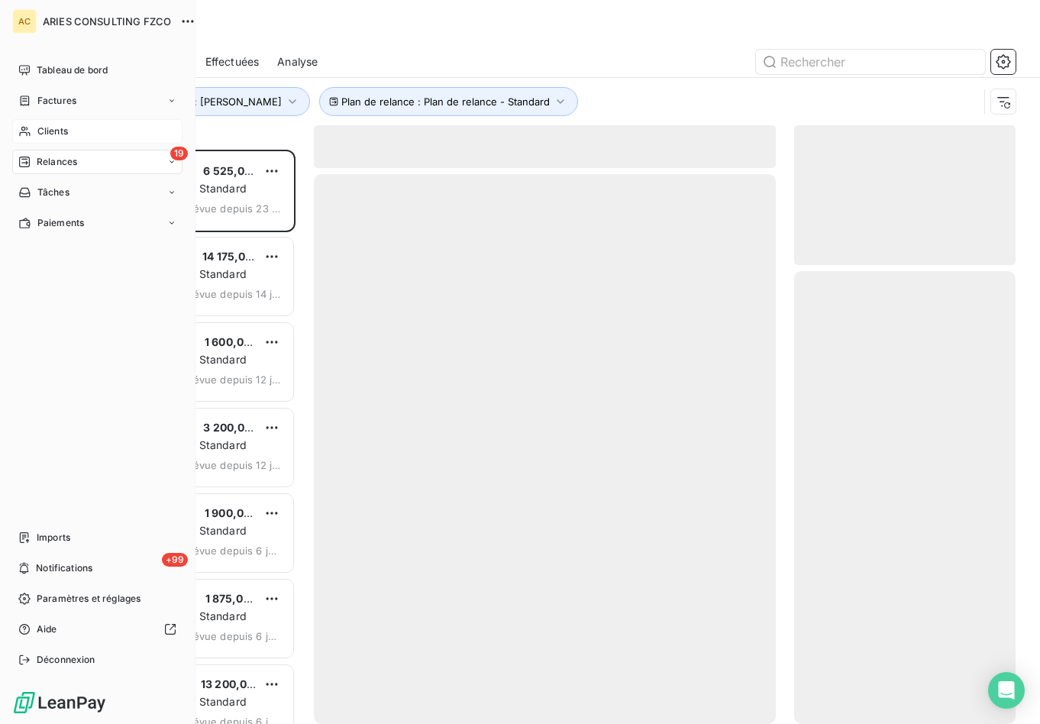
scroll to position [563, 210]
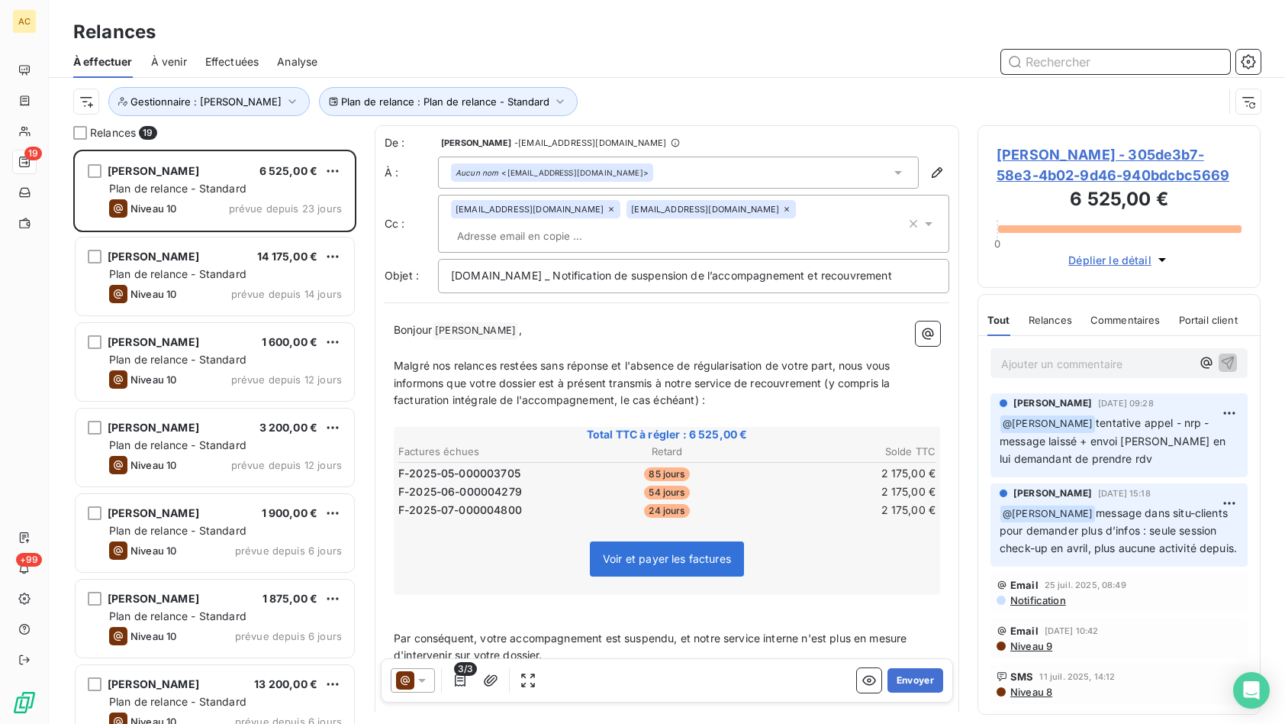
scroll to position [12, 12]
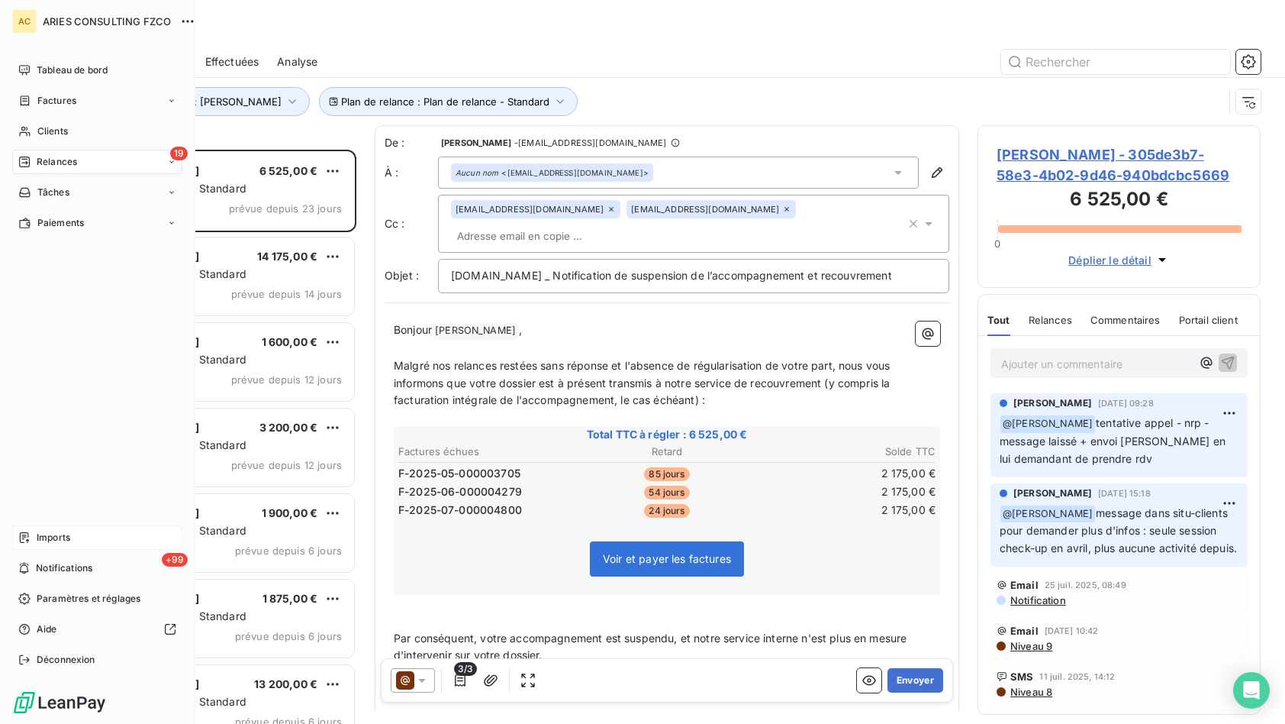
click at [56, 536] on span "Imports" at bounding box center [54, 538] width 34 height 14
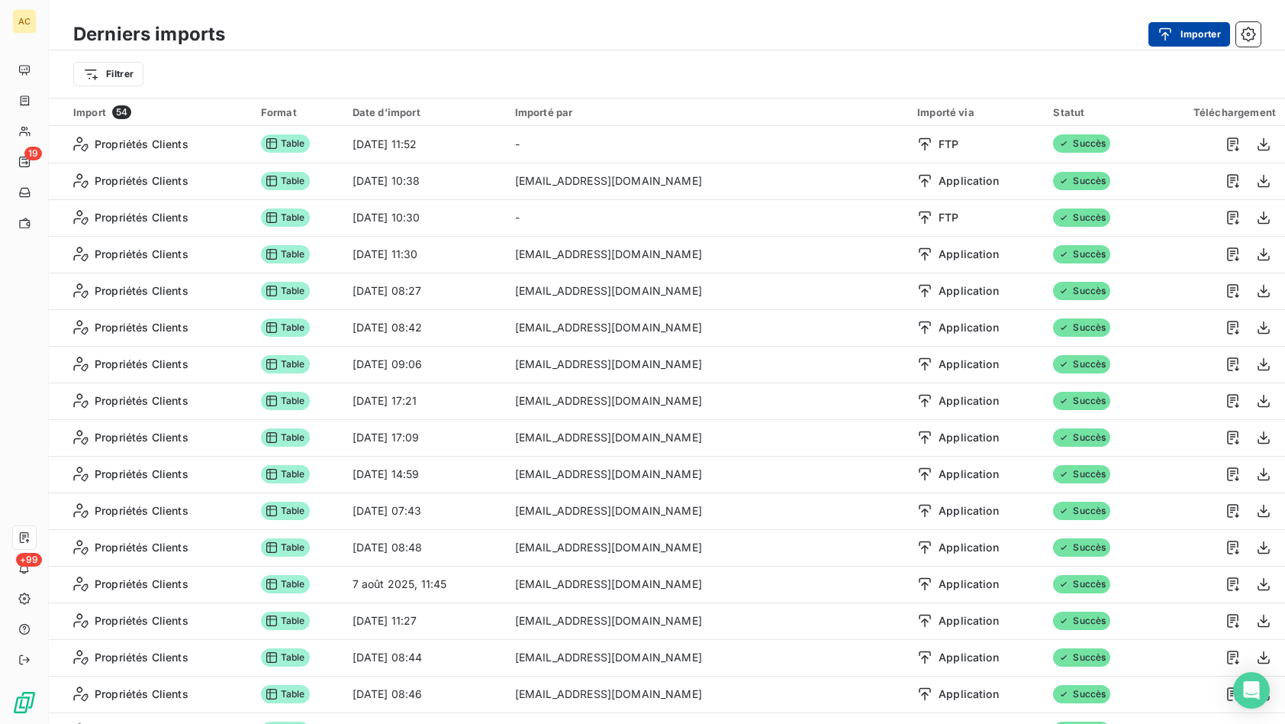
click at [1198, 40] on button "Importer" at bounding box center [1190, 34] width 82 height 24
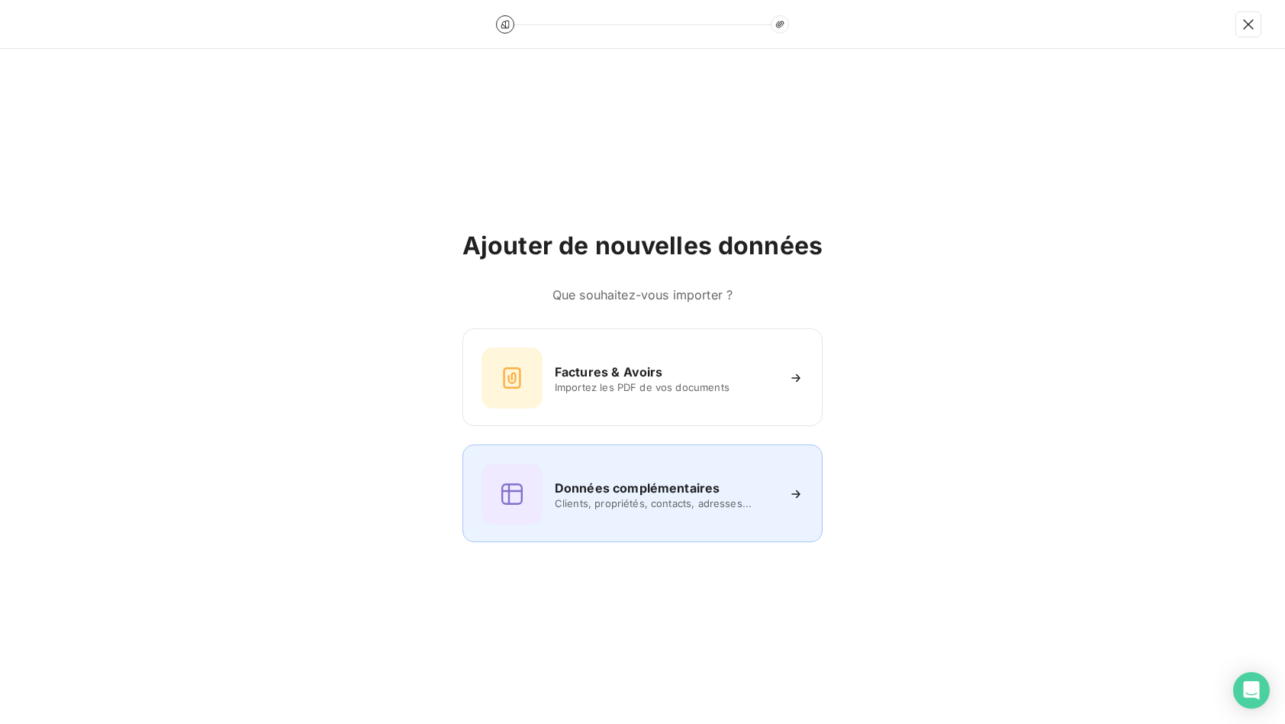
click at [634, 498] on span "Clients, propriétés, contacts, adresses..." at bounding box center [665, 503] width 221 height 12
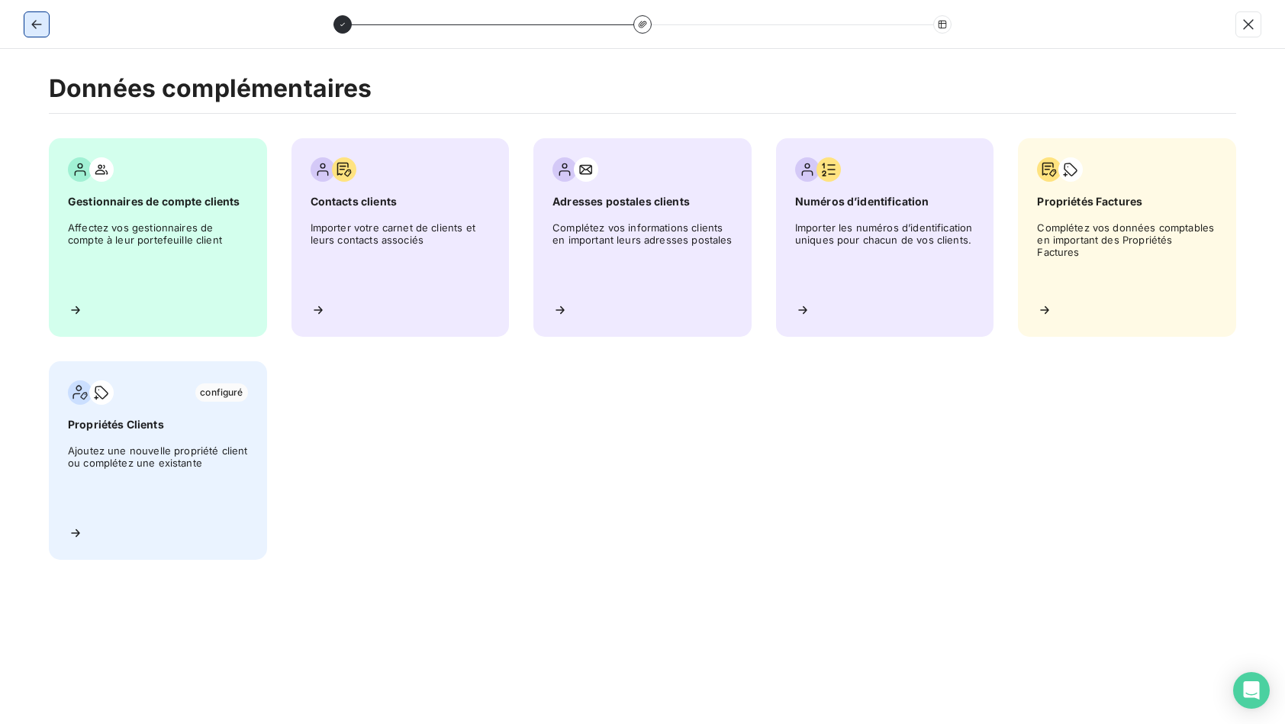
click at [36, 29] on icon "button" at bounding box center [36, 24] width 15 height 15
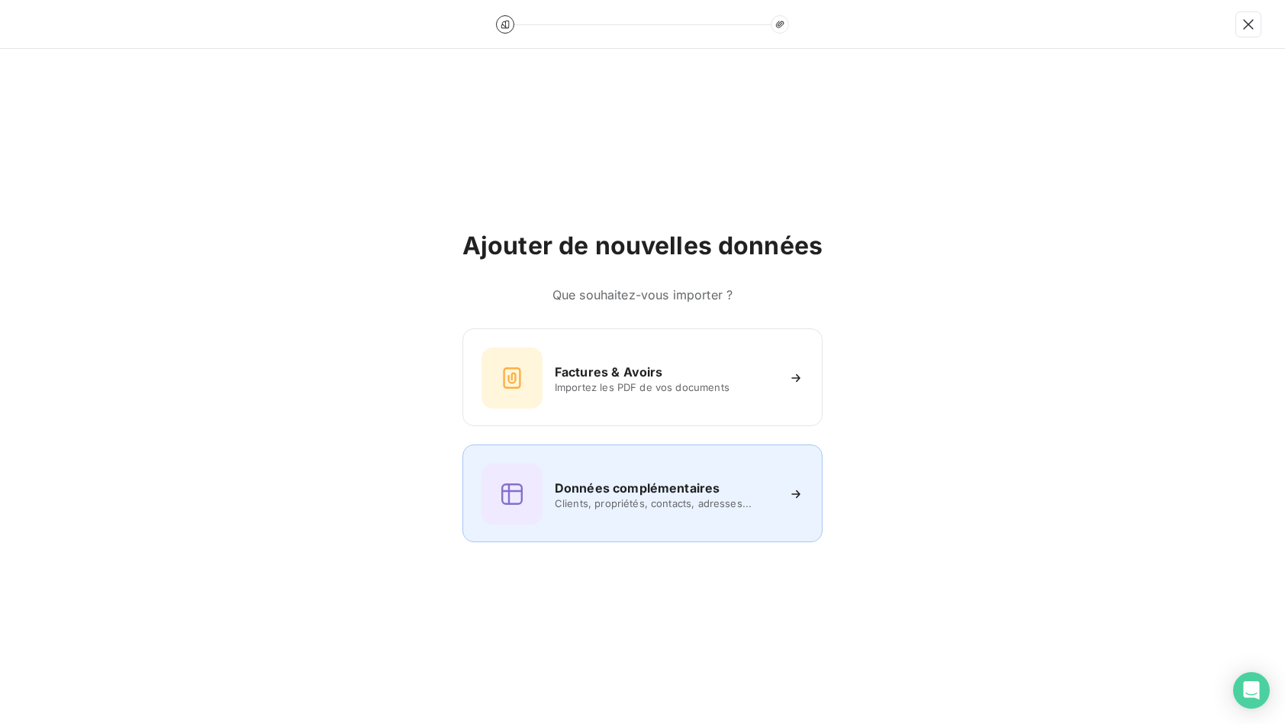
click at [663, 495] on h6 "Données complémentaires" at bounding box center [637, 488] width 165 height 18
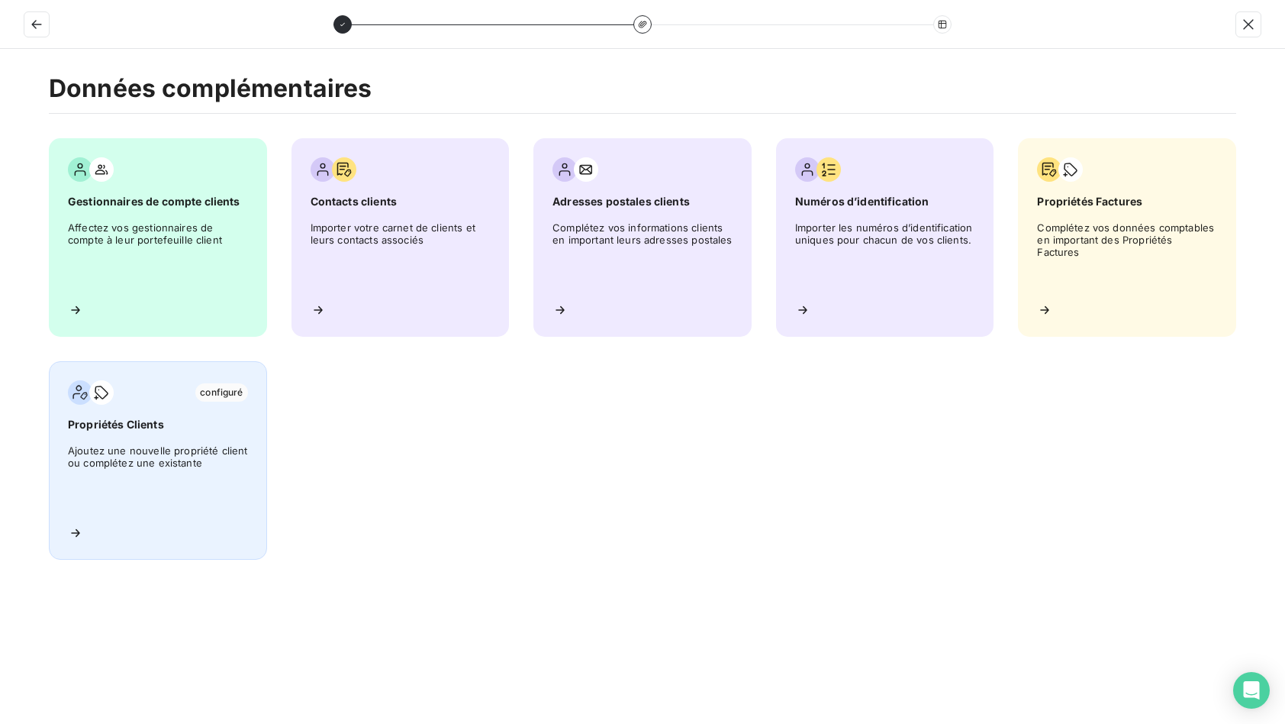
click at [133, 441] on div "configuré Propriétés Clients Ajoutez une nouvelle propriété client ou complétez…" at bounding box center [158, 460] width 218 height 198
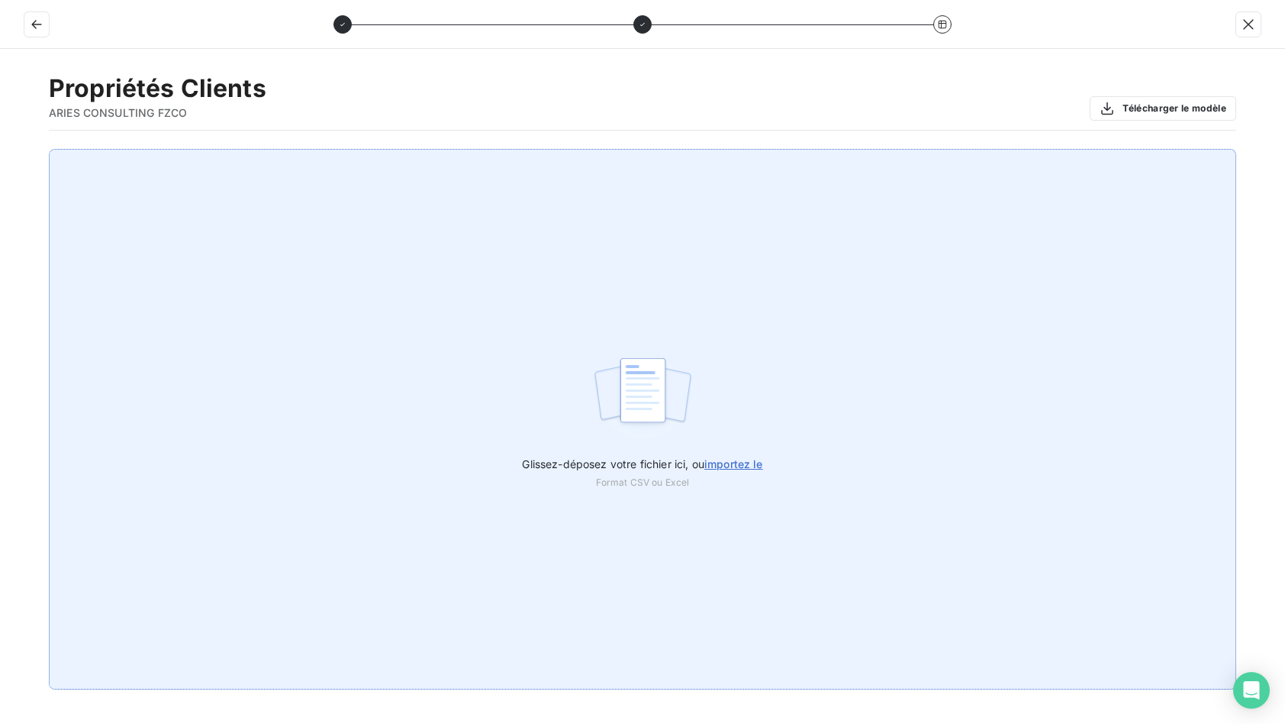
click at [740, 462] on span "importez le" at bounding box center [734, 463] width 59 height 13
click at [1, 150] on input "Glissez-déposez votre fichier ici, ou importez le" at bounding box center [0, 149] width 1 height 1
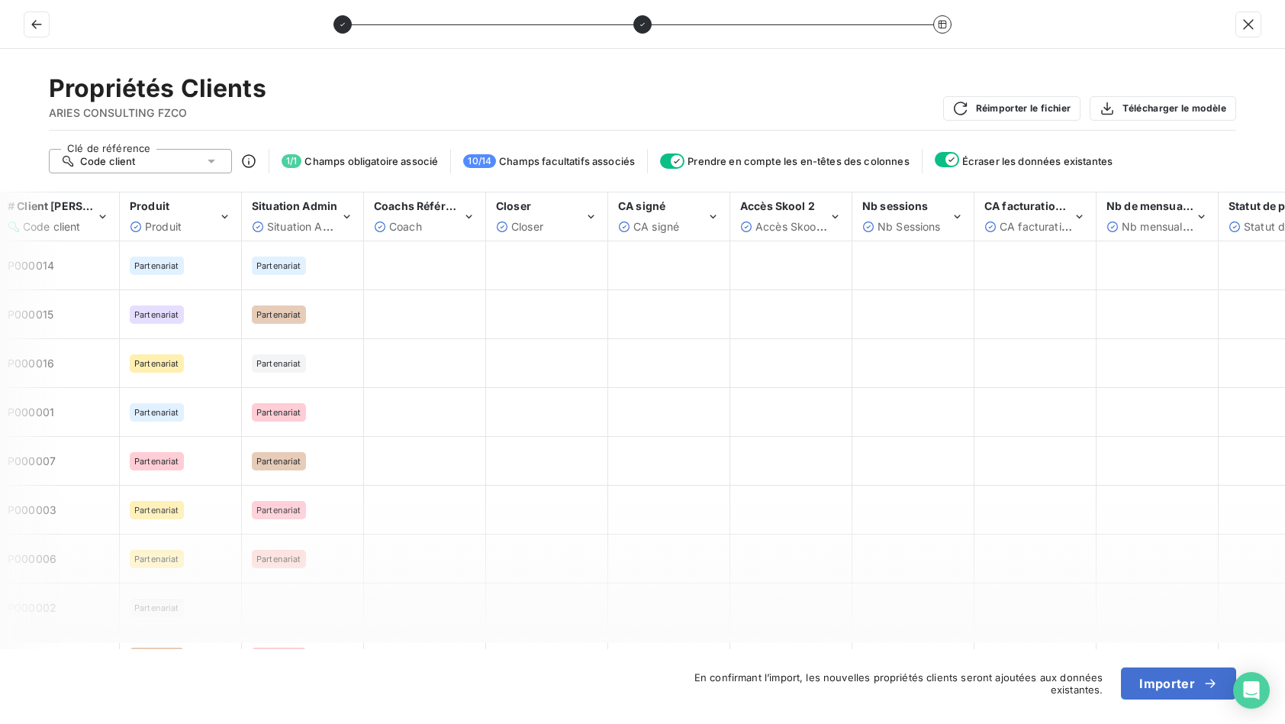
scroll to position [0, 181]
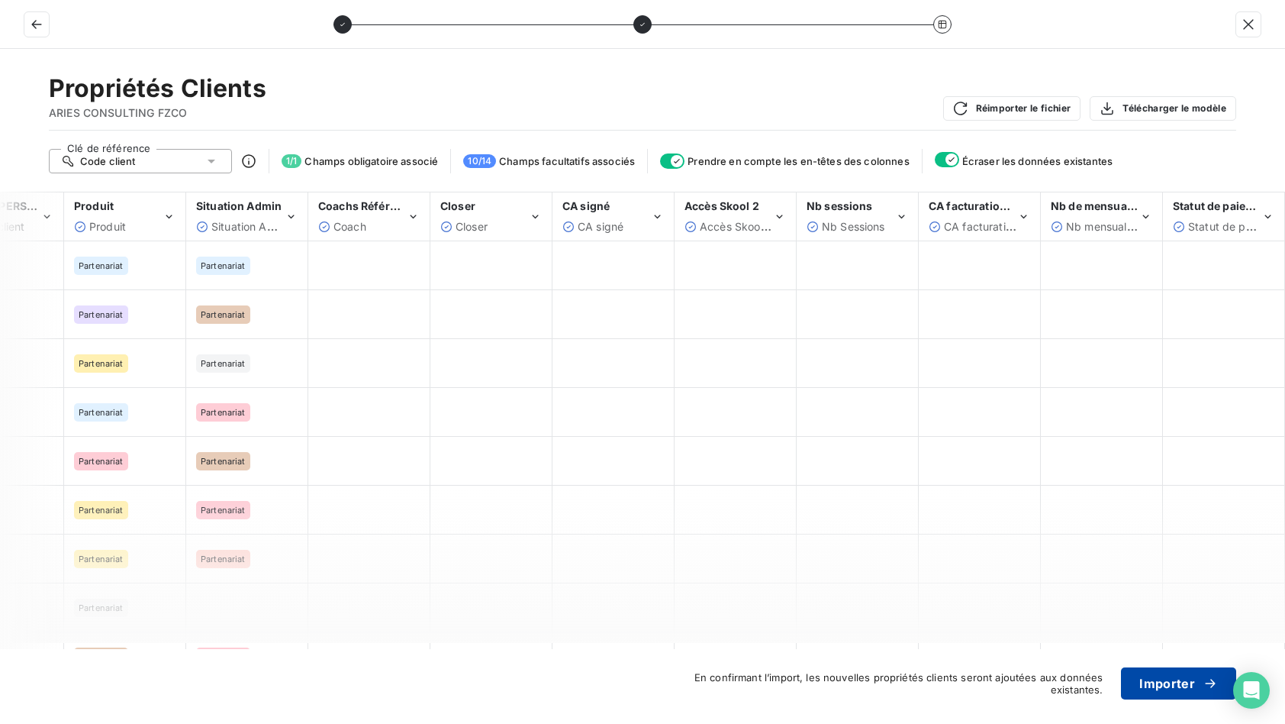
click at [1175, 688] on button "Importer" at bounding box center [1178, 683] width 115 height 32
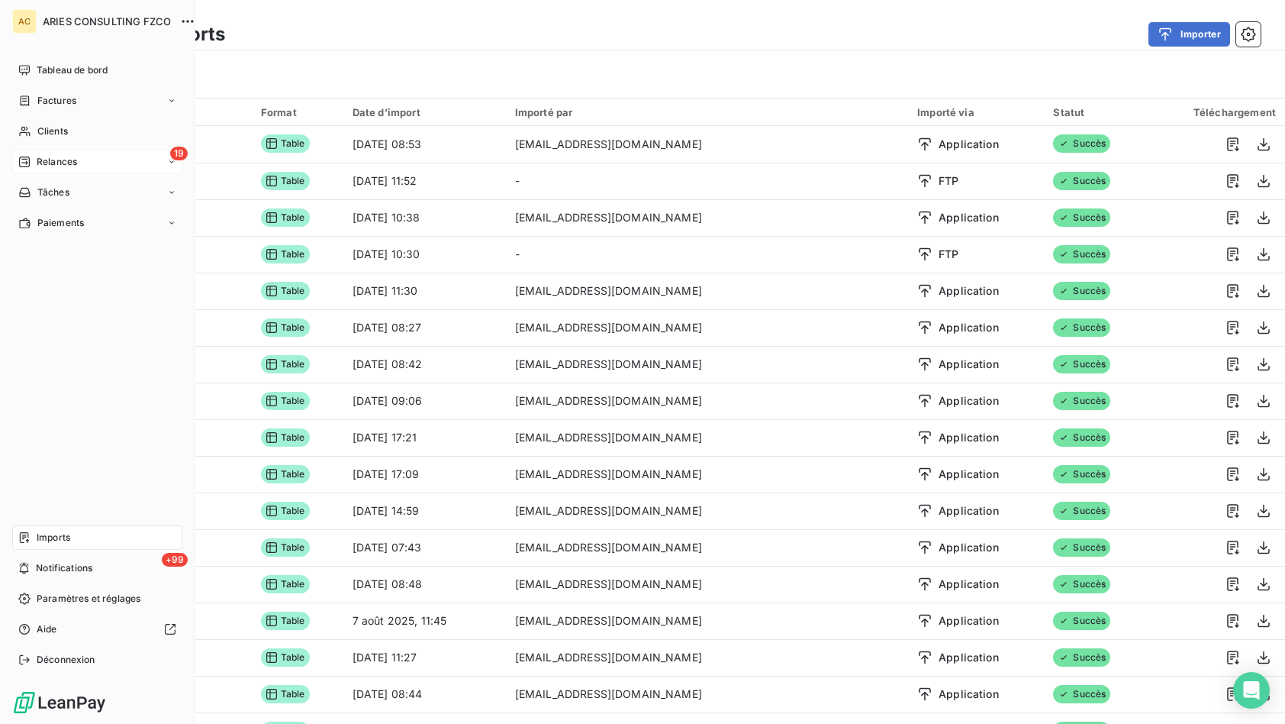
click at [45, 160] on span "Relances" at bounding box center [57, 162] width 40 height 14
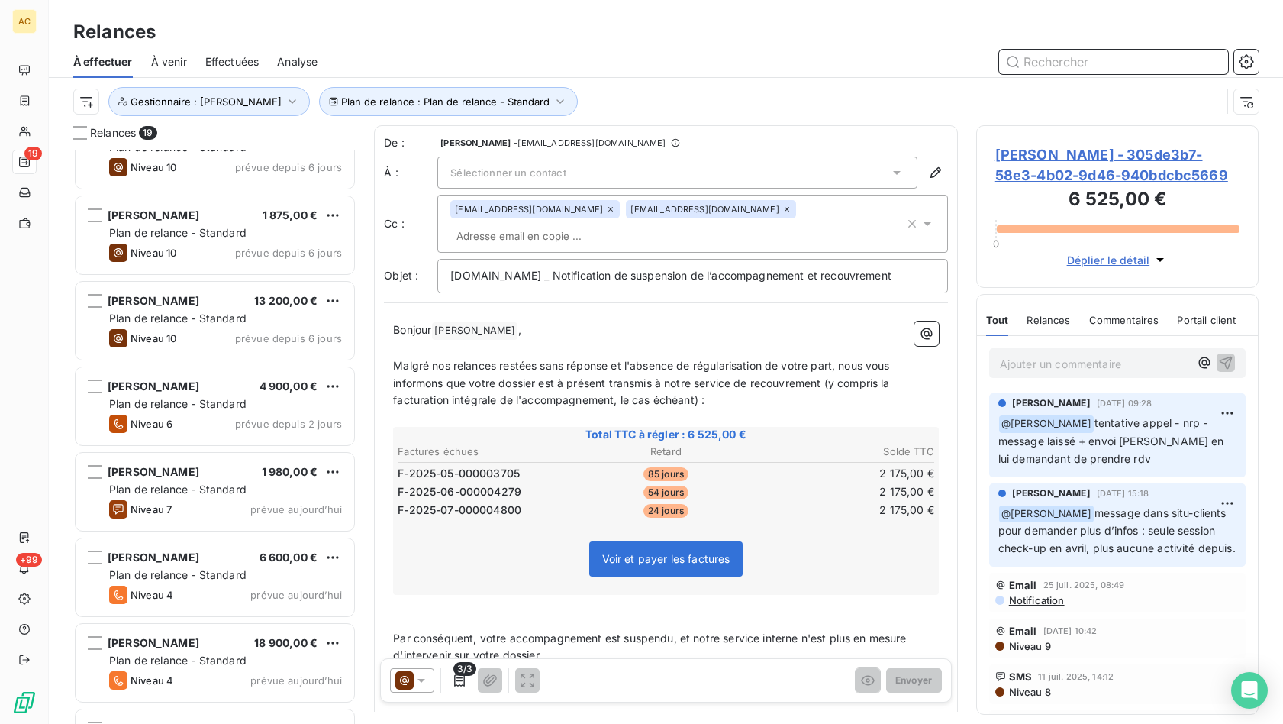
scroll to position [387, 0]
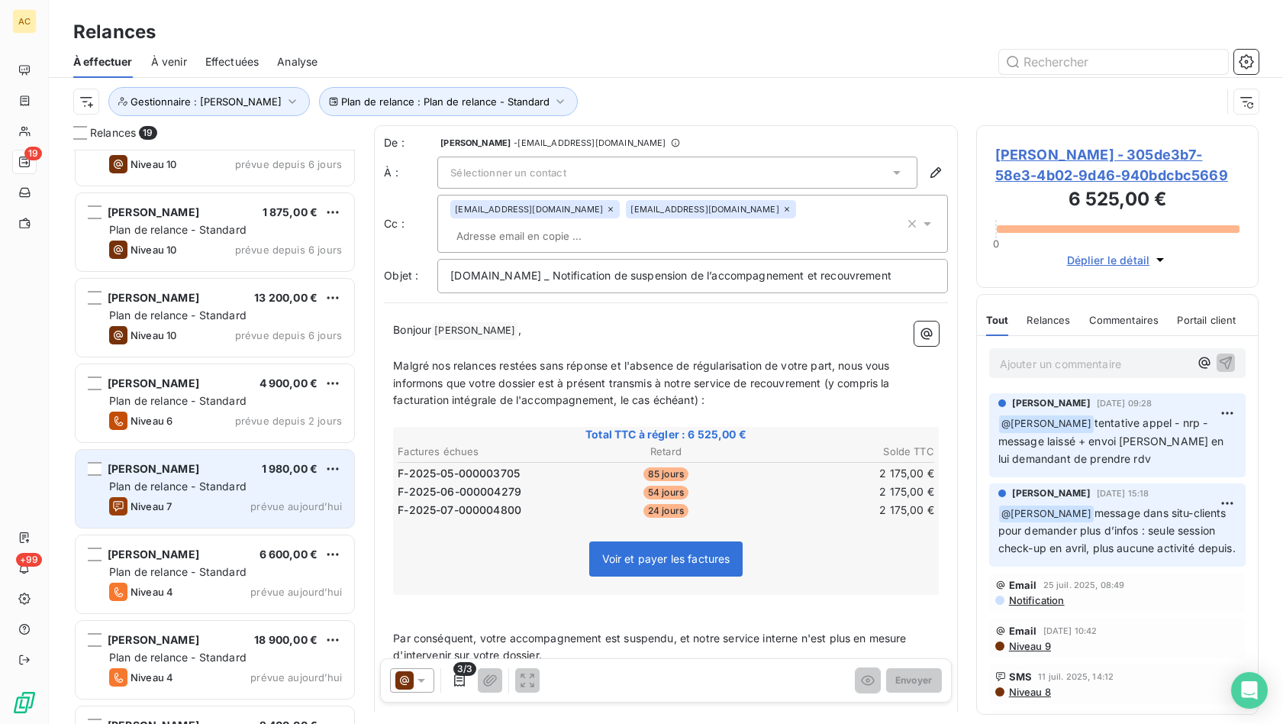
click at [227, 470] on div "[PERSON_NAME] 1 980,00 €" at bounding box center [225, 469] width 233 height 14
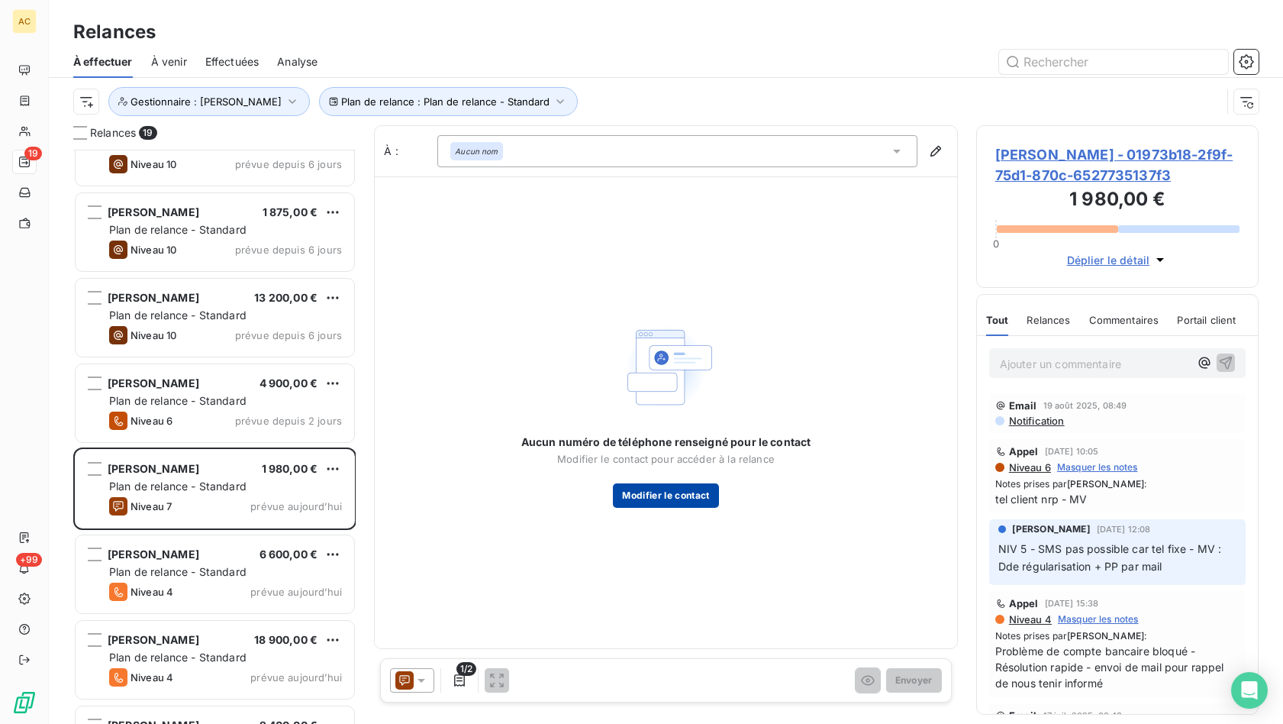
click at [686, 502] on button "Modifier le contact" at bounding box center [665, 495] width 105 height 24
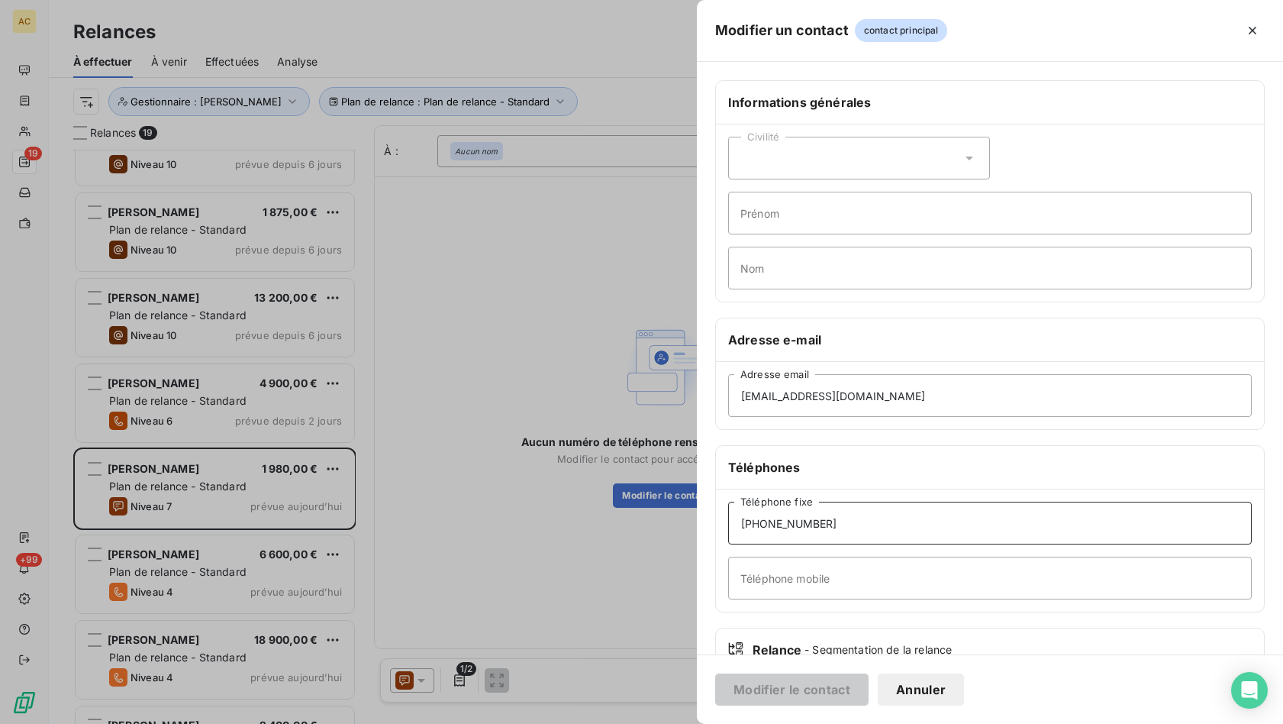
drag, startPoint x: 837, startPoint y: 525, endPoint x: 812, endPoint y: 524, distance: 25.2
click at [653, 723] on div "Modifier un contact contact principal Informations générales Civilité Prénom No…" at bounding box center [641, 724] width 1283 height 0
click at [779, 574] on input "Téléphone mobile" at bounding box center [990, 577] width 524 height 43
paste input "[PHONE_NUMBER]"
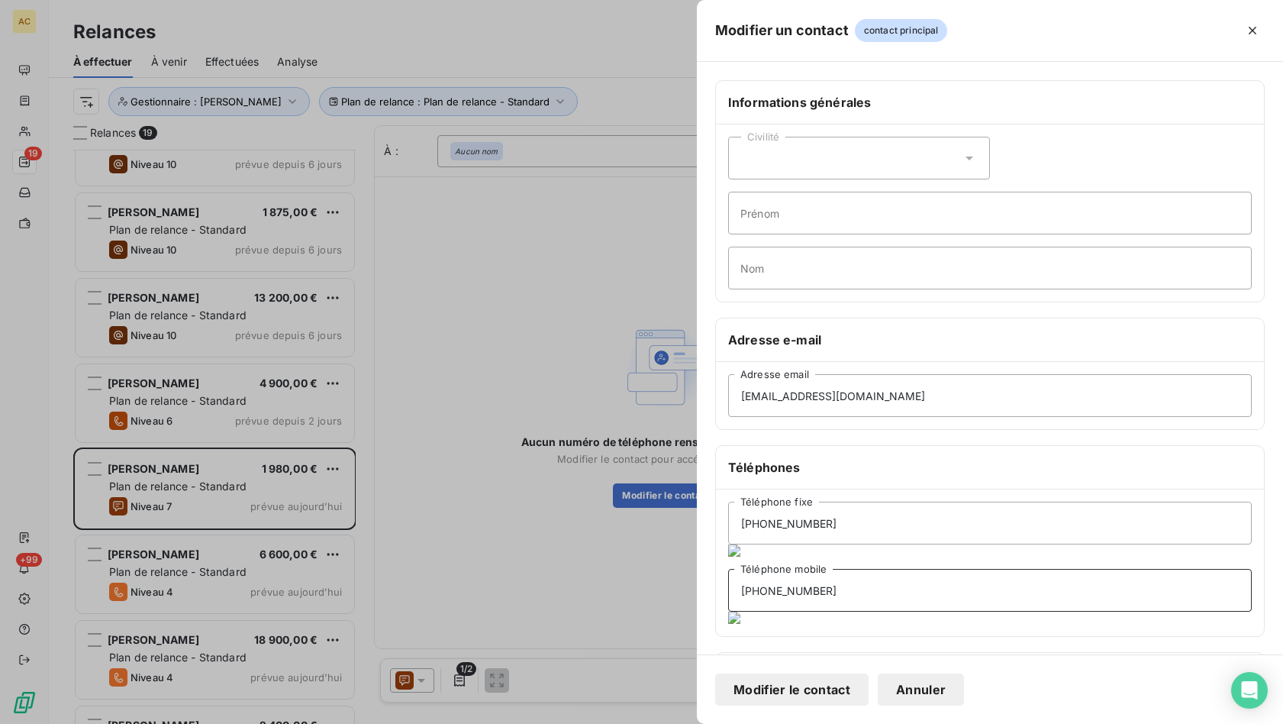
type input "[PHONE_NUMBER]"
click at [811, 685] on button "Modifier le contact" at bounding box center [791, 689] width 153 height 32
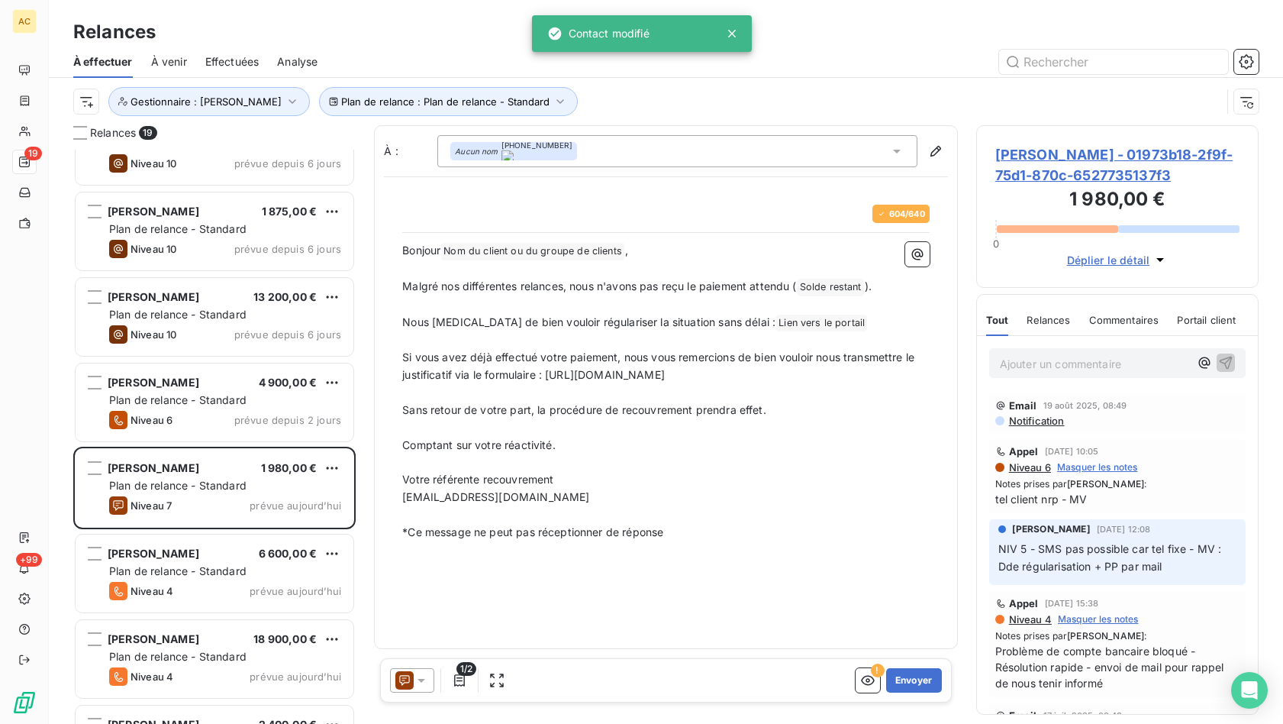
scroll to position [563, 272]
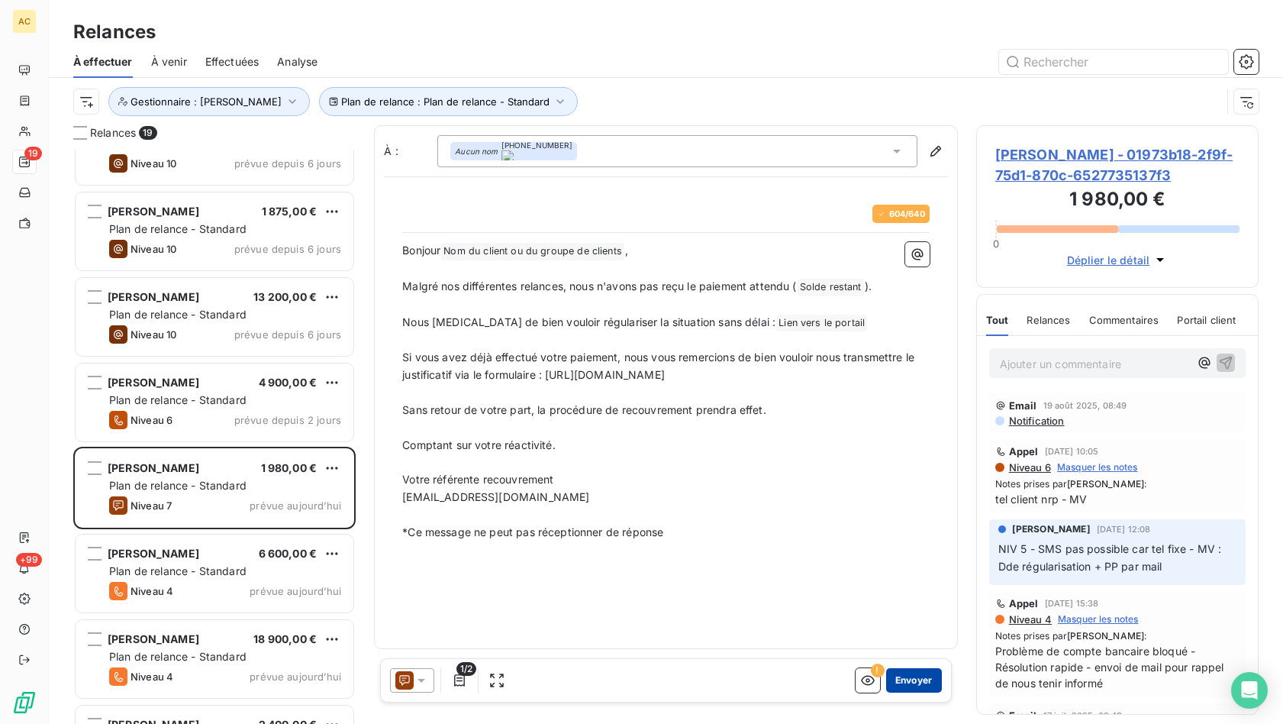
click at [917, 682] on button "Envoyer" at bounding box center [914, 680] width 56 height 24
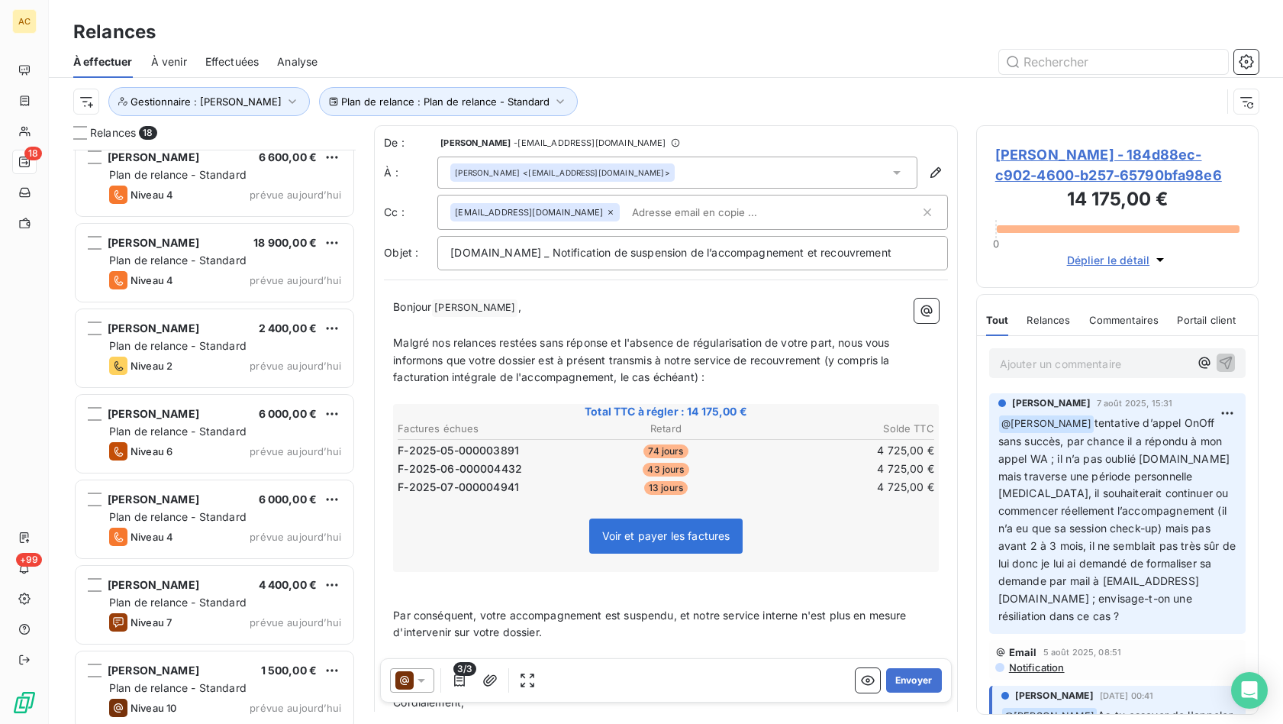
scroll to position [717, 0]
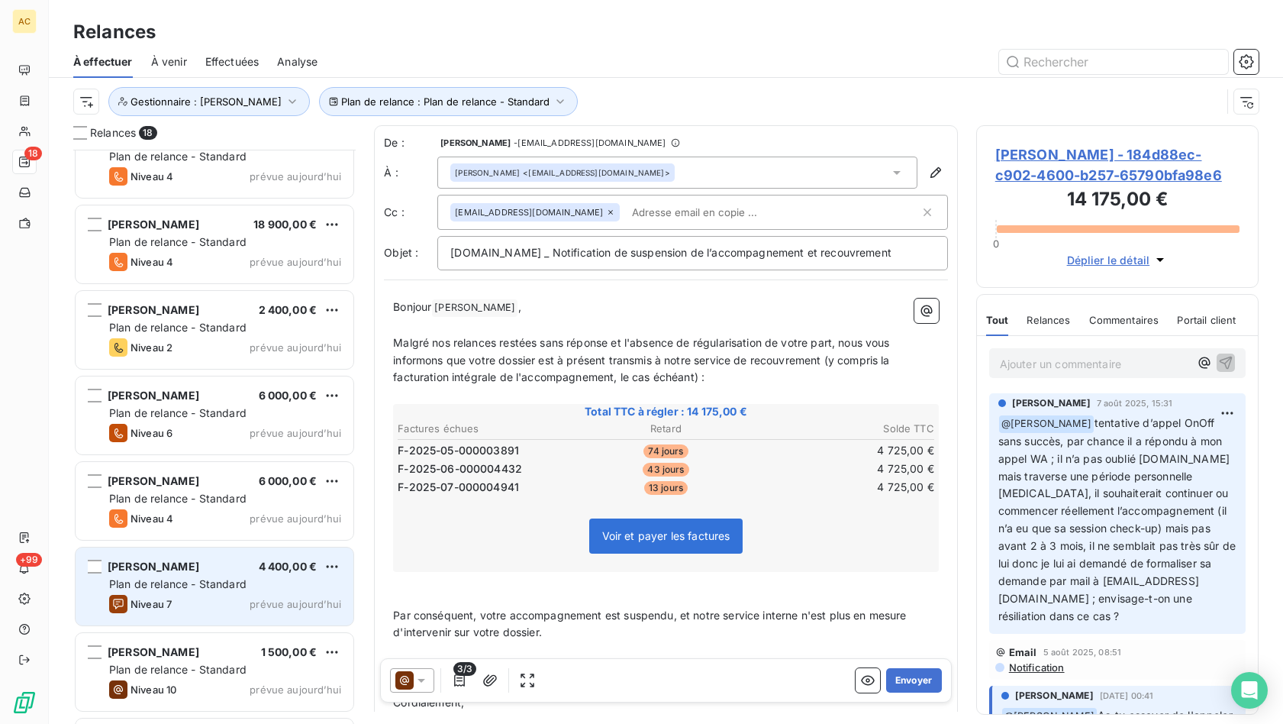
click at [208, 581] on span "Plan de relance - Standard" at bounding box center [177, 583] width 137 height 13
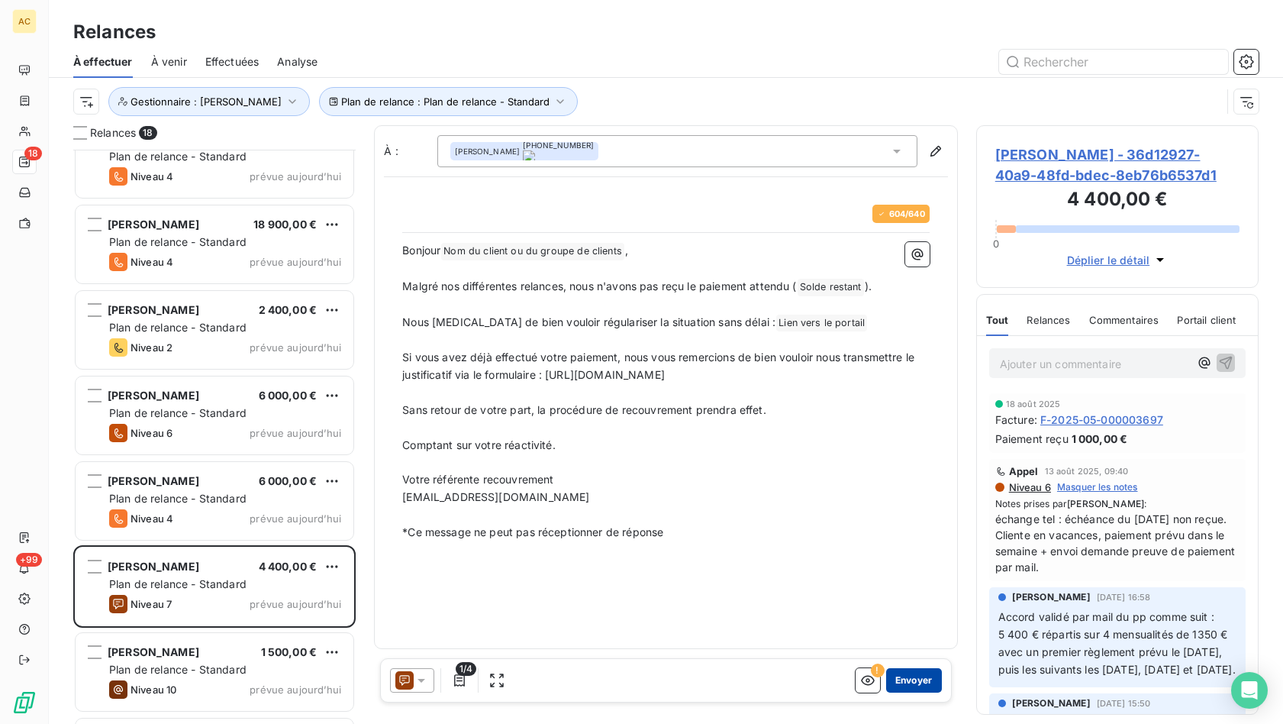
click at [919, 679] on button "Envoyer" at bounding box center [914, 680] width 56 height 24
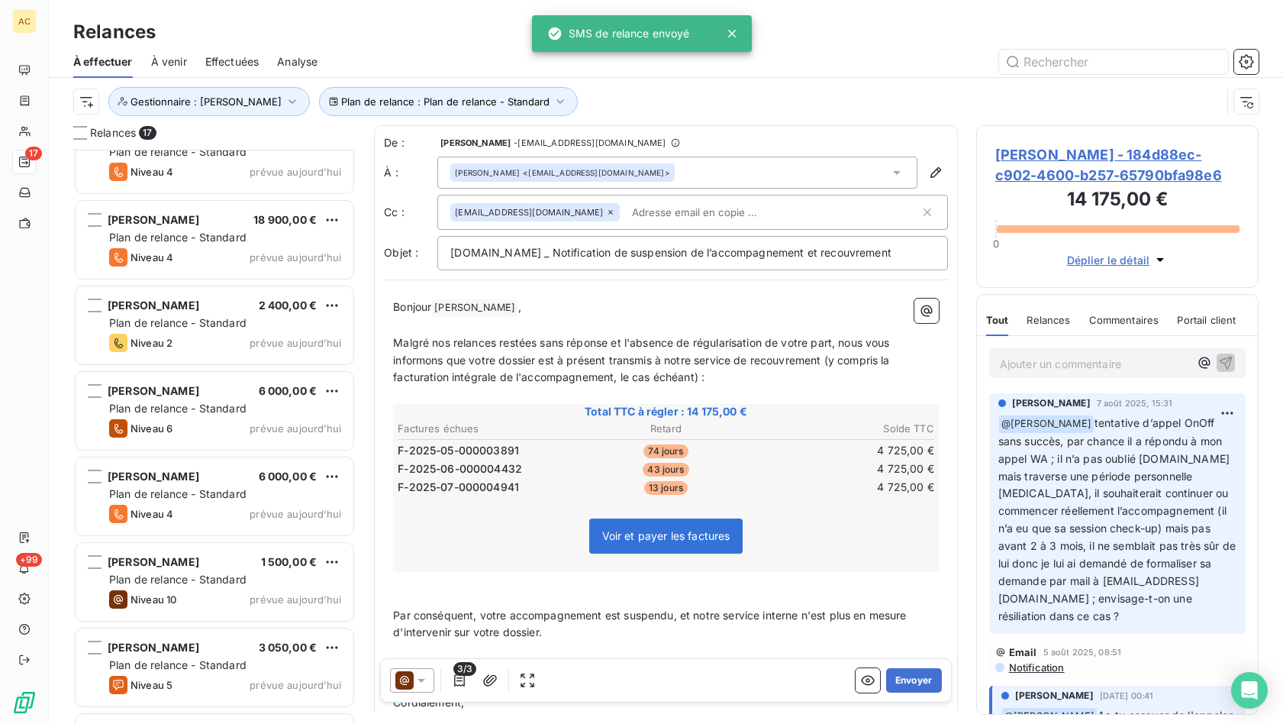
scroll to position [880, 0]
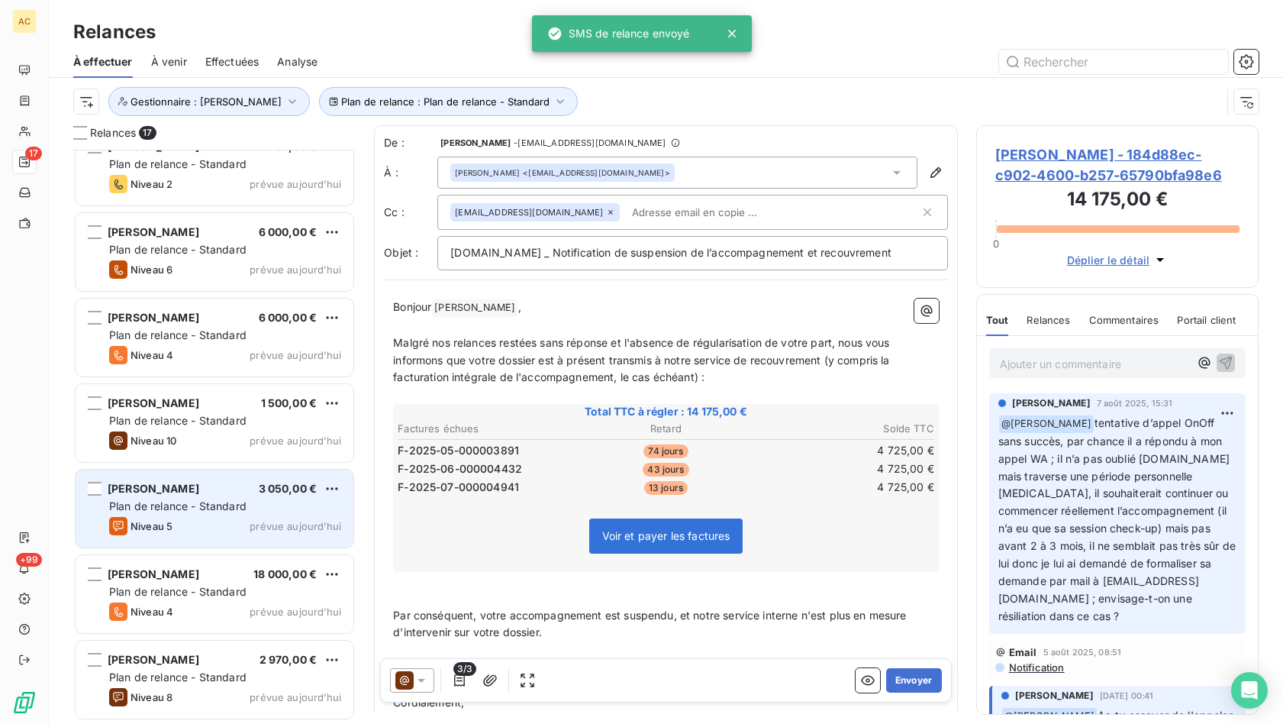
click at [226, 494] on div "[PERSON_NAME] 3 050,00 €" at bounding box center [225, 489] width 232 height 14
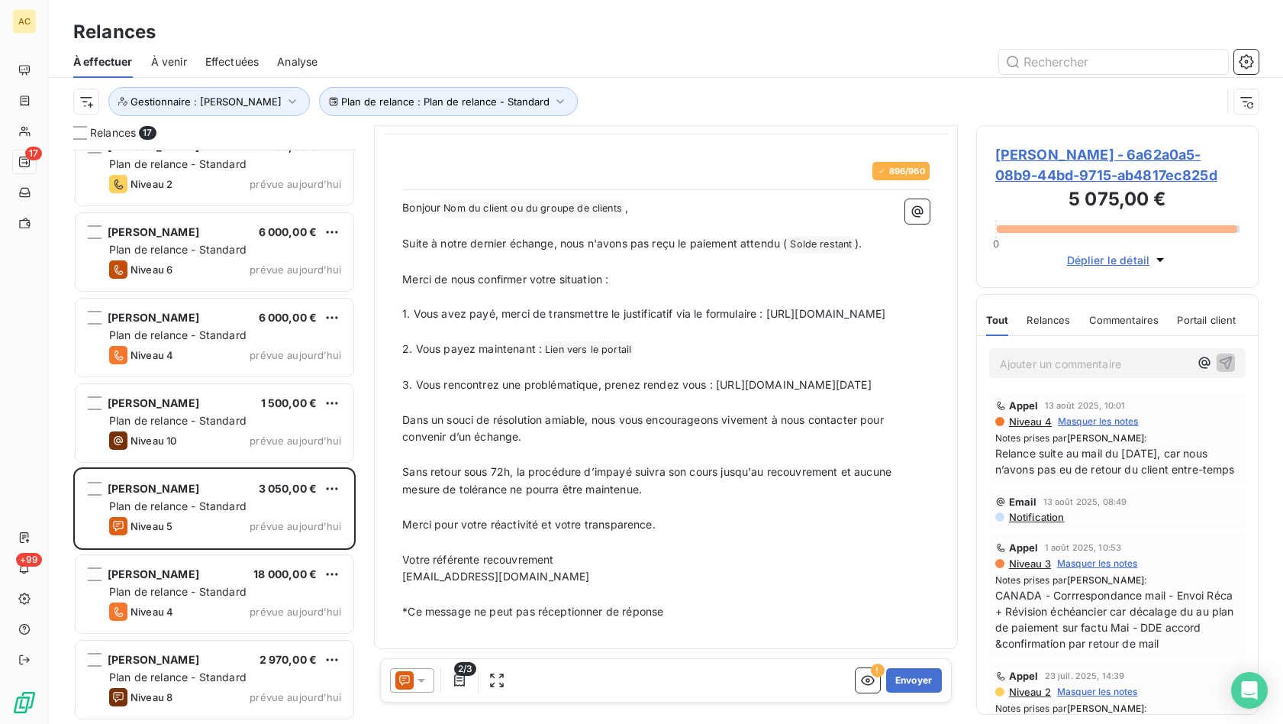
scroll to position [79, 0]
drag, startPoint x: 718, startPoint y: 369, endPoint x: 732, endPoint y: 379, distance: 16.5
click at [732, 379] on p "3. Vous rencontrez une problématique, prenez rendez vous : [URL][DOMAIN_NAME][D…" at bounding box center [665, 385] width 527 height 18
click at [899, 679] on button "Envoyer" at bounding box center [914, 680] width 56 height 24
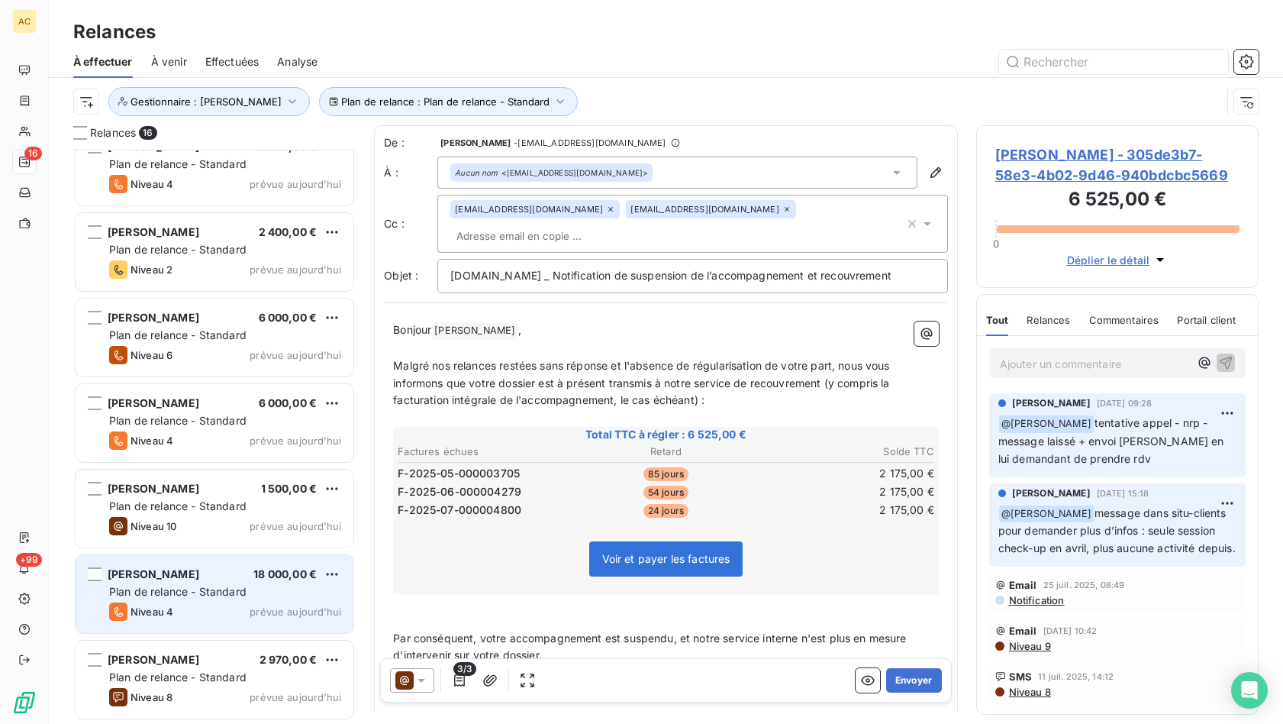
scroll to position [794, 0]
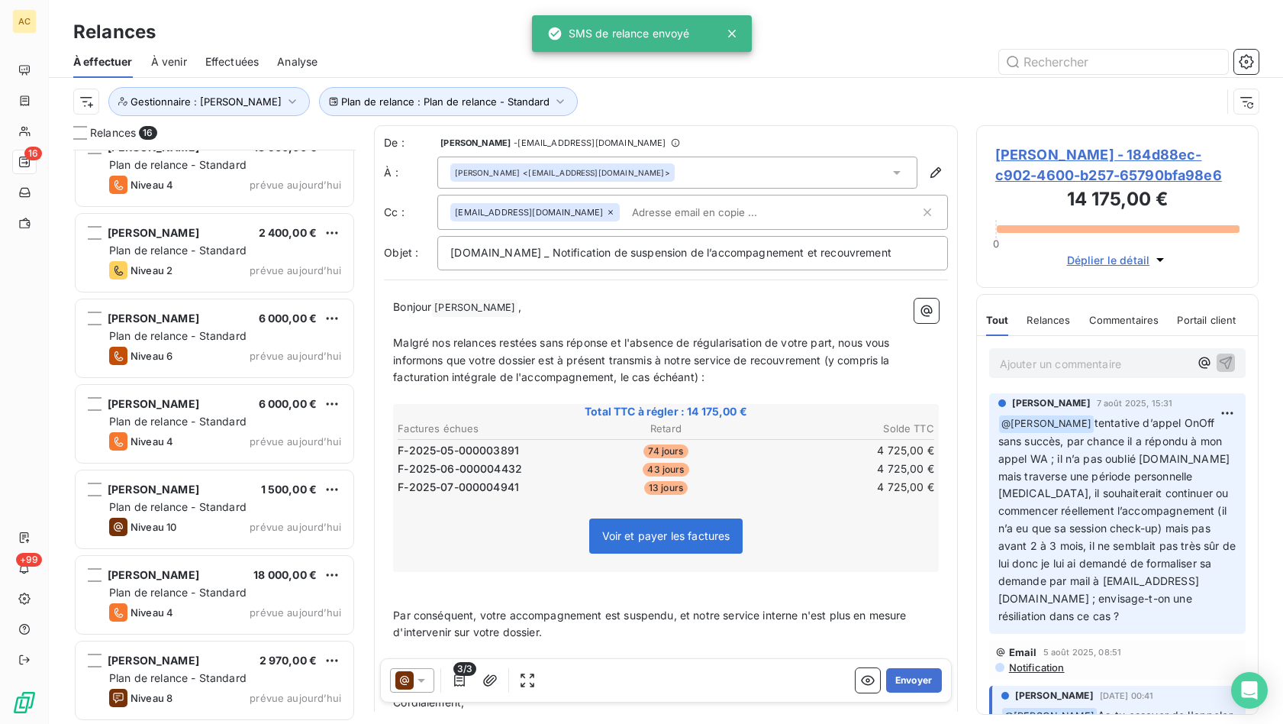
scroll to position [795, 0]
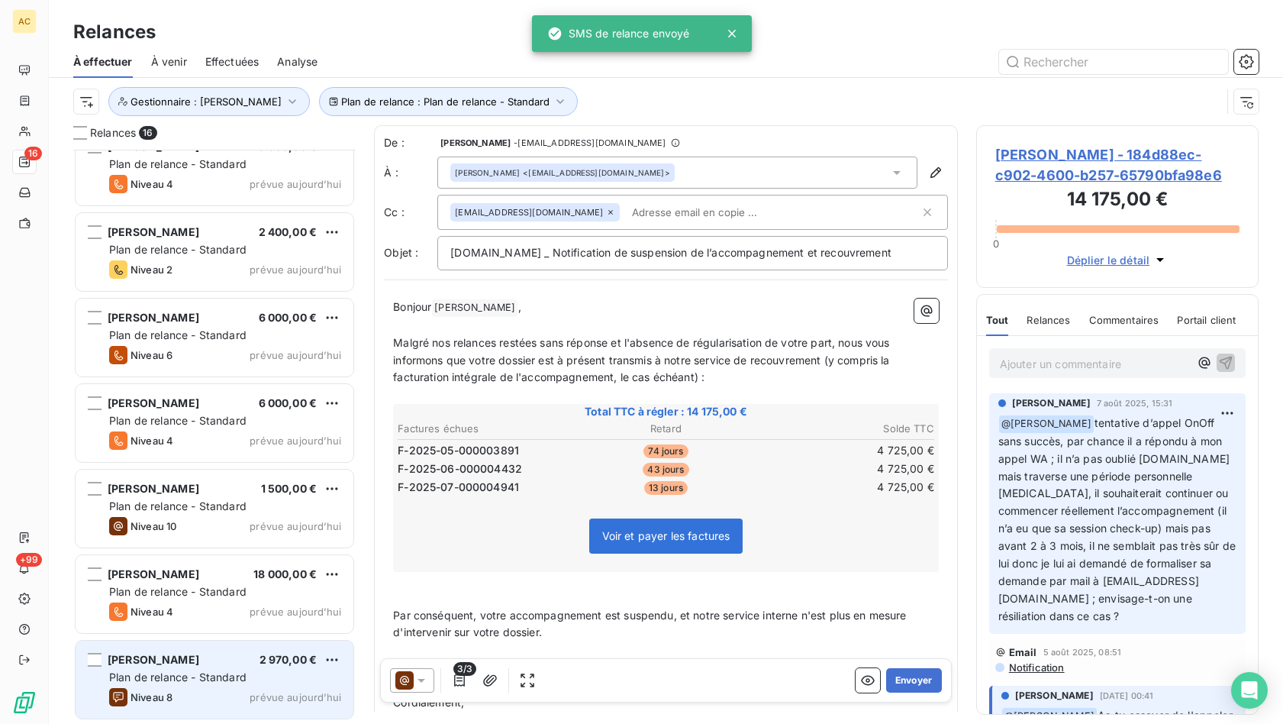
click at [189, 678] on span "Plan de relance - Standard" at bounding box center [177, 676] width 137 height 13
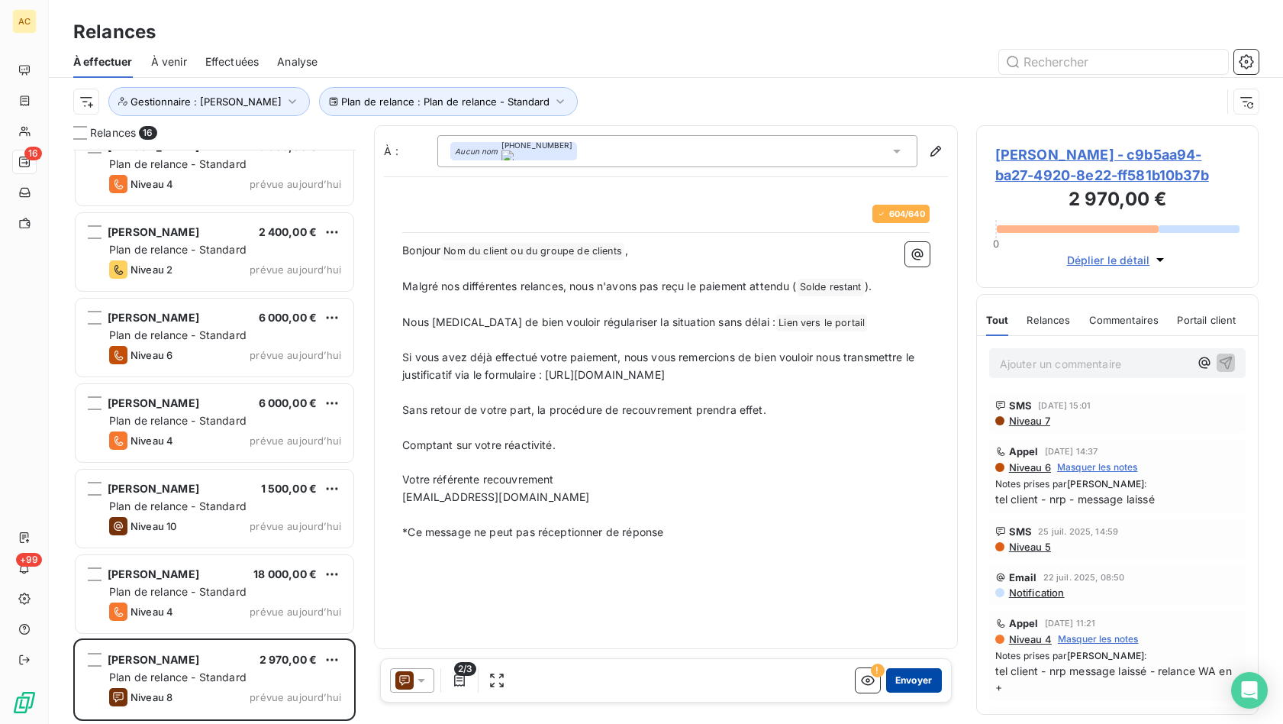
click at [912, 676] on button "Envoyer" at bounding box center [914, 680] width 56 height 24
